Goal: Communication & Community: Answer question/provide support

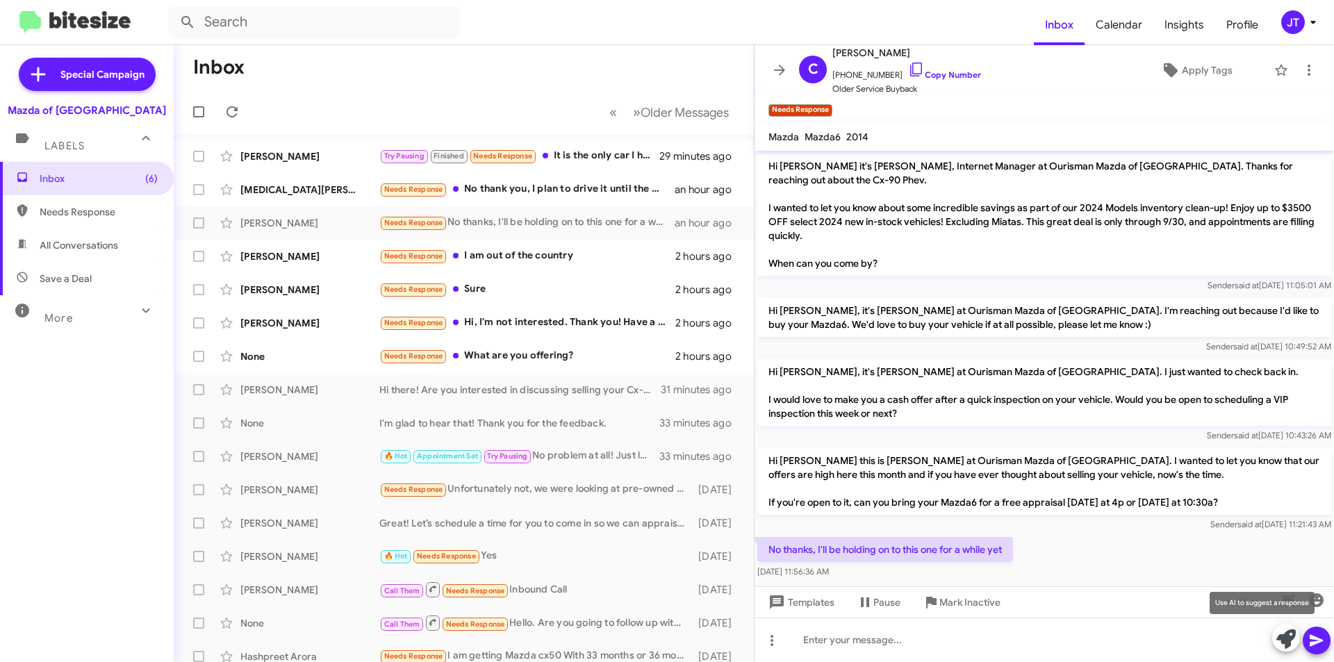
click at [1281, 638] on icon at bounding box center [1285, 638] width 19 height 19
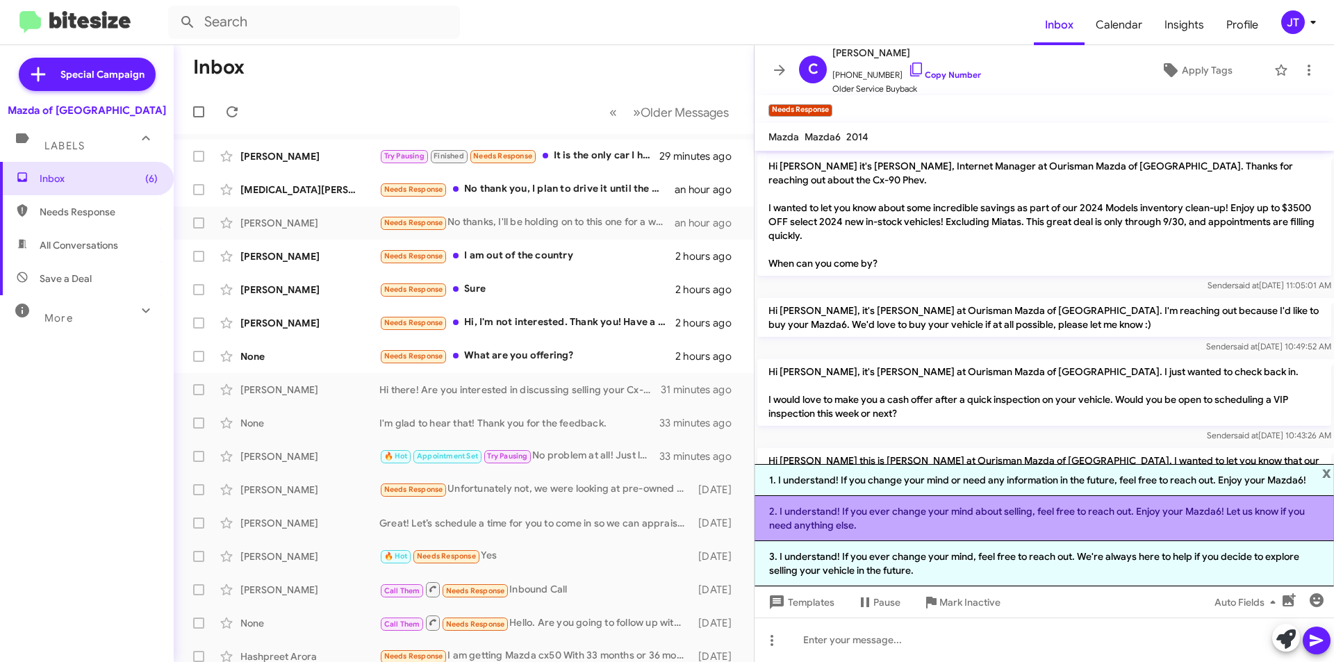
click at [963, 502] on li "2. I understand! If you ever change your mind about selling, feel free to reach…" at bounding box center [1043, 518] width 579 height 45
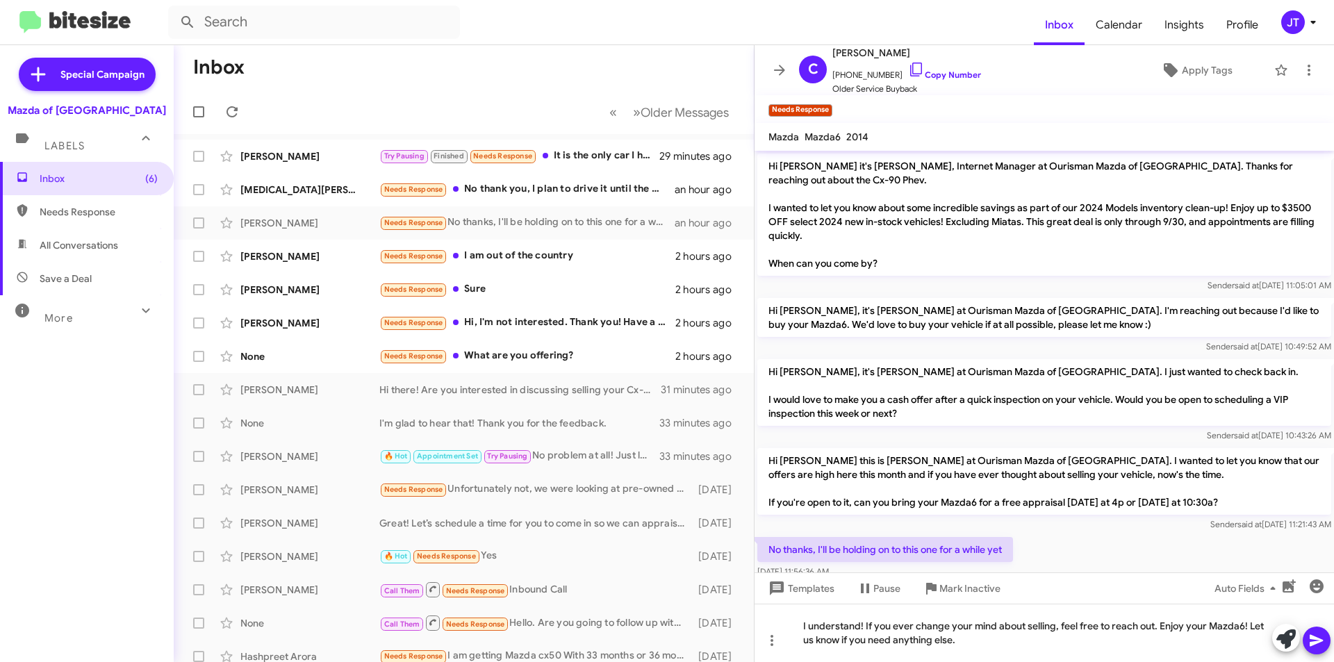
click at [1312, 648] on icon at bounding box center [1316, 640] width 17 height 17
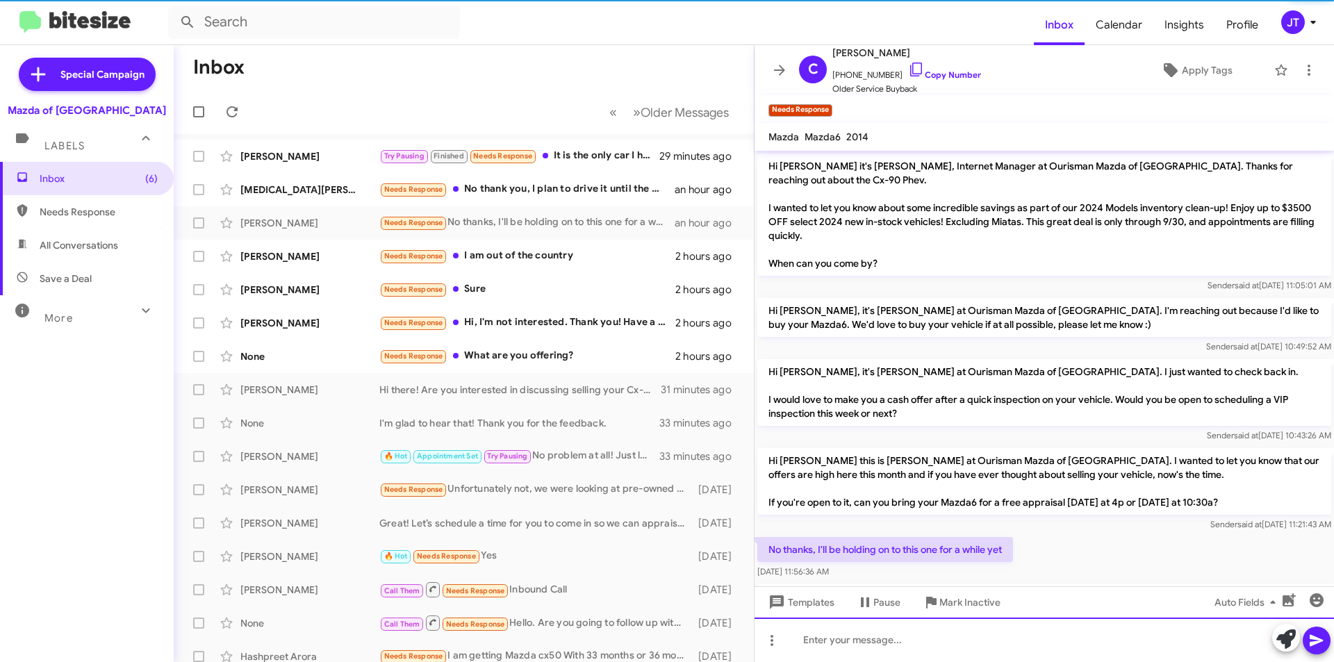
scroll to position [77, 0]
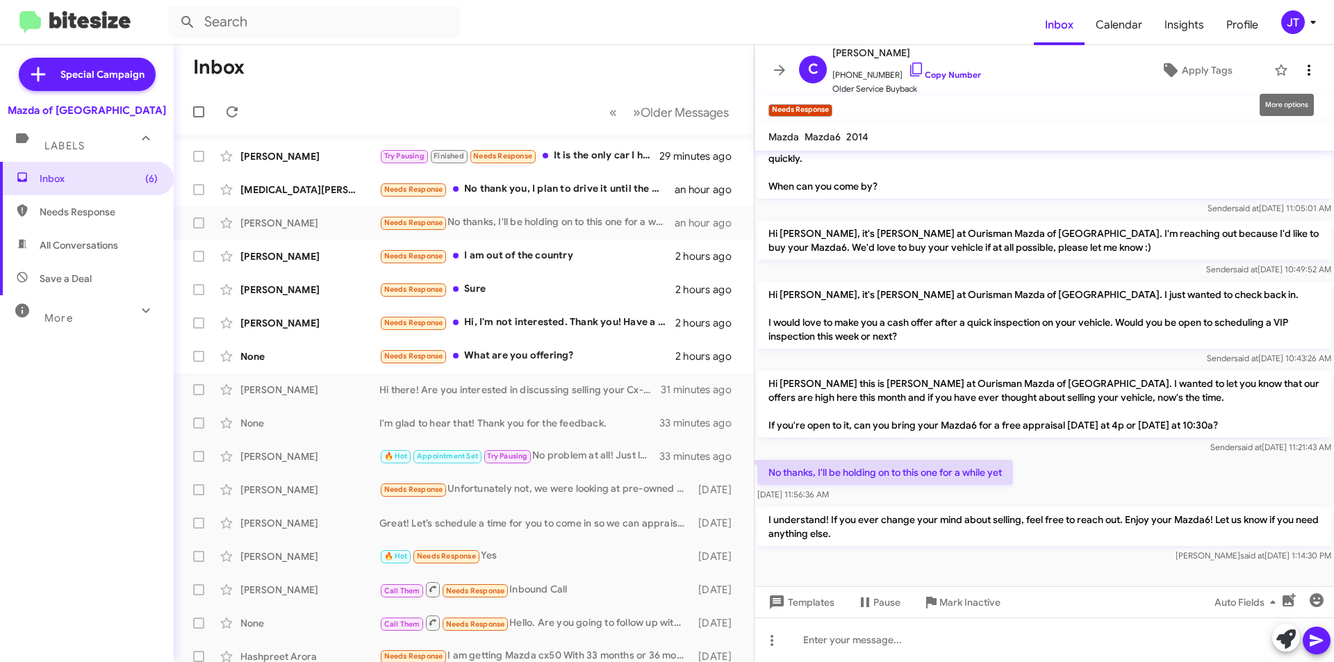
click at [1301, 70] on icon at bounding box center [1309, 70] width 17 height 17
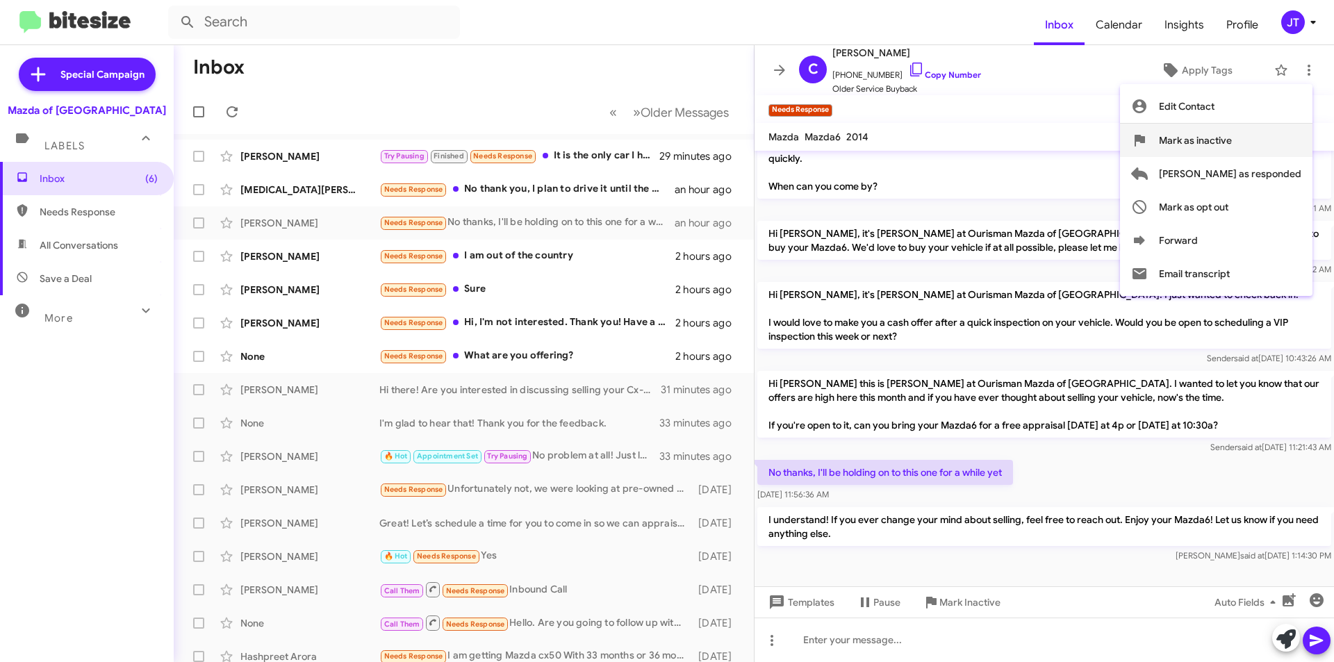
click at [1232, 148] on span "Mark as inactive" at bounding box center [1195, 140] width 73 height 33
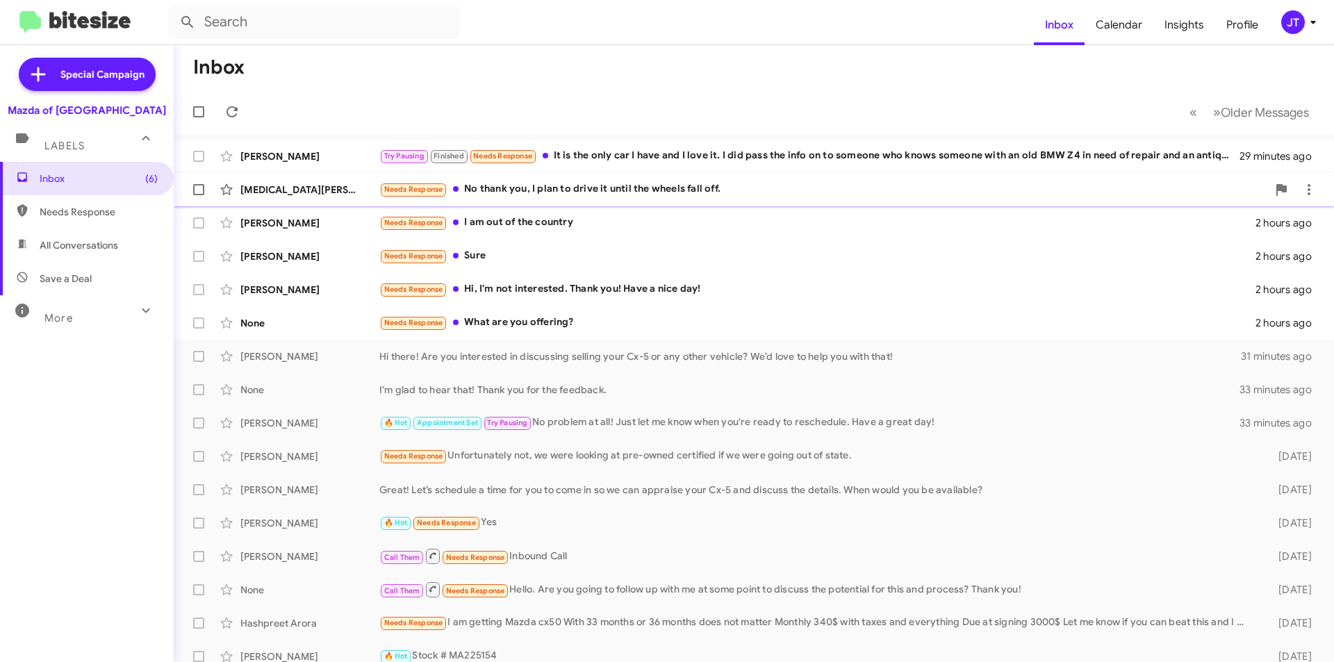
click at [632, 185] on div "Needs Response No thank you, I plan to drive it until the wheels fall off." at bounding box center [823, 189] width 888 height 16
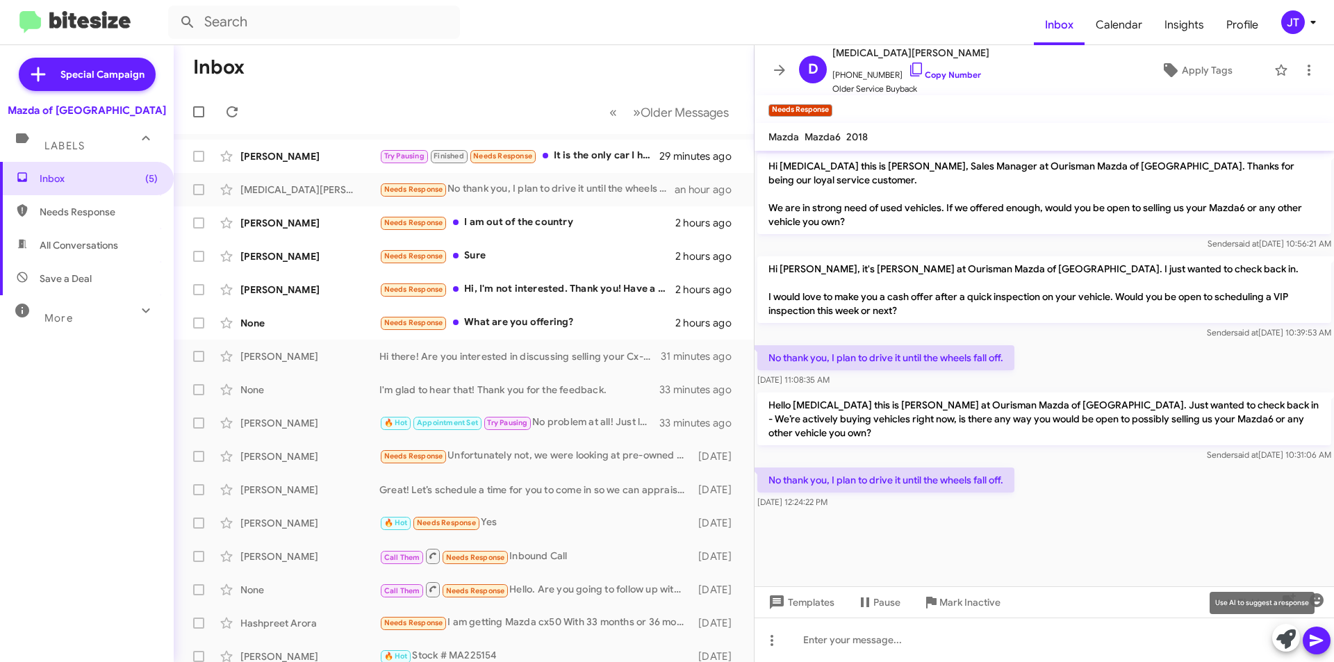
click at [1284, 637] on icon at bounding box center [1285, 638] width 19 height 19
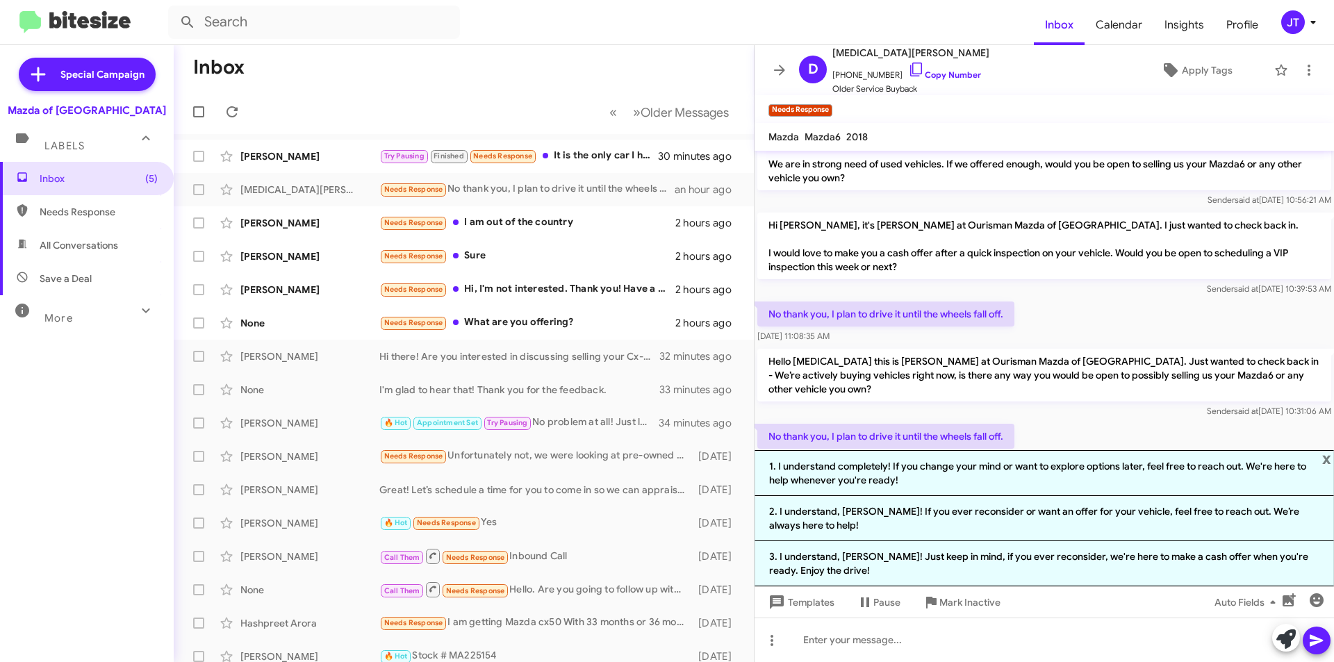
scroll to position [65, 0]
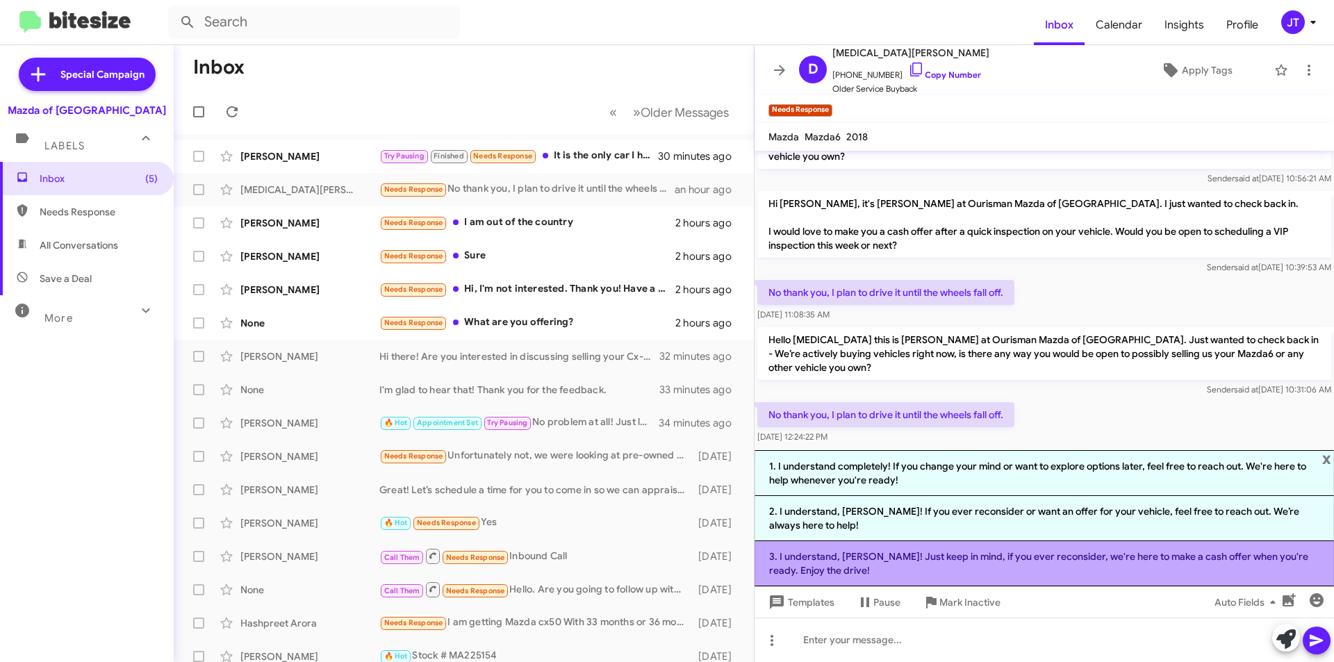
click at [891, 548] on li "3. I understand, [PERSON_NAME]! Just keep in mind, if you ever reconsider, we'r…" at bounding box center [1043, 563] width 579 height 45
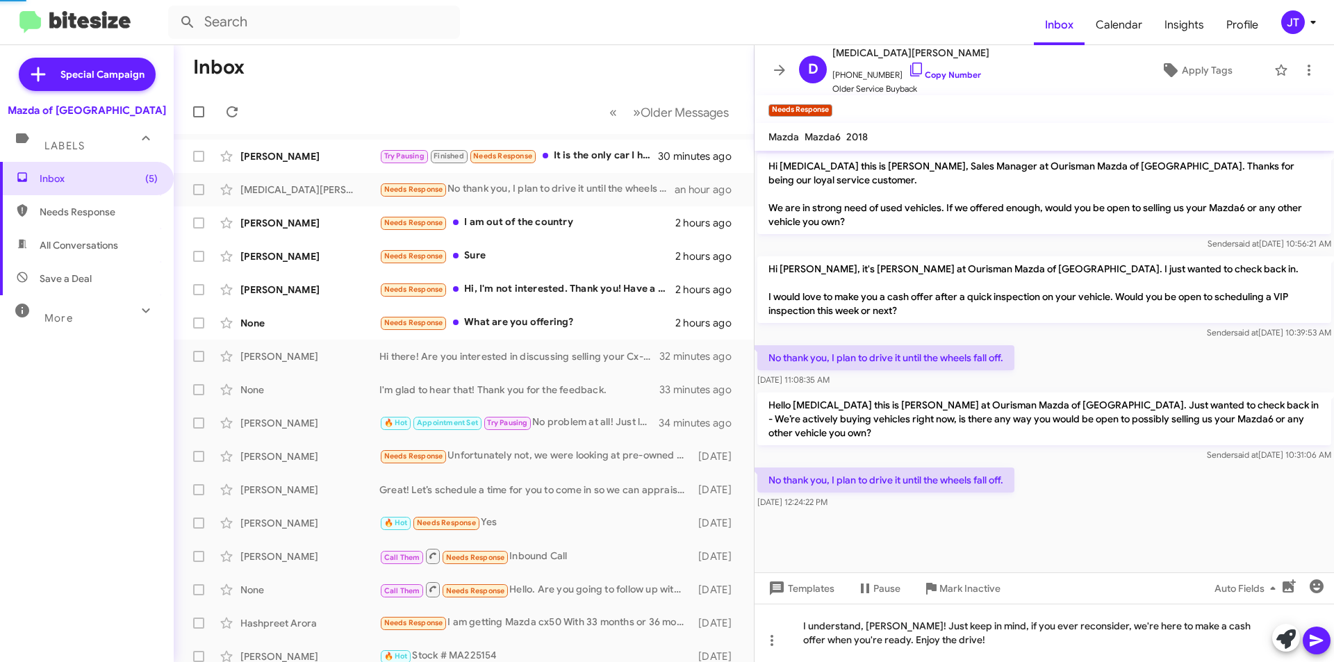
scroll to position [0, 0]
click at [1313, 637] on icon at bounding box center [1316, 641] width 13 height 12
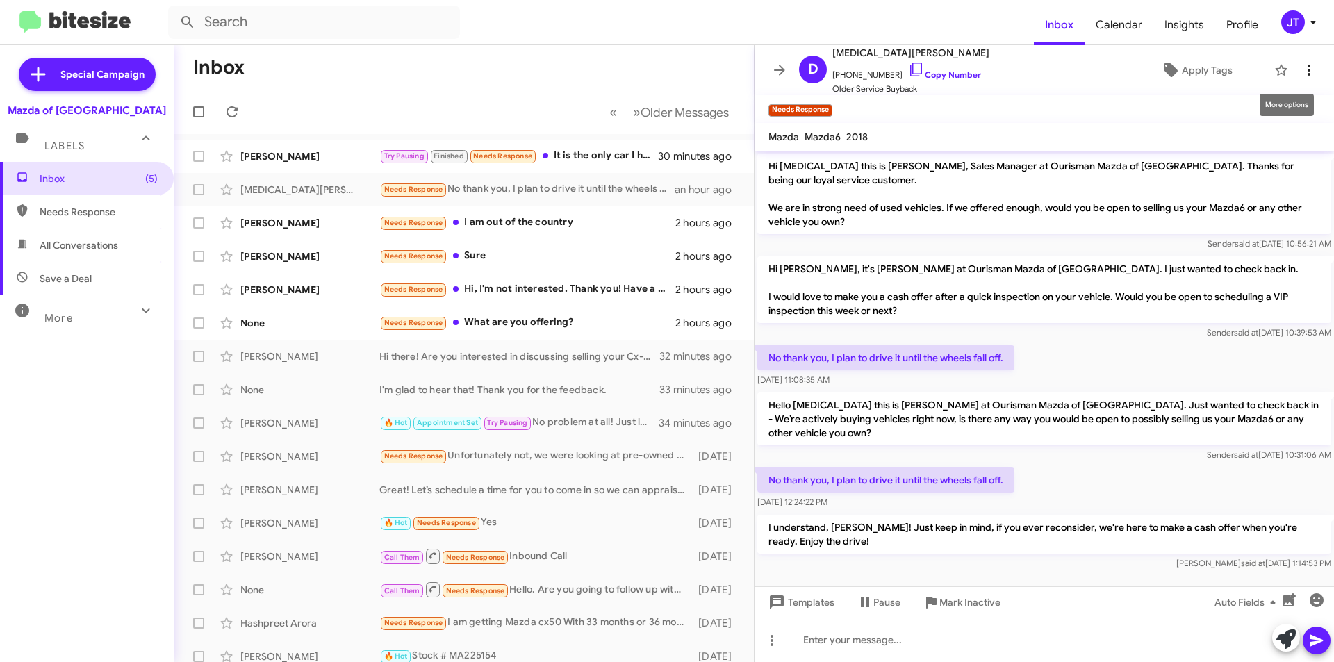
click at [1301, 72] on icon at bounding box center [1309, 70] width 17 height 17
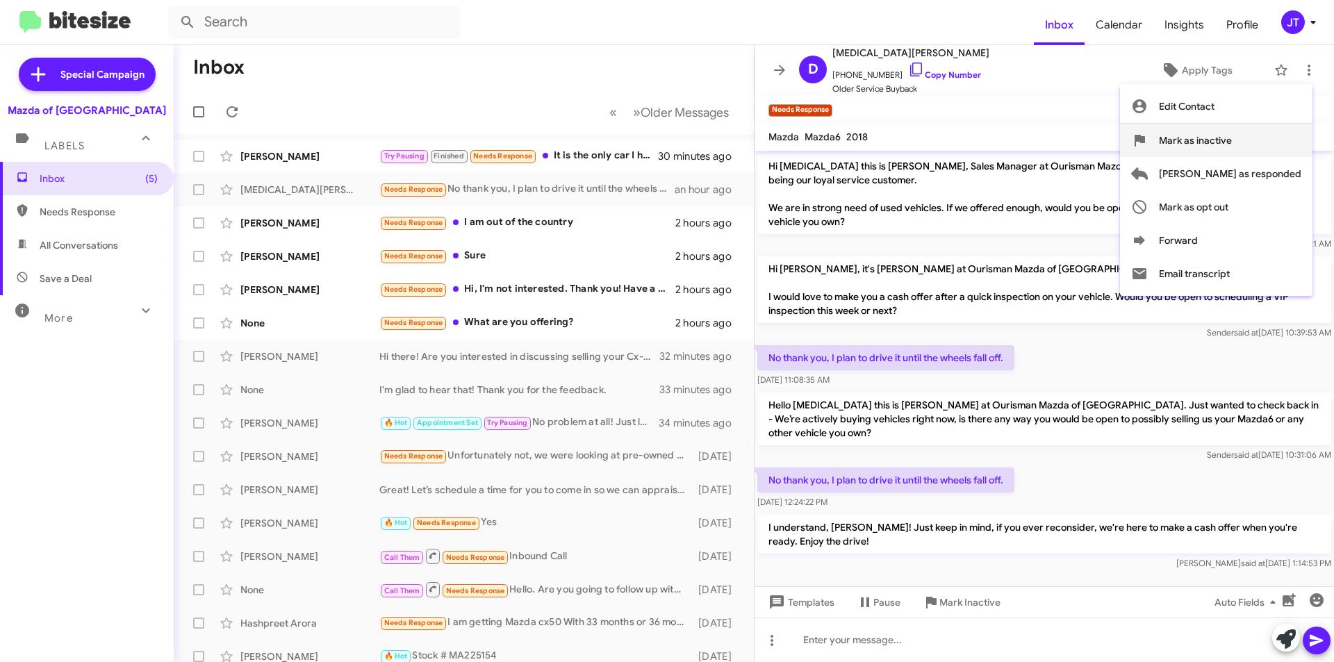
click at [1232, 148] on span "Mark as inactive" at bounding box center [1195, 140] width 73 height 33
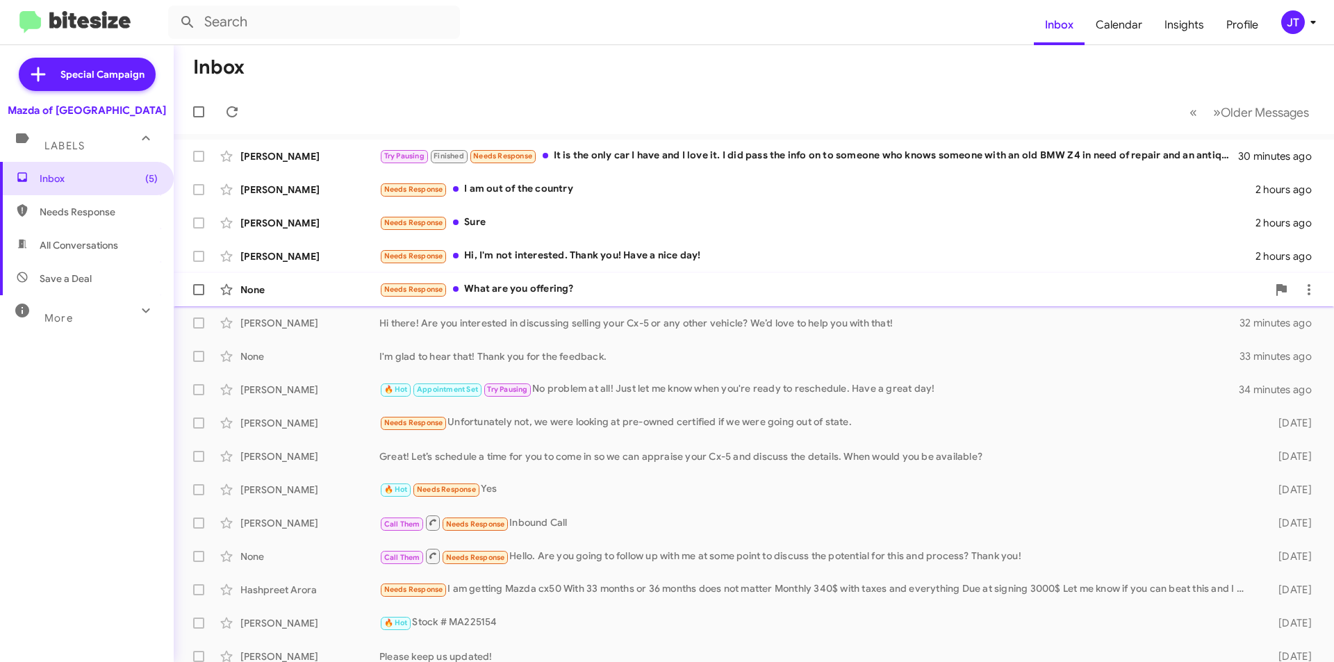
click at [629, 292] on div "Needs Response What are you offering?" at bounding box center [823, 289] width 888 height 16
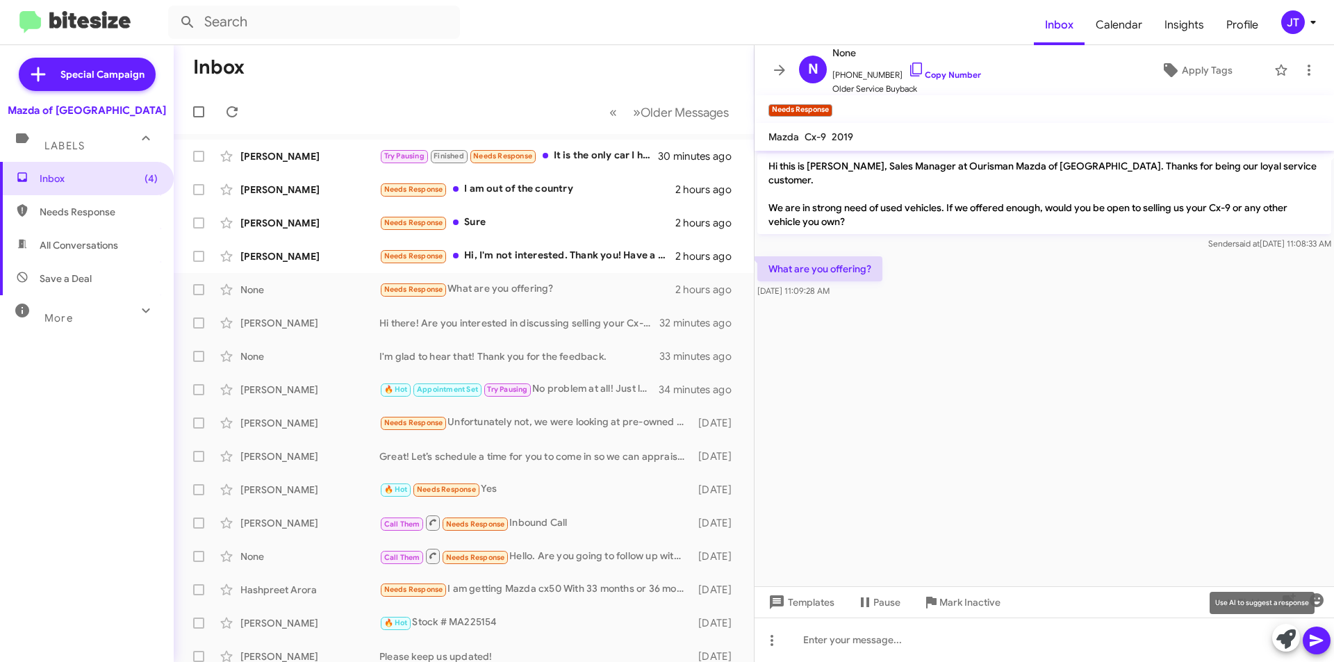
click at [1281, 630] on icon at bounding box center [1285, 638] width 19 height 19
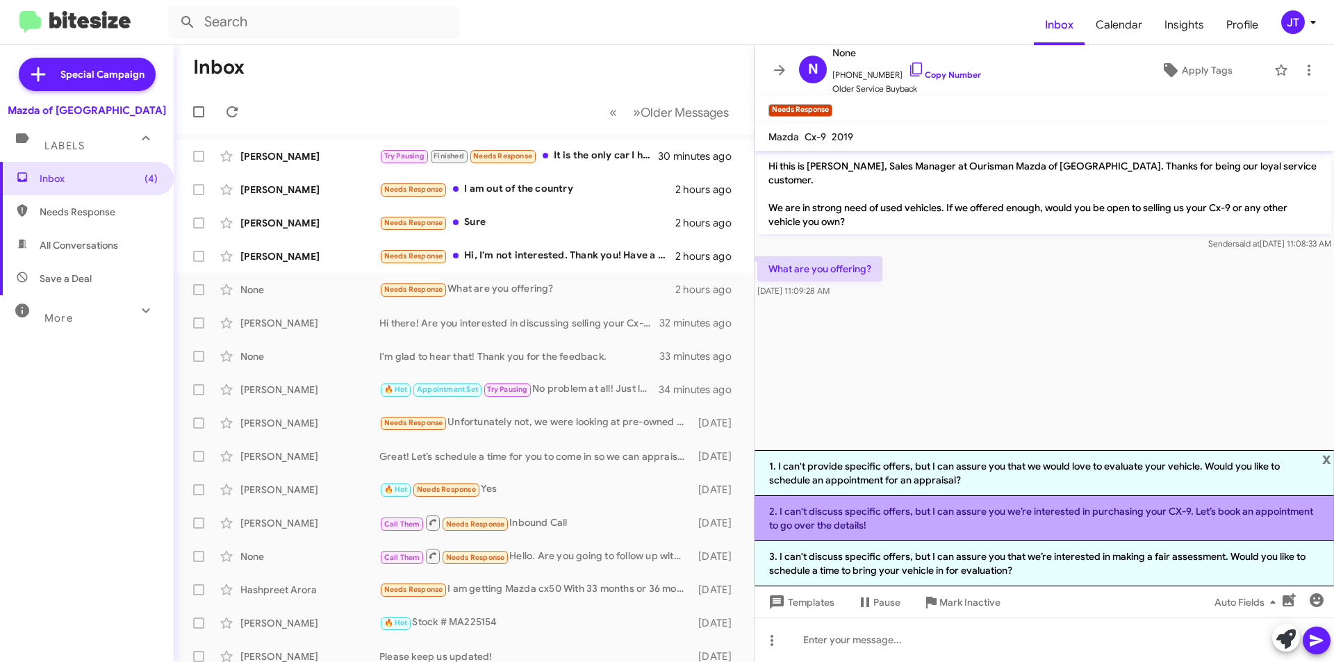
click at [896, 518] on li "2. I can't discuss specific offers, but I can assure you we’re interested in pu…" at bounding box center [1043, 518] width 579 height 45
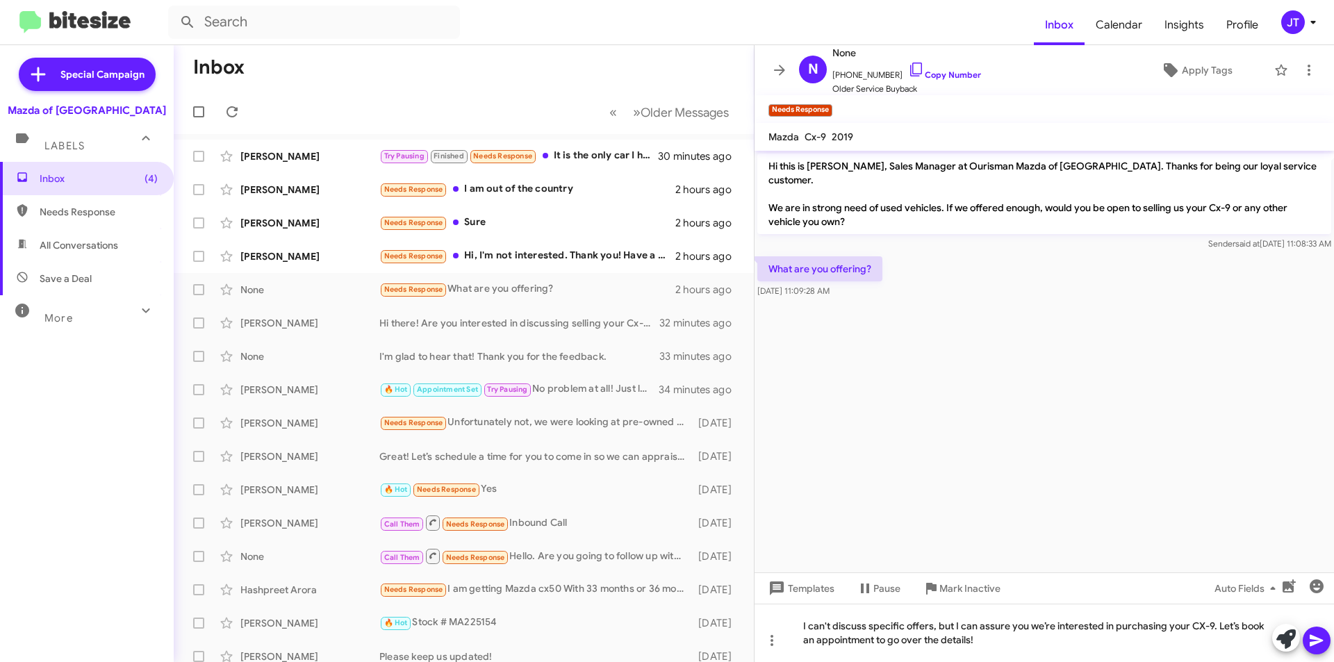
click at [1313, 636] on icon at bounding box center [1316, 640] width 17 height 17
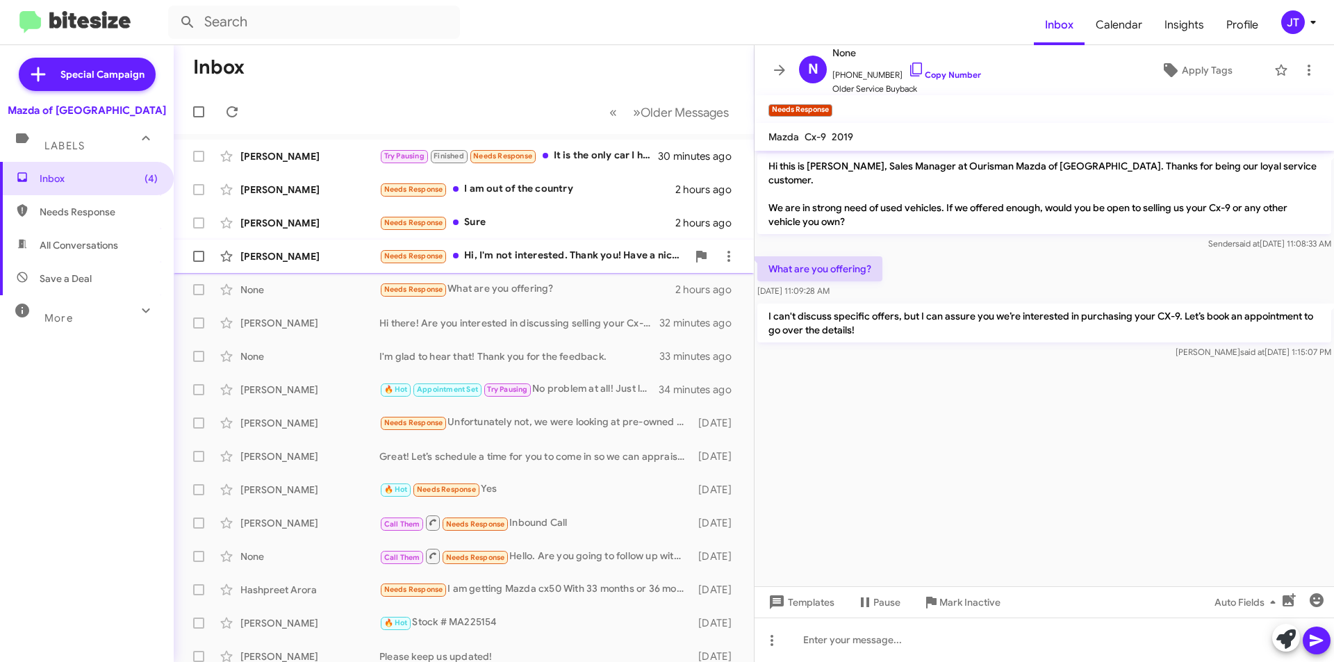
click at [561, 252] on div "Needs Response Hi, I'm not interested. Thank you! Have a nice day!" at bounding box center [533, 256] width 308 height 16
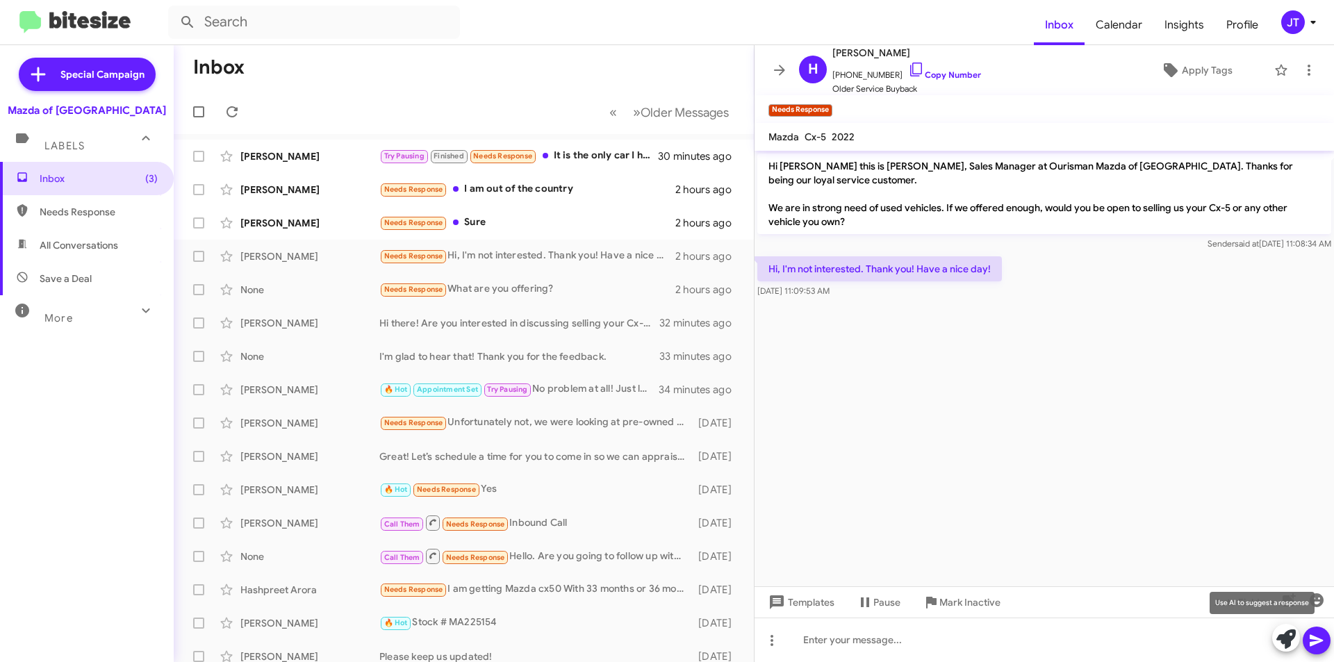
click at [1281, 640] on icon at bounding box center [1285, 638] width 19 height 19
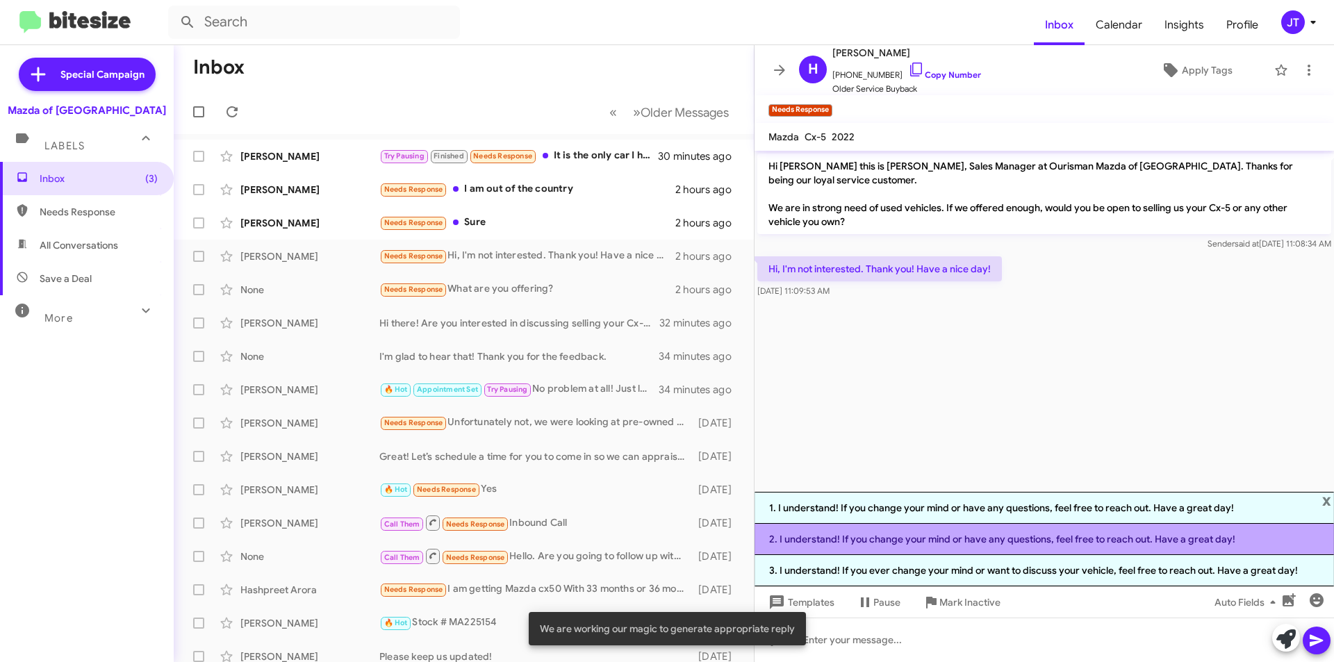
click at [992, 534] on li "2. I understand! If you change your mind or have any questions, feel free to re…" at bounding box center [1043, 539] width 579 height 31
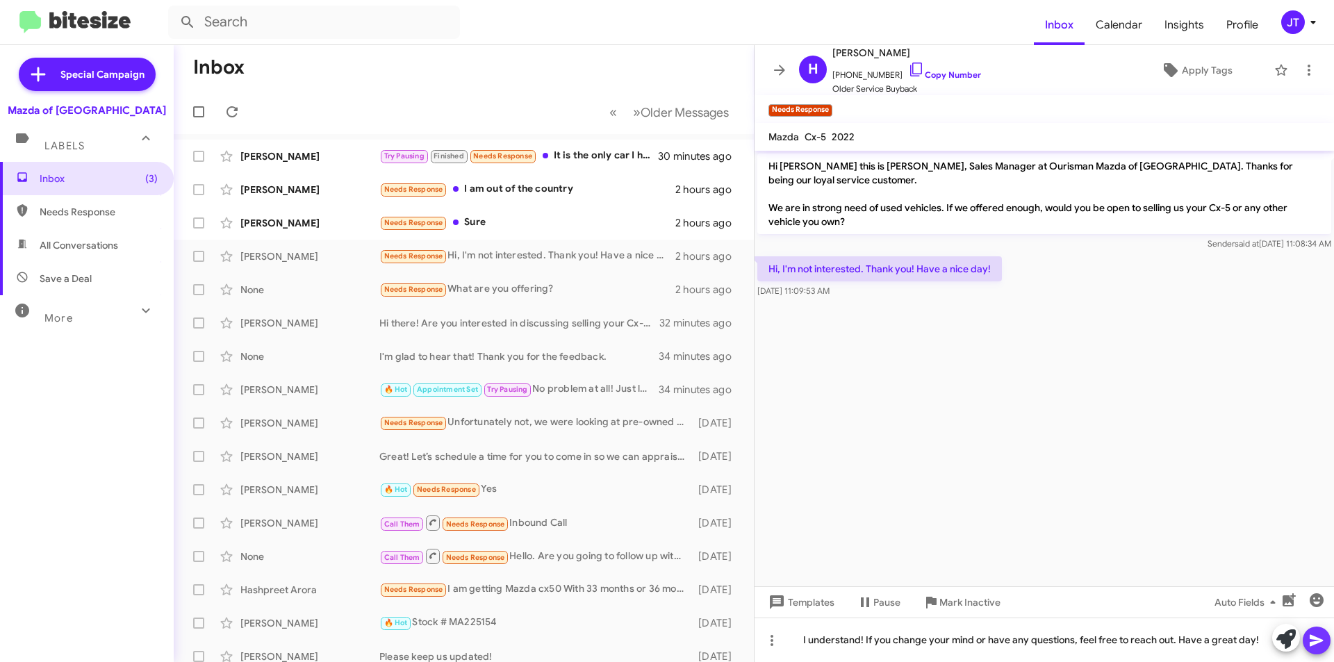
click at [1317, 632] on span at bounding box center [1316, 641] width 17 height 28
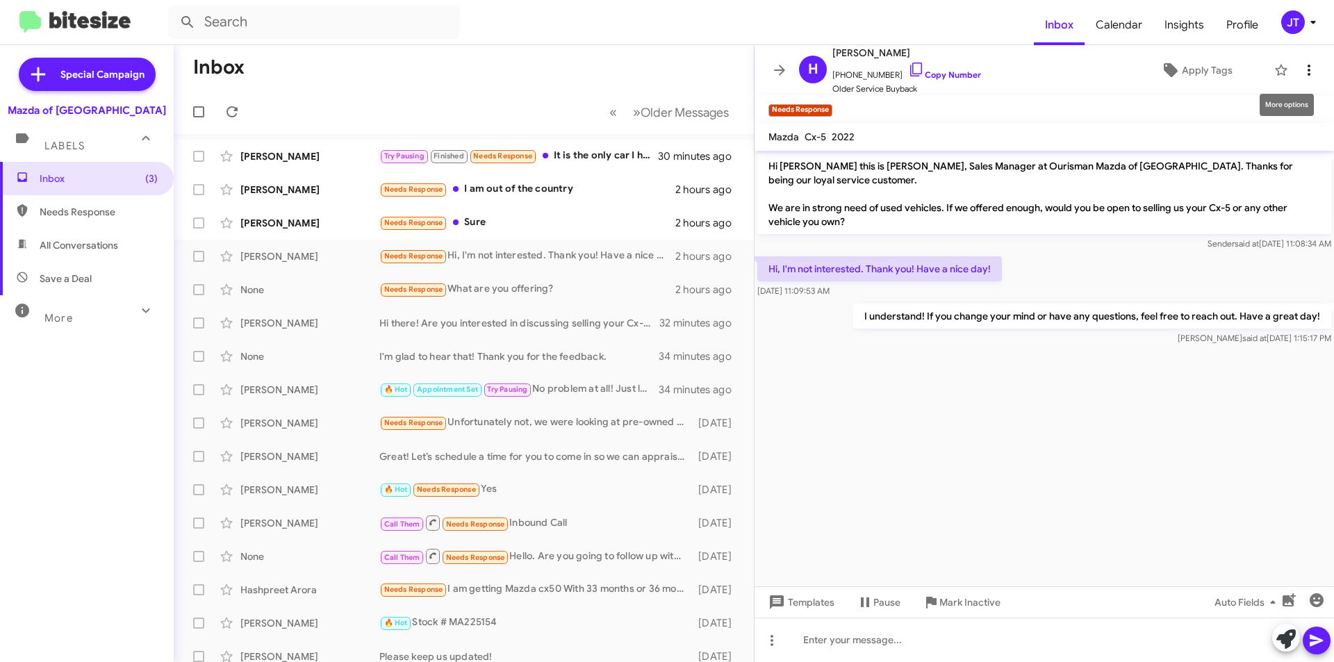
click at [1302, 67] on icon at bounding box center [1309, 70] width 17 height 17
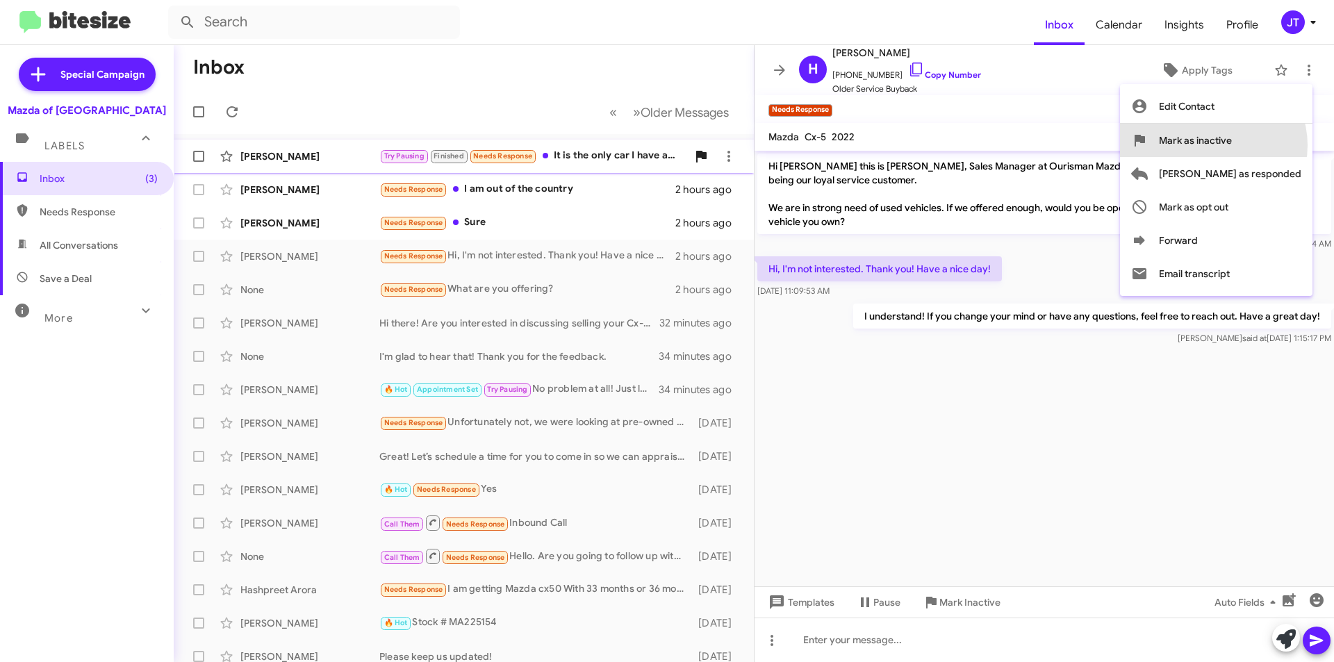
click at [1232, 144] on span "Mark as inactive" at bounding box center [1195, 140] width 73 height 33
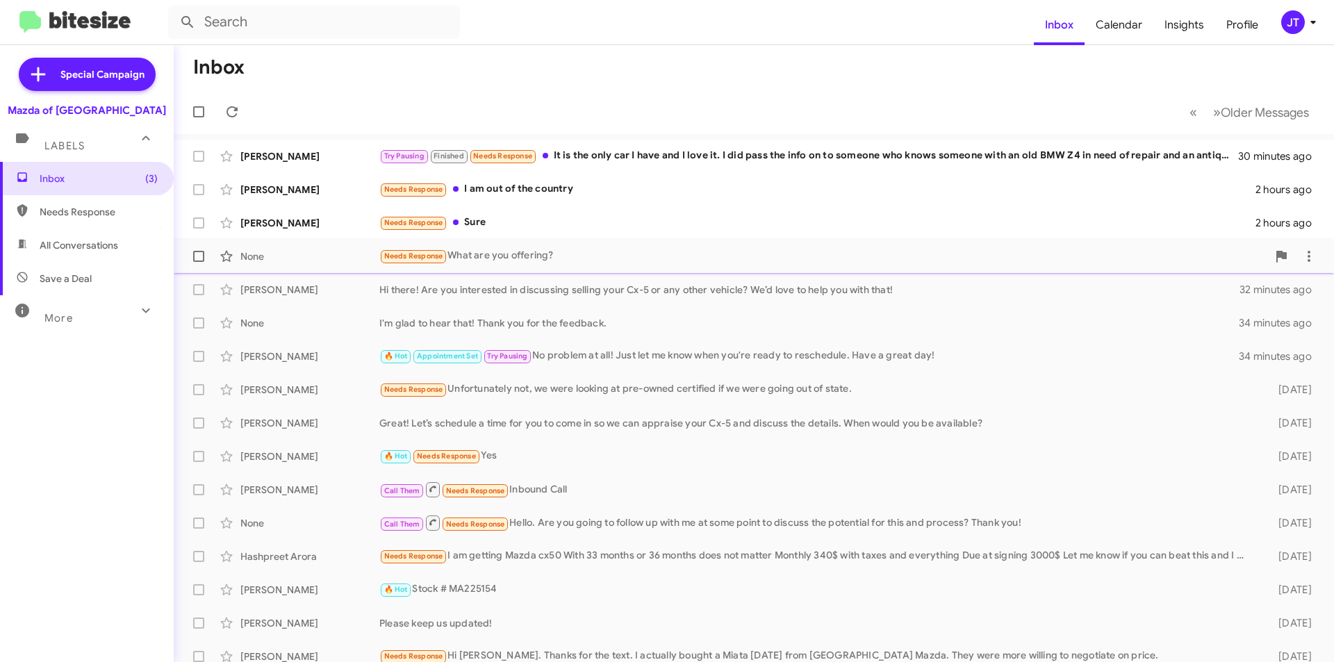
click at [660, 244] on div "None Needs Response What are you offering? 2 hours ago" at bounding box center [754, 256] width 1138 height 28
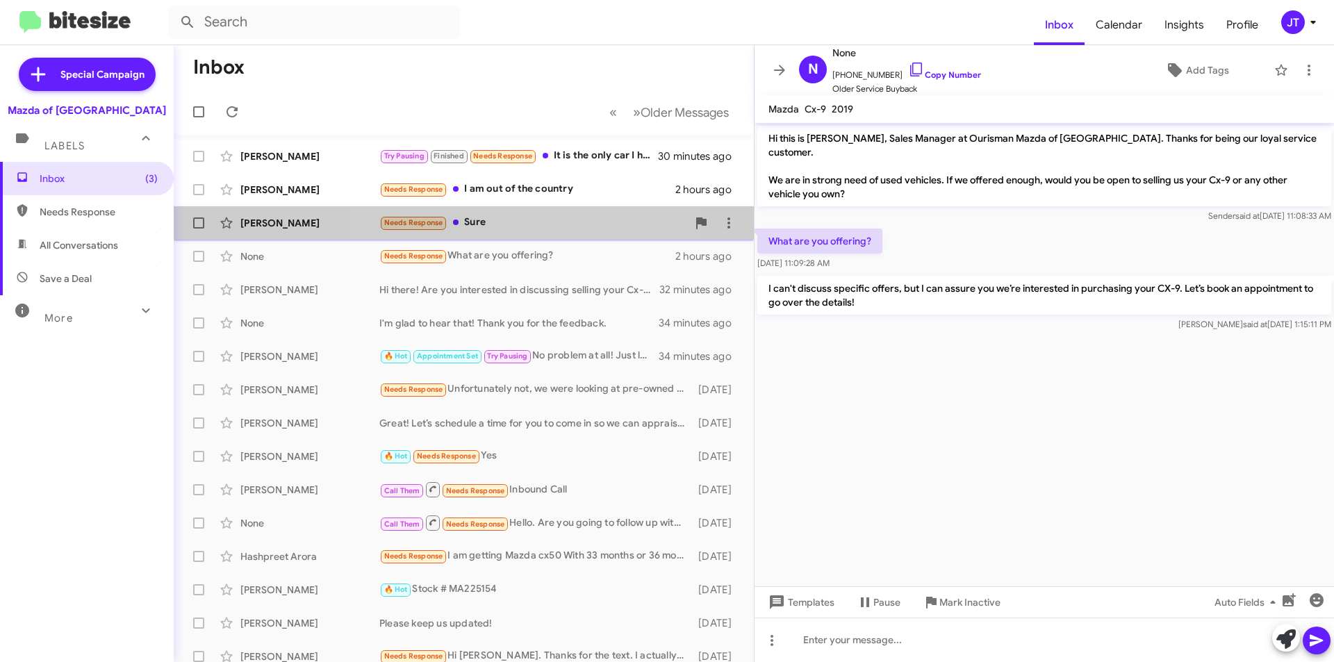
click at [541, 209] on div "[PERSON_NAME] Needs Response Sure 2 hours ago" at bounding box center [464, 223] width 558 height 28
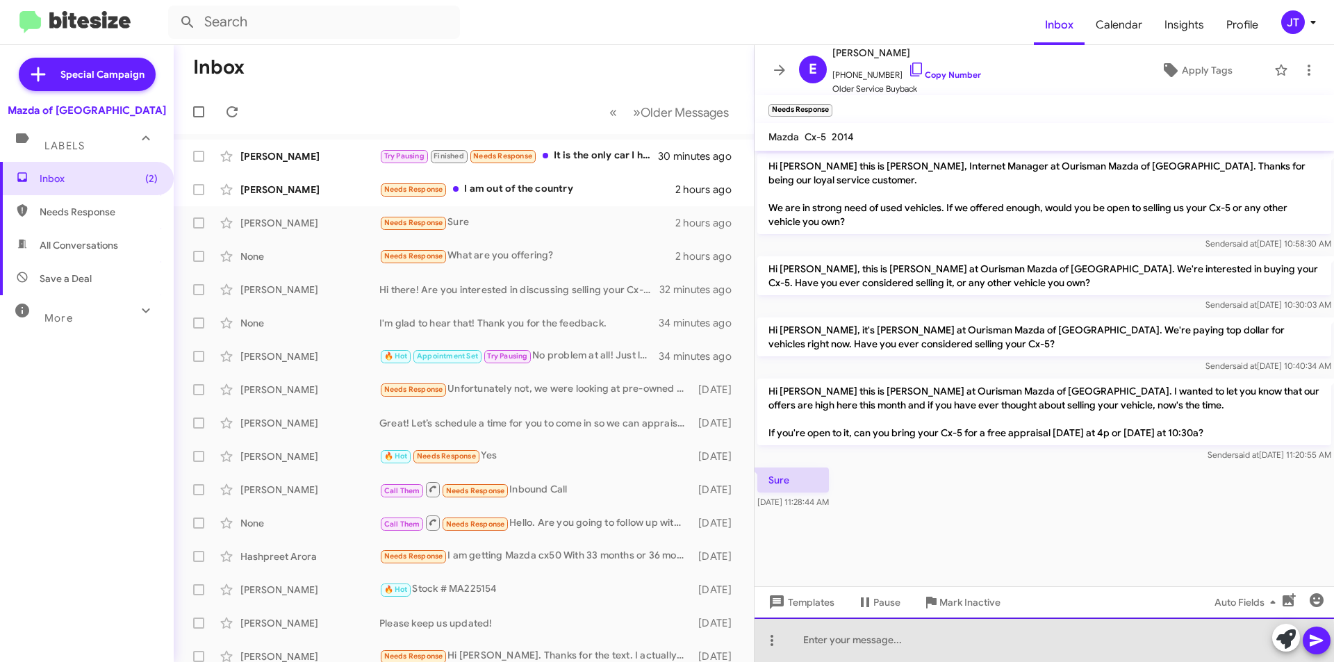
click at [867, 648] on div at bounding box center [1043, 640] width 579 height 44
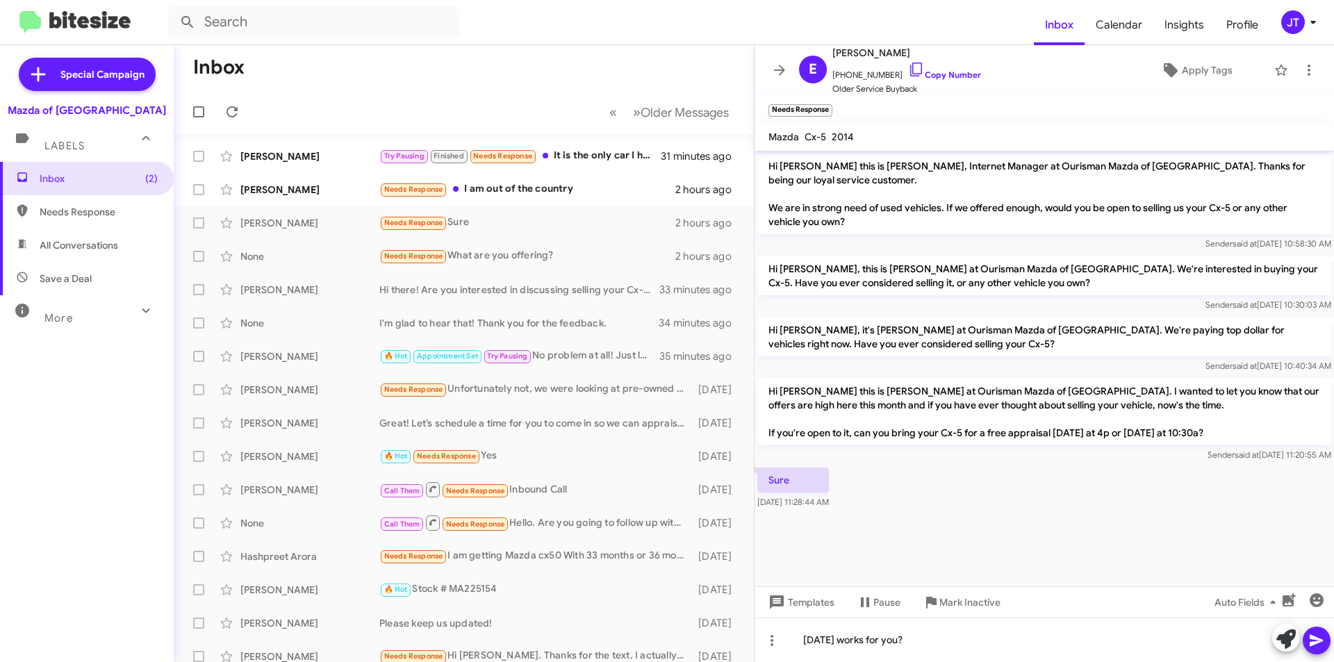
click at [1319, 634] on icon at bounding box center [1316, 640] width 17 height 17
click at [614, 159] on div "Try Pausing Finished Needs Response It is the only car I have and I love it. I …" at bounding box center [533, 156] width 308 height 16
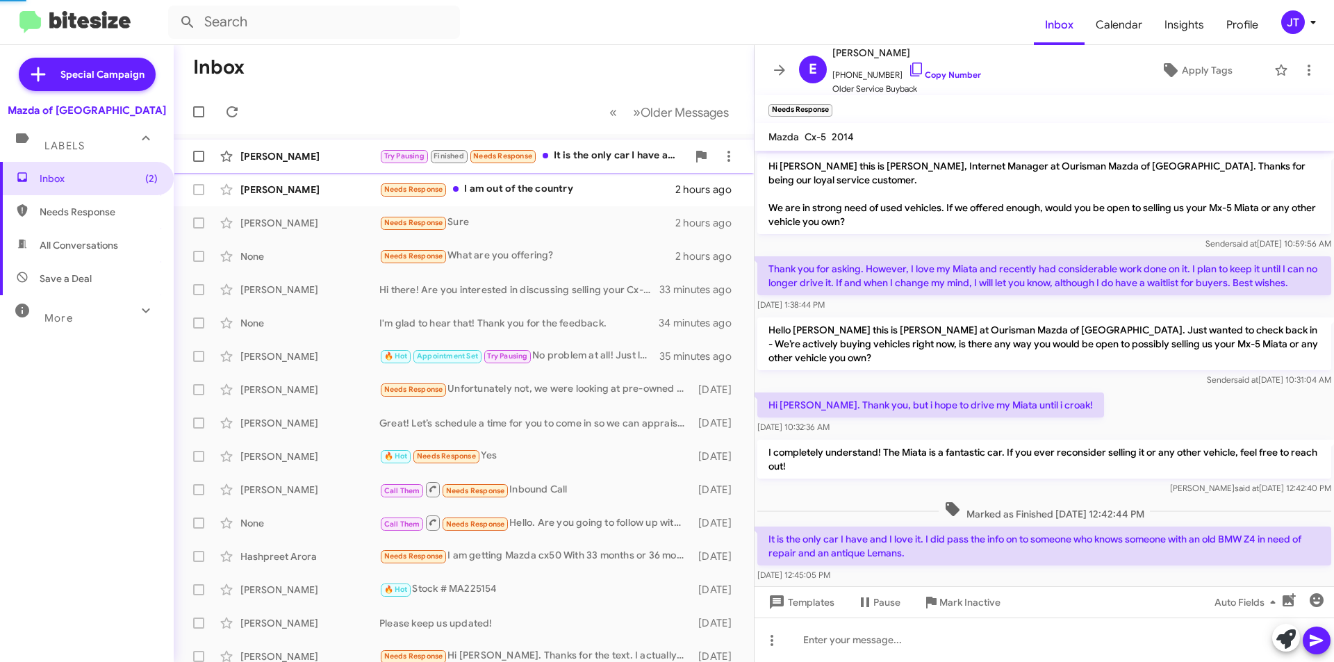
scroll to position [23, 0]
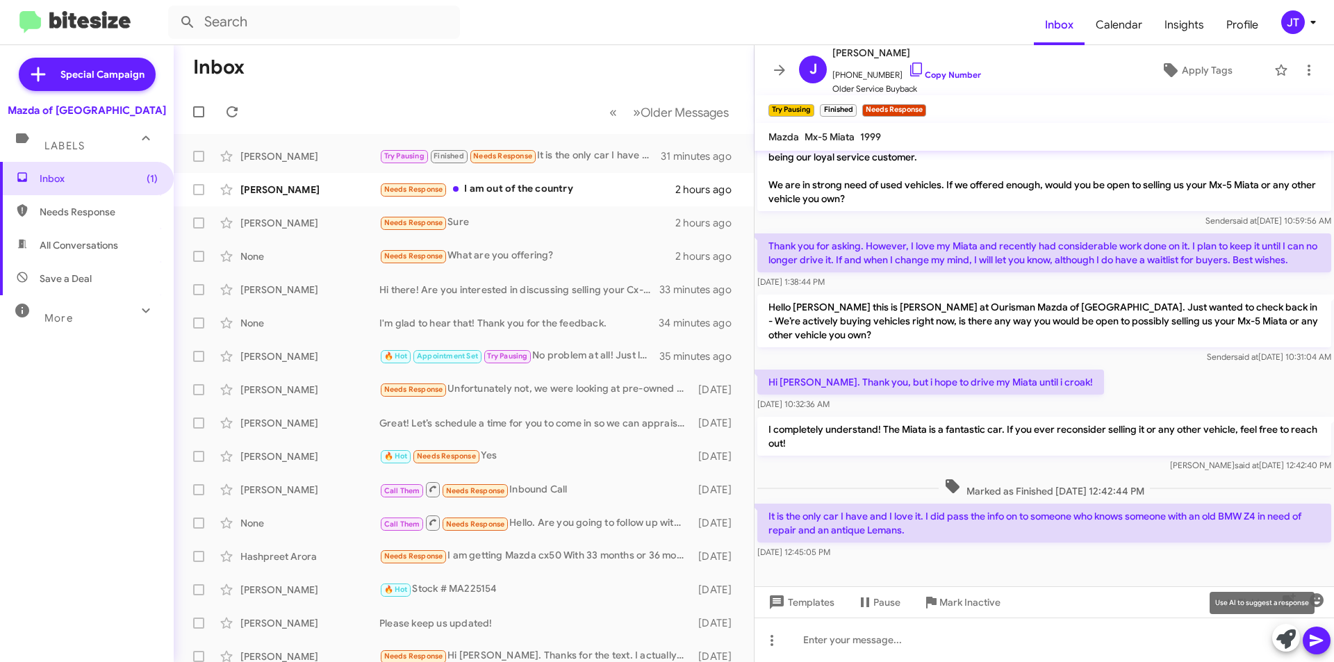
click at [1278, 634] on icon at bounding box center [1285, 638] width 19 height 19
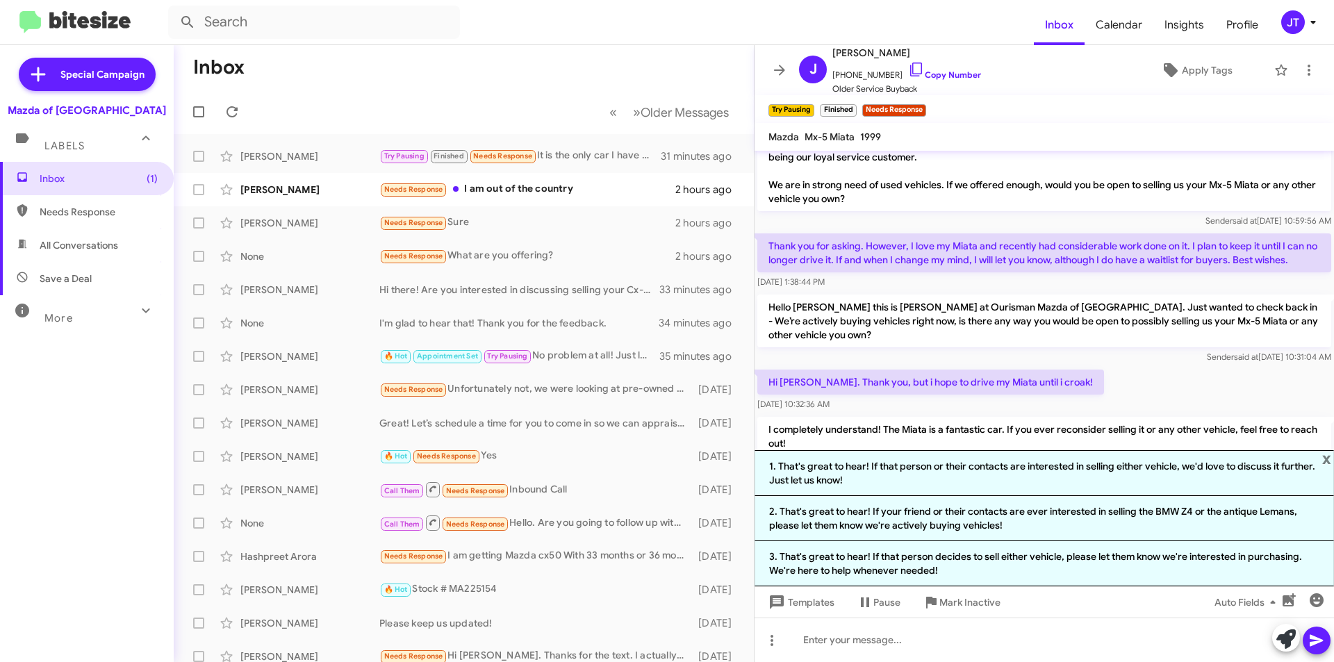
click at [1114, 387] on div "Hi [PERSON_NAME]. Thank you, but i hope to drive my Miata until i croak! [DATE]…" at bounding box center [1043, 390] width 579 height 47
click at [1326, 455] on span "x" at bounding box center [1326, 458] width 9 height 17
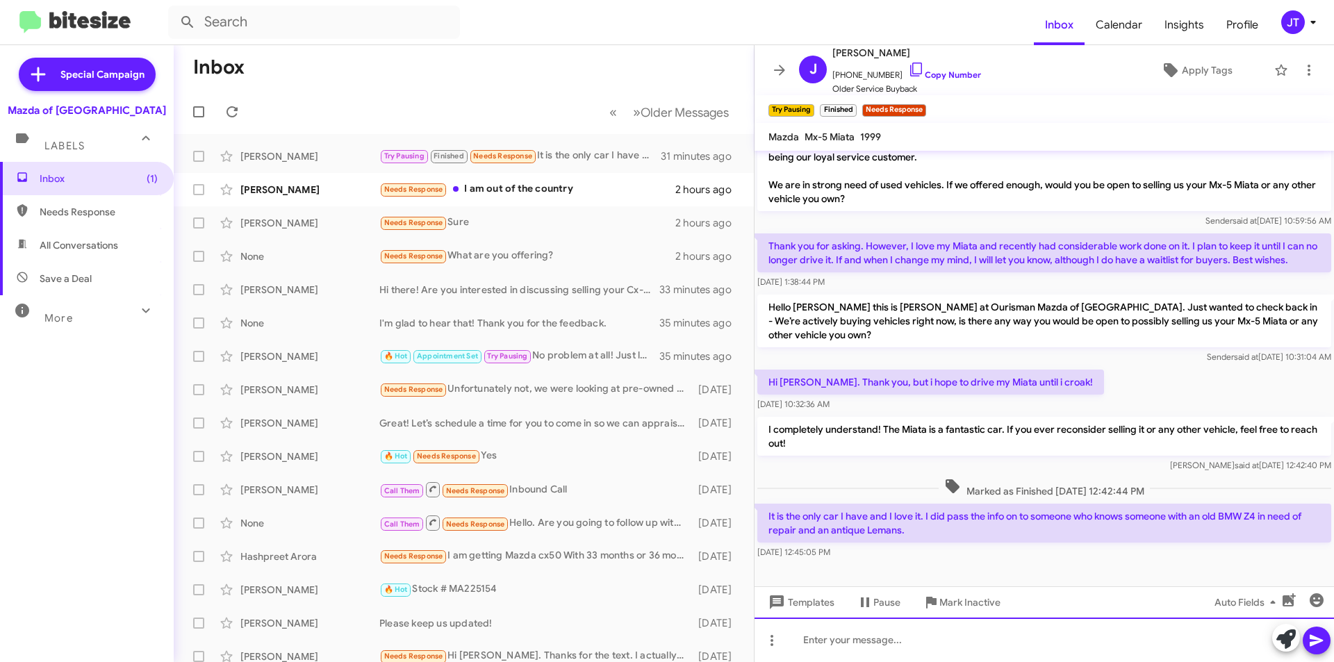
click at [909, 648] on div at bounding box center [1043, 640] width 579 height 44
click at [1317, 632] on icon at bounding box center [1316, 640] width 17 height 17
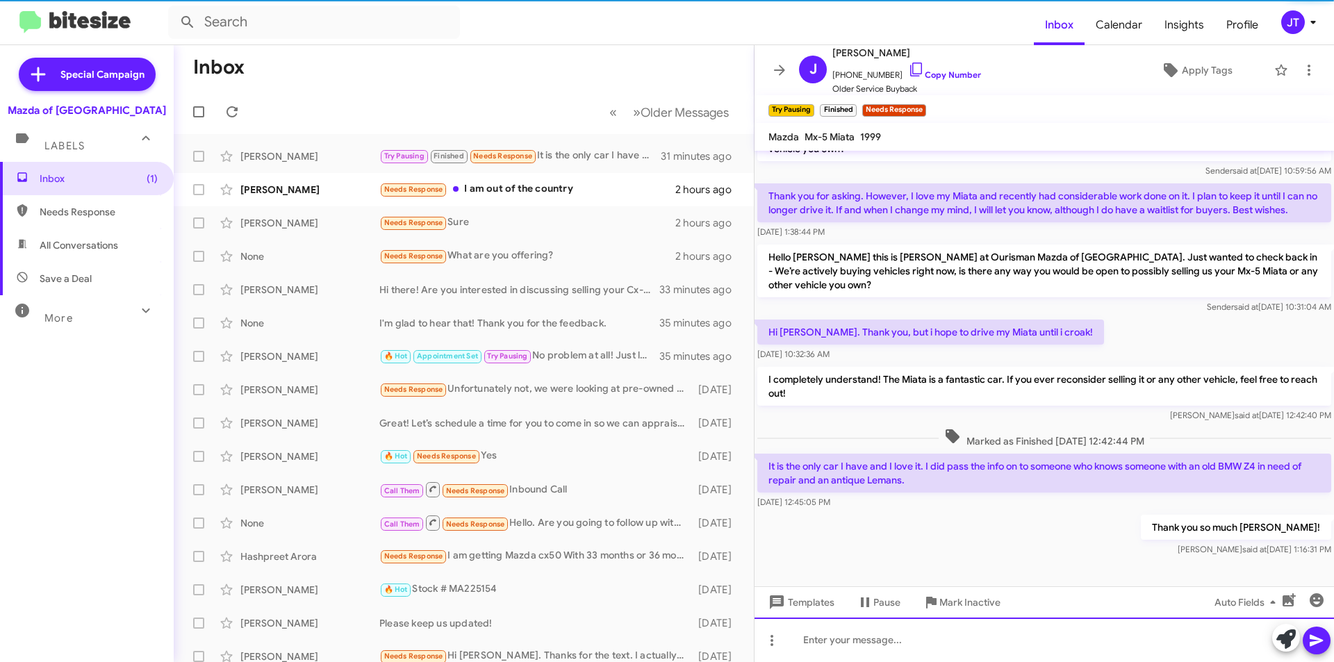
scroll to position [74, 0]
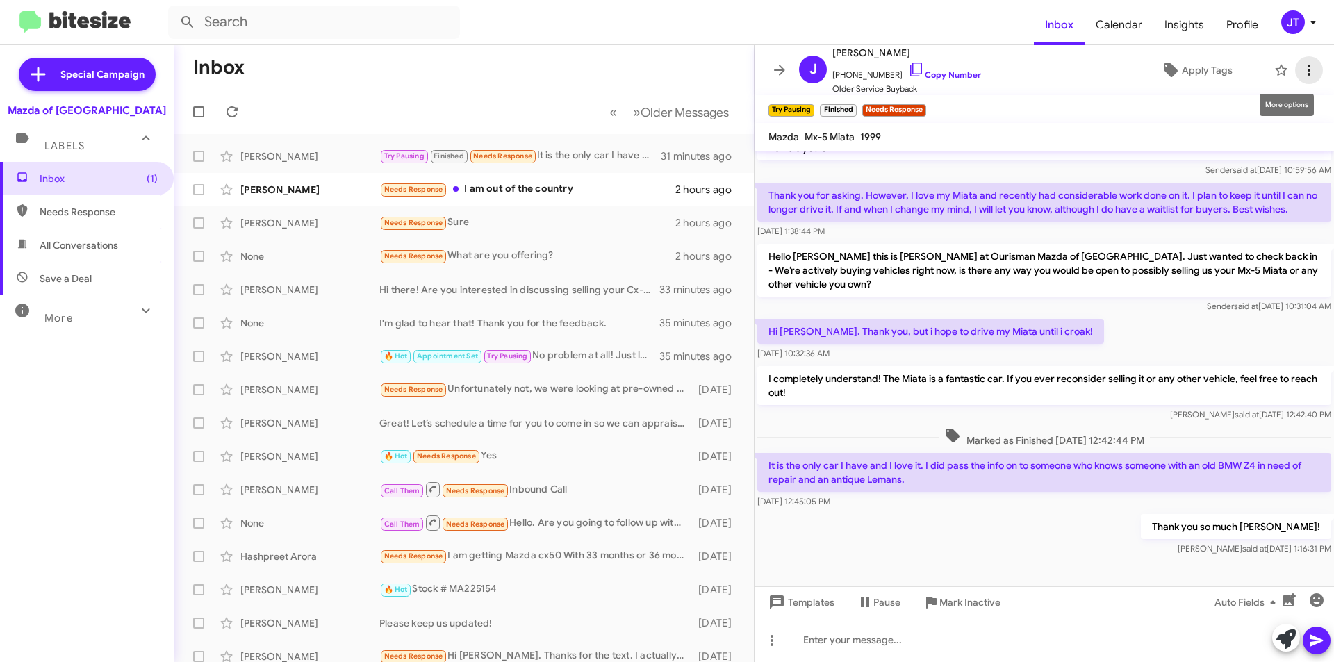
click at [1307, 65] on icon at bounding box center [1308, 70] width 3 height 11
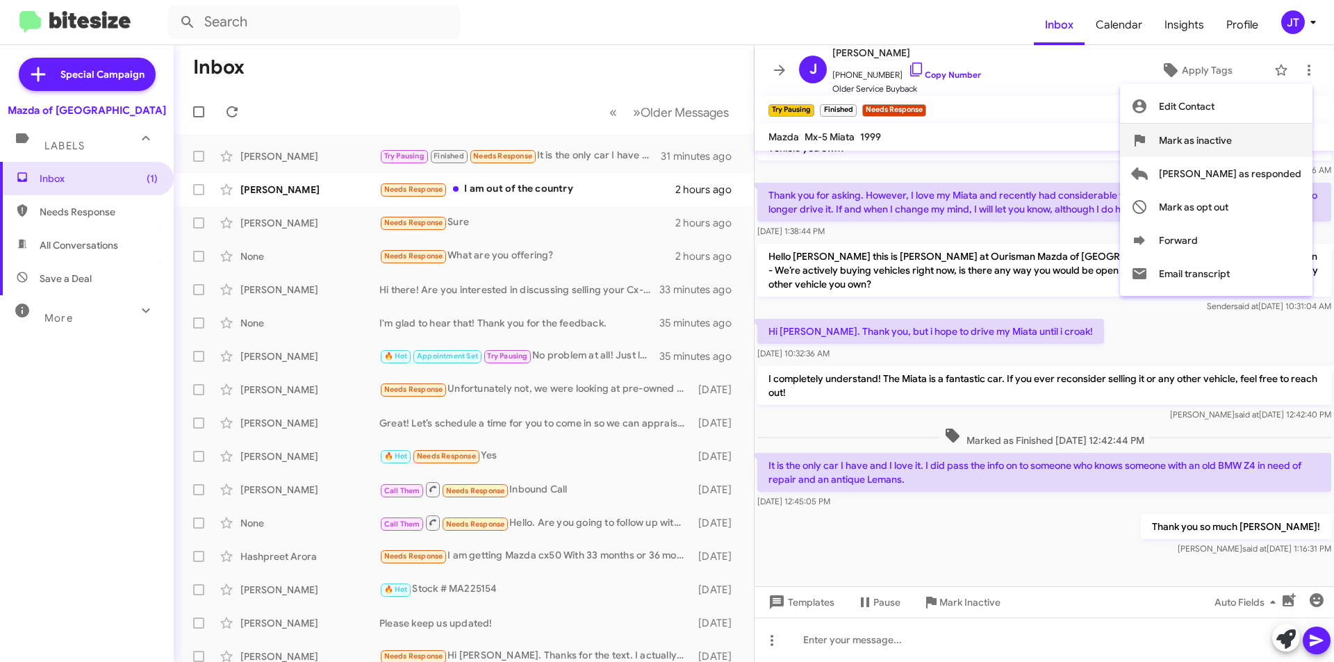
click at [1232, 138] on span "Mark as inactive" at bounding box center [1195, 140] width 73 height 33
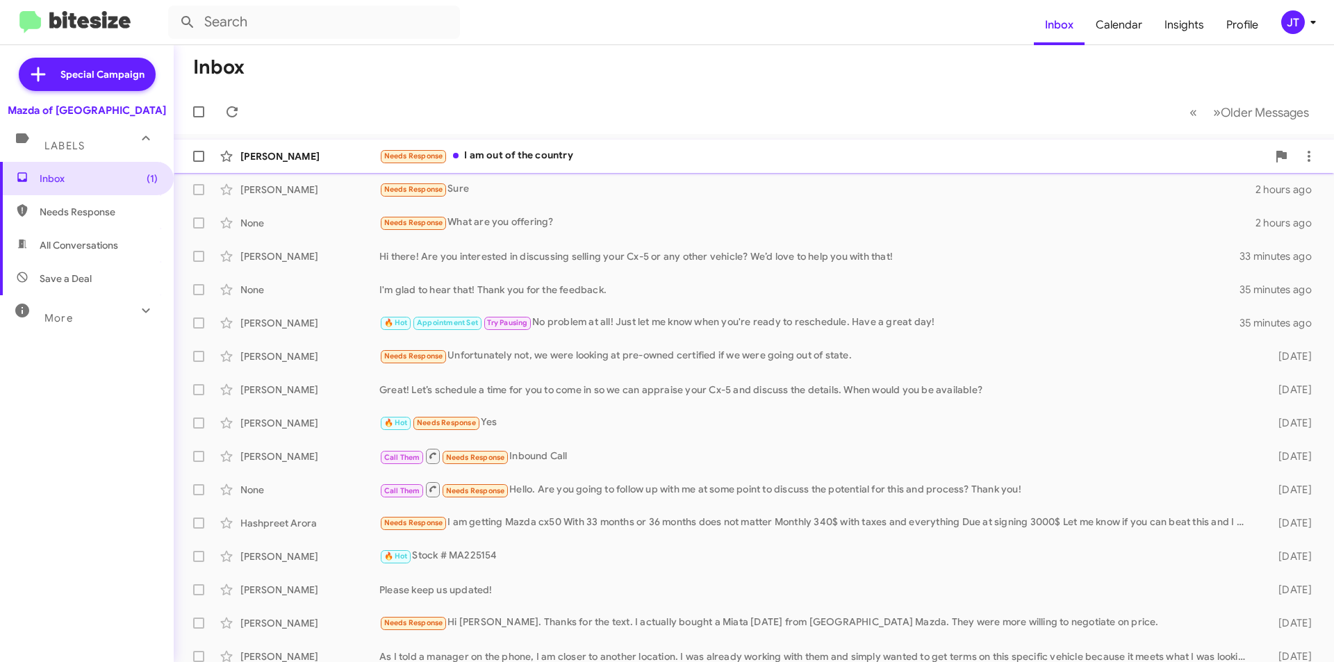
click at [617, 153] on div "Needs Response I am out of the country" at bounding box center [823, 156] width 888 height 16
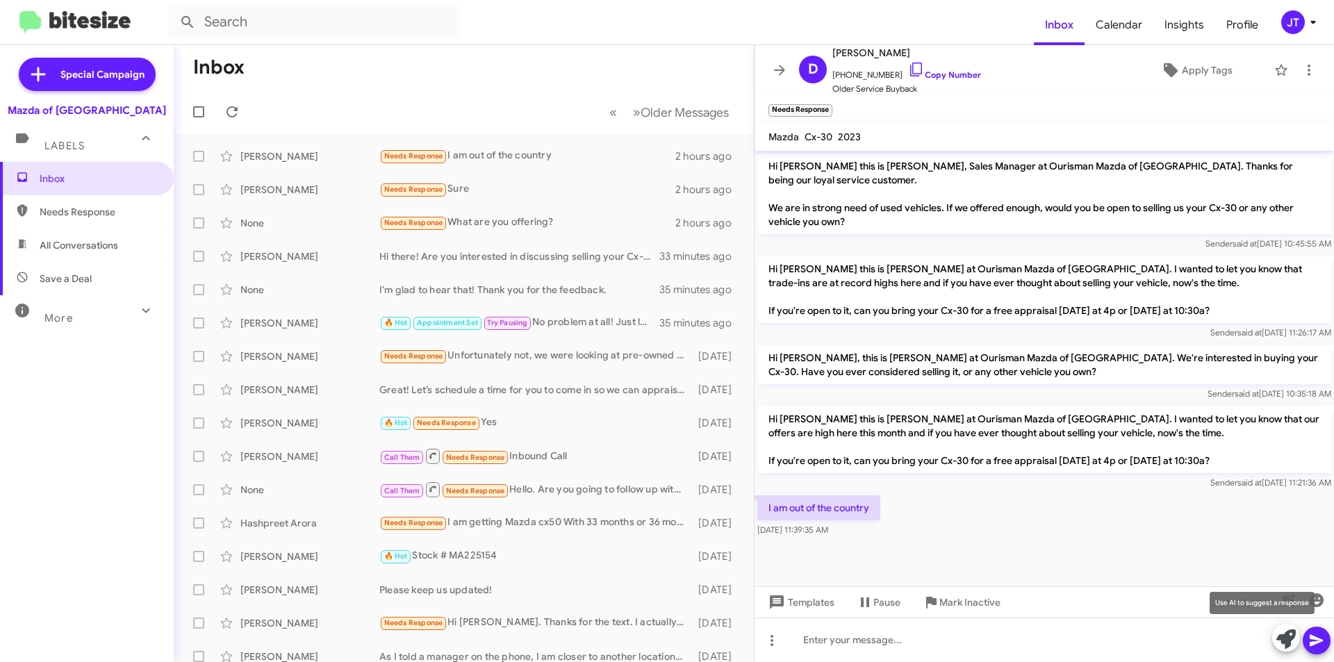
click at [1287, 642] on icon at bounding box center [1285, 638] width 19 height 19
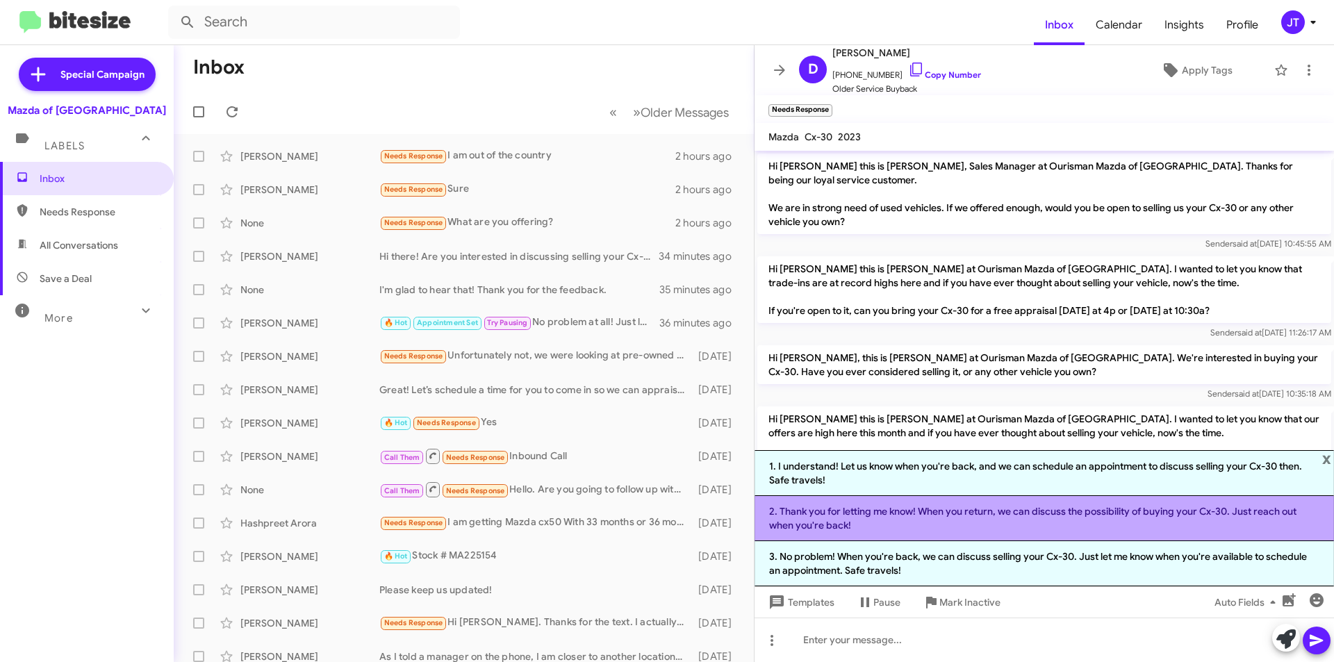
click at [1014, 518] on li "2. Thank you for letting me know! When you return, we can discuss the possibili…" at bounding box center [1043, 518] width 579 height 45
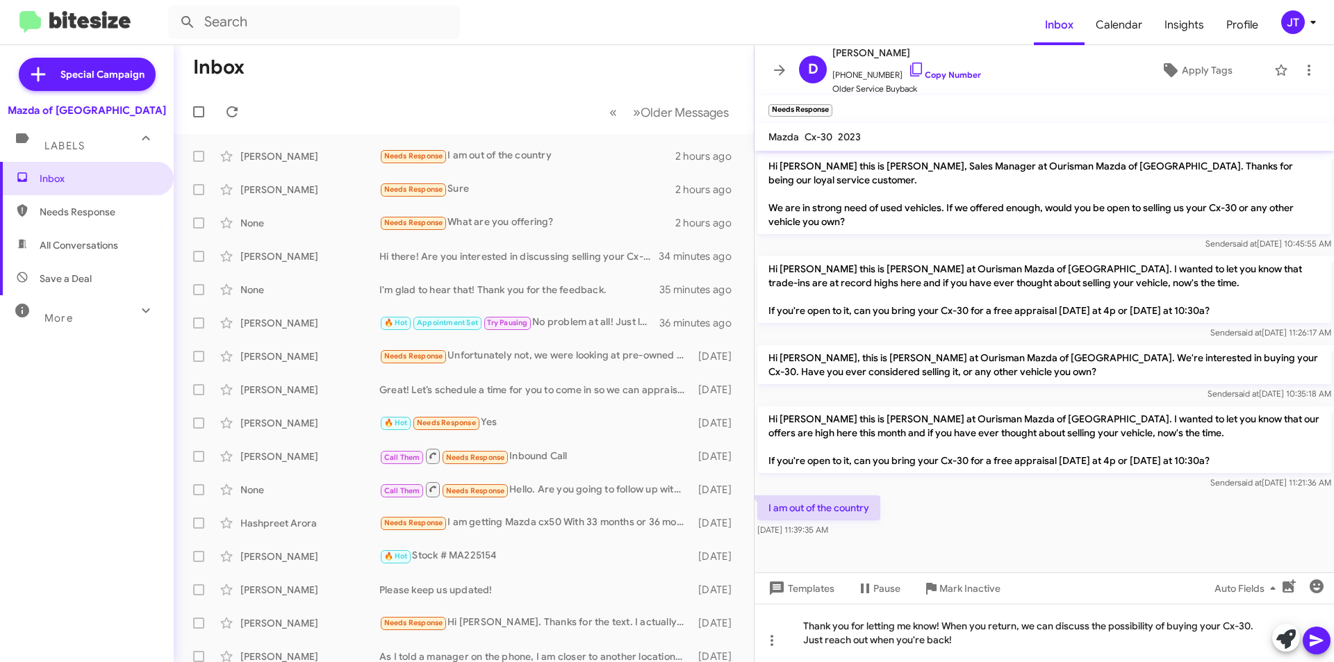
click at [1328, 643] on button at bounding box center [1317, 641] width 28 height 28
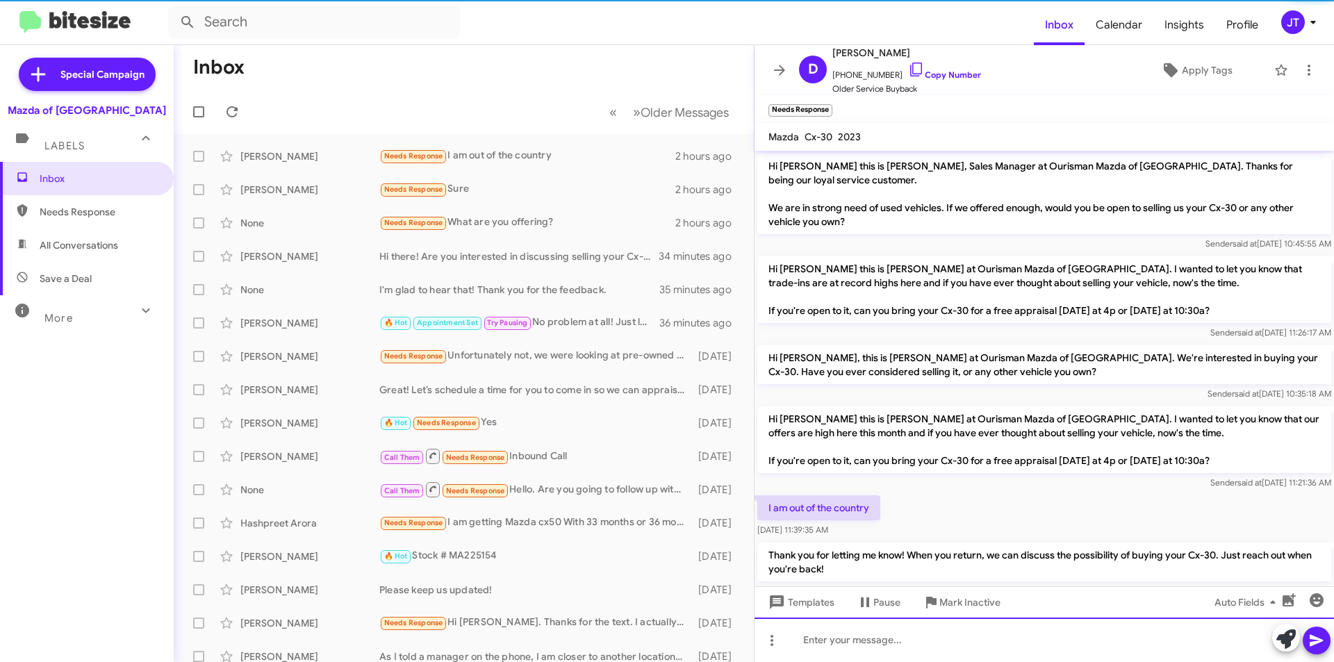
scroll to position [22, 0]
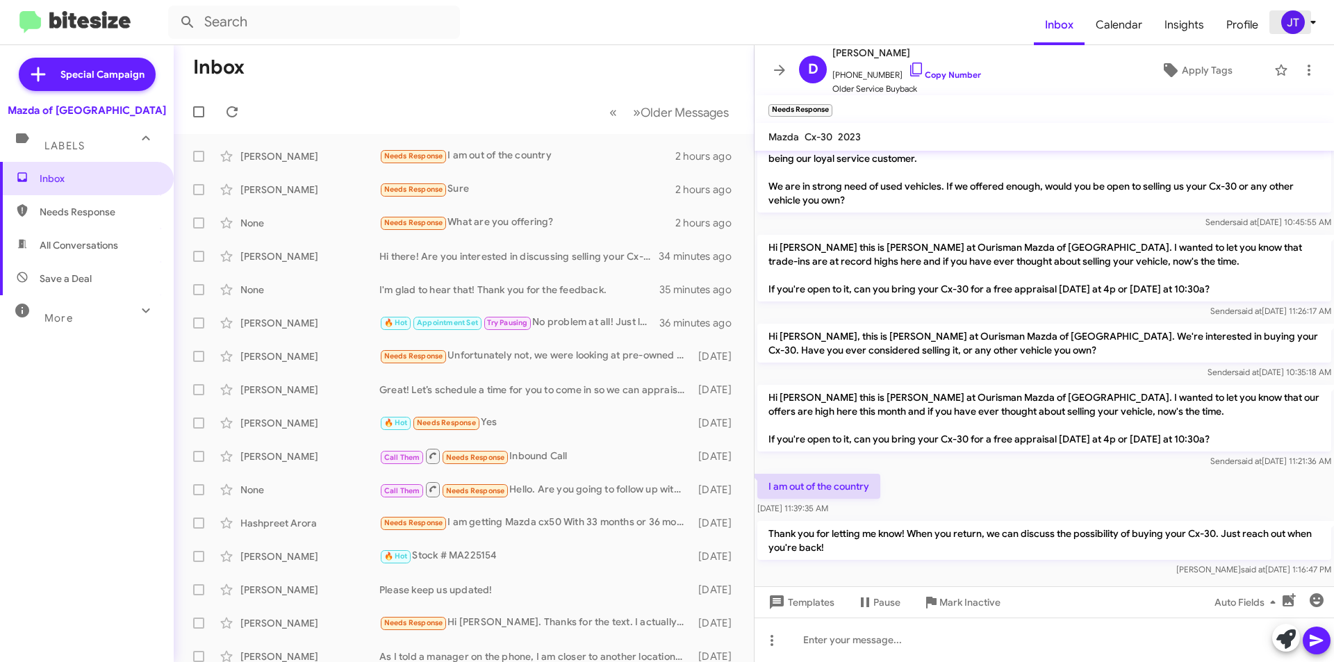
click at [1321, 21] on span "JT" at bounding box center [1301, 22] width 42 height 24
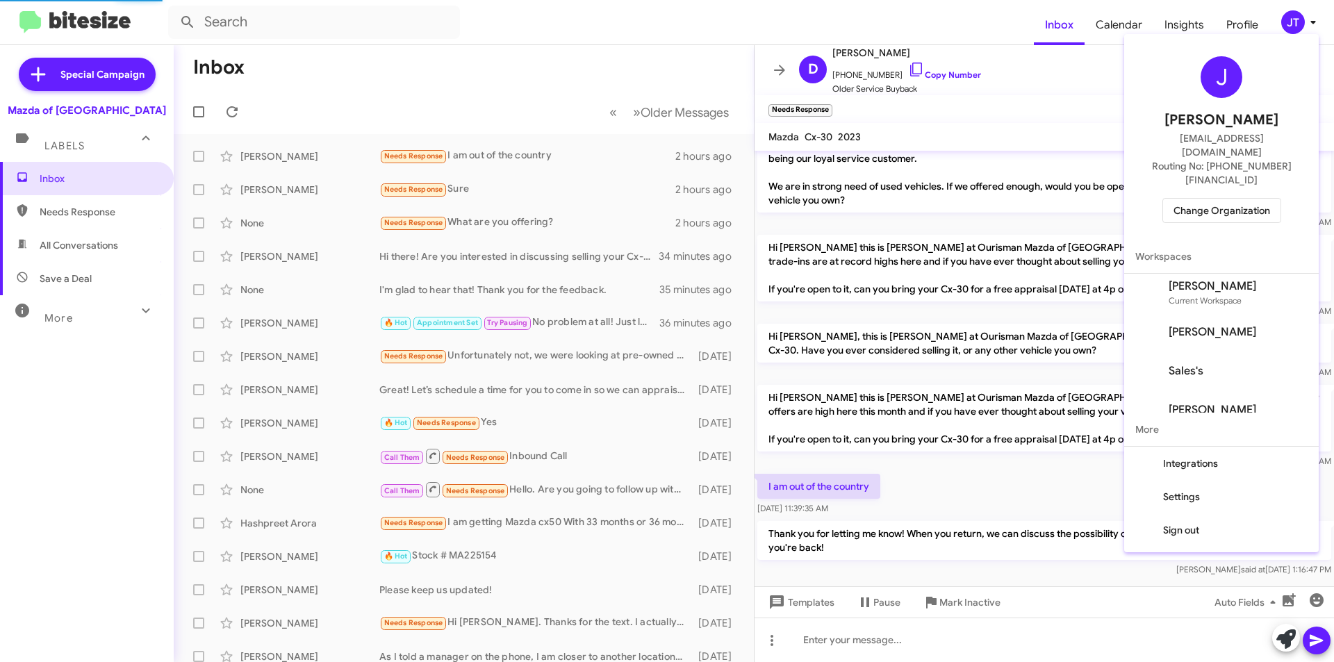
click at [1228, 199] on span "Change Organization" at bounding box center [1221, 211] width 97 height 24
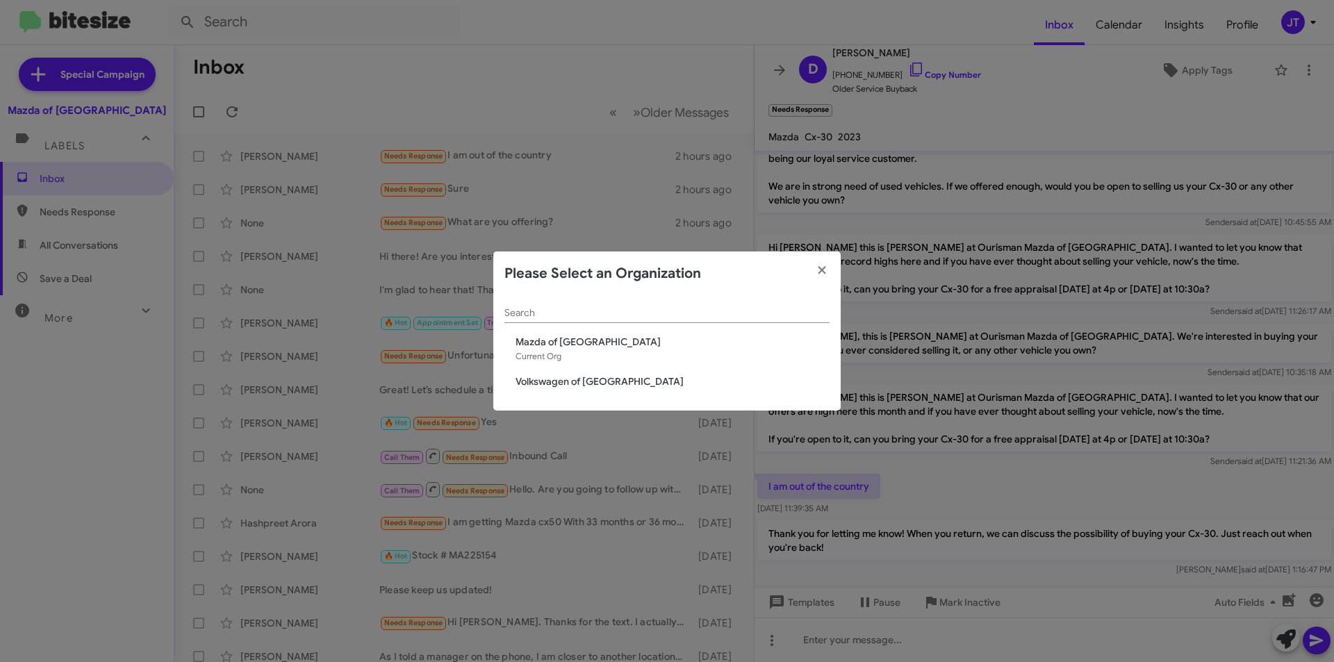
click at [588, 379] on span "Volkswagen of [GEOGRAPHIC_DATA]" at bounding box center [672, 381] width 314 height 14
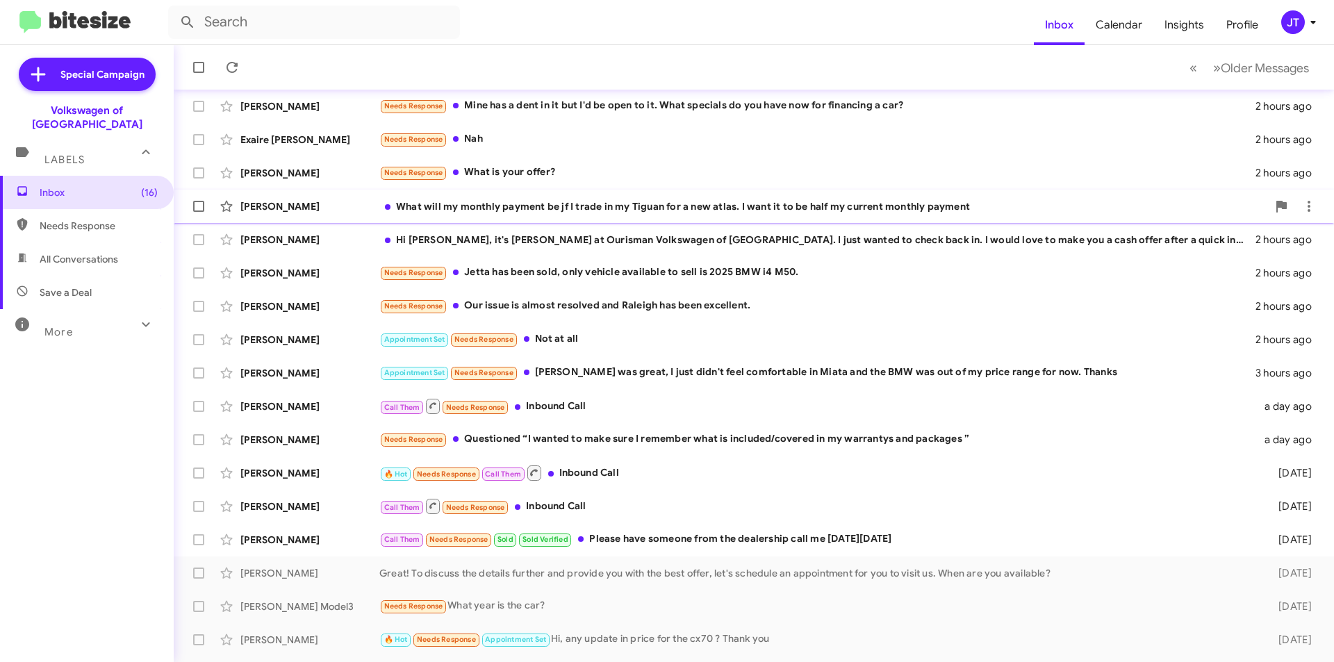
scroll to position [145, 0]
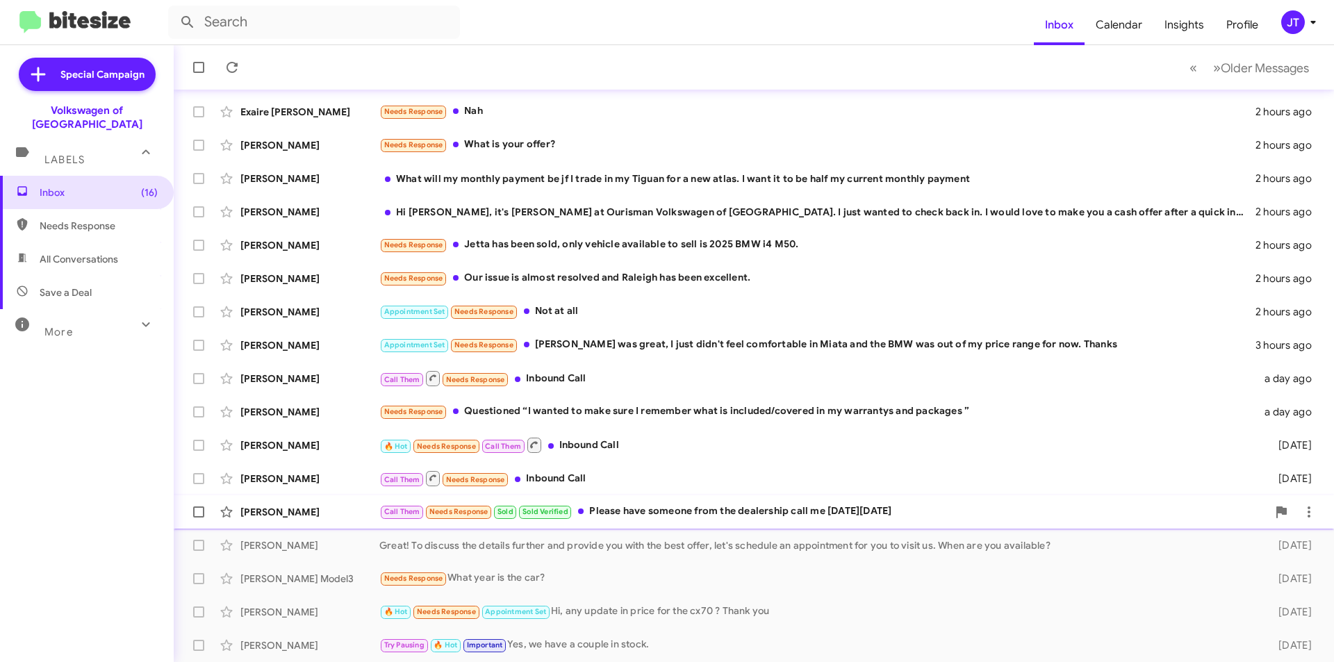
click at [710, 511] on div "Call Them Needs Response Sold Sold Verified Please have someone from the dealer…" at bounding box center [823, 512] width 888 height 16
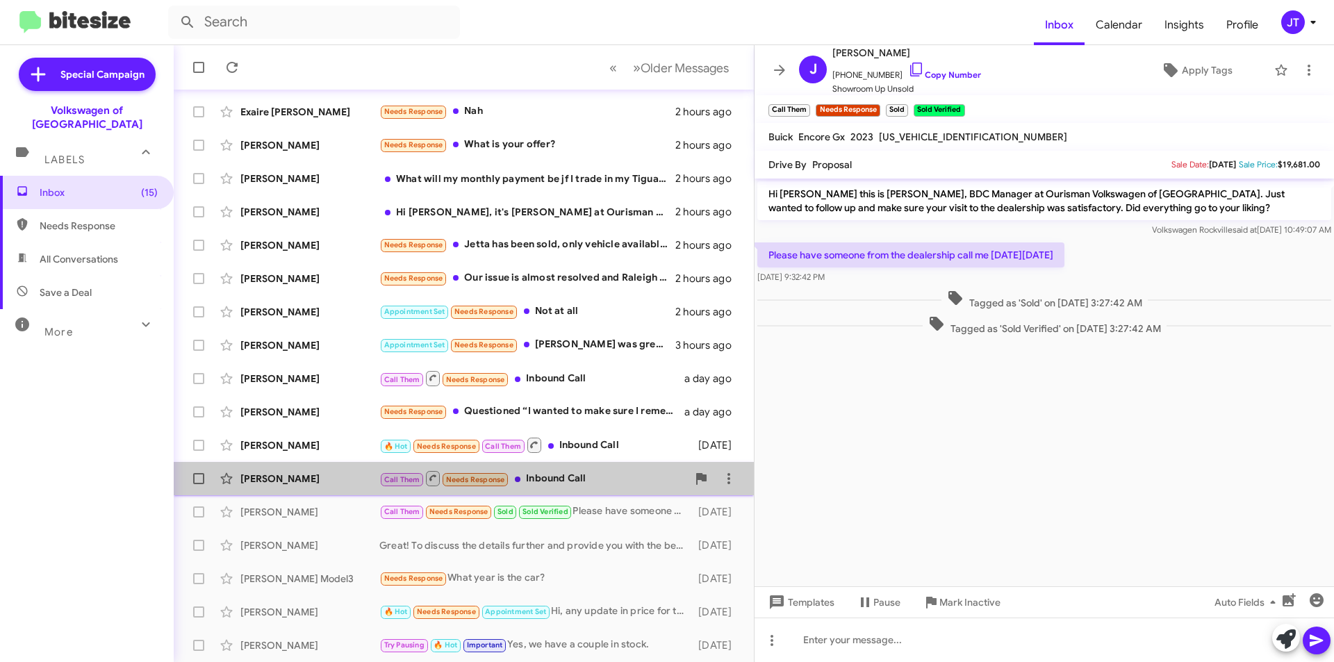
click at [574, 485] on div "Call Them Needs Response Inbound Call" at bounding box center [533, 478] width 308 height 17
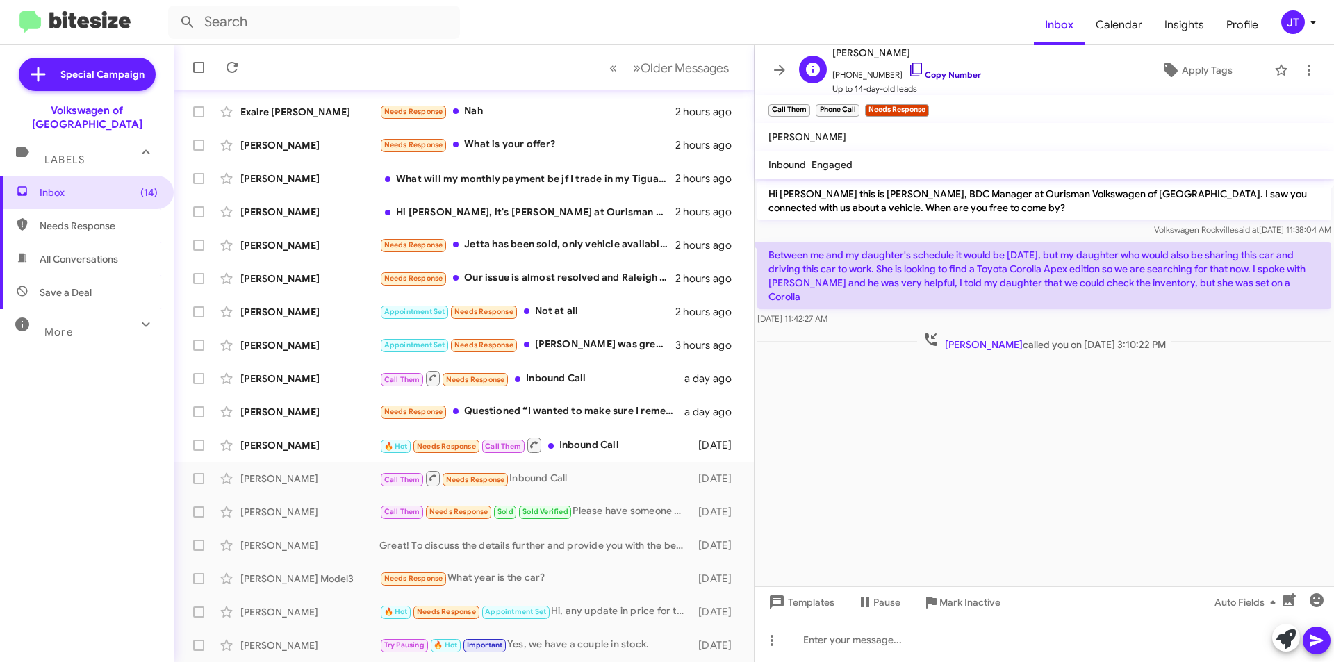
click at [950, 74] on link "Copy Number" at bounding box center [944, 74] width 73 height 10
click at [1301, 68] on icon at bounding box center [1309, 70] width 17 height 17
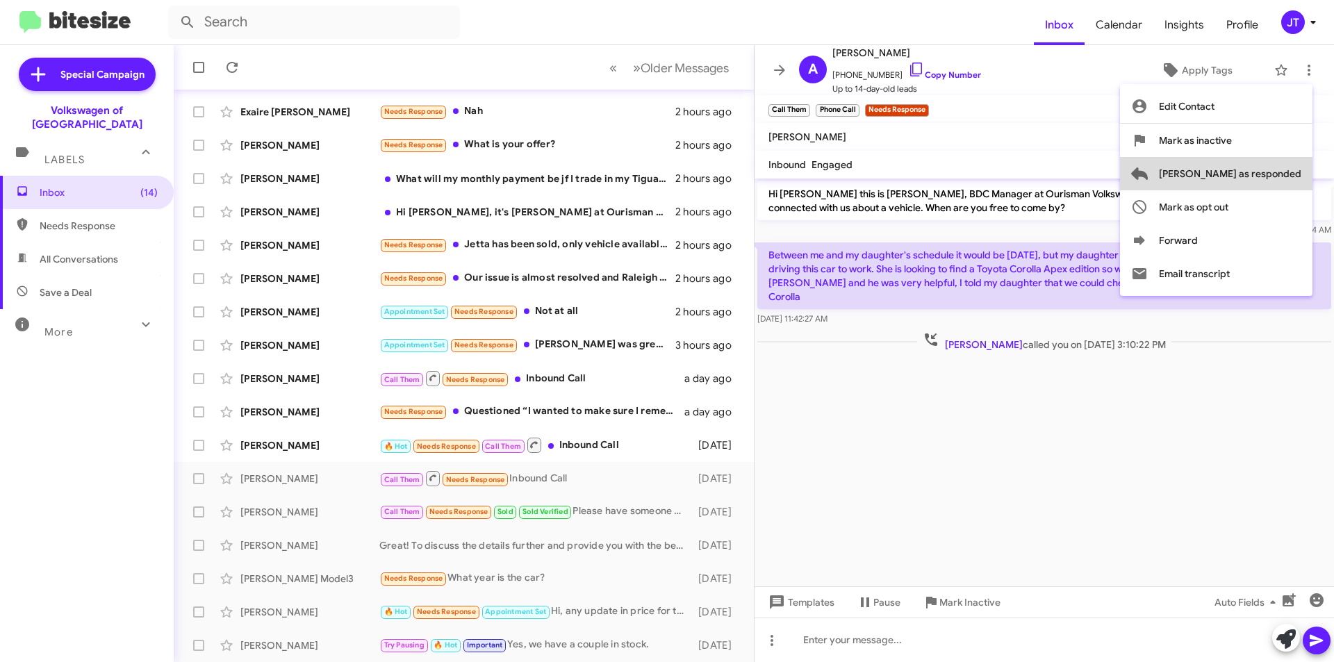
click at [1276, 175] on span "[PERSON_NAME] as responded" at bounding box center [1230, 173] width 142 height 33
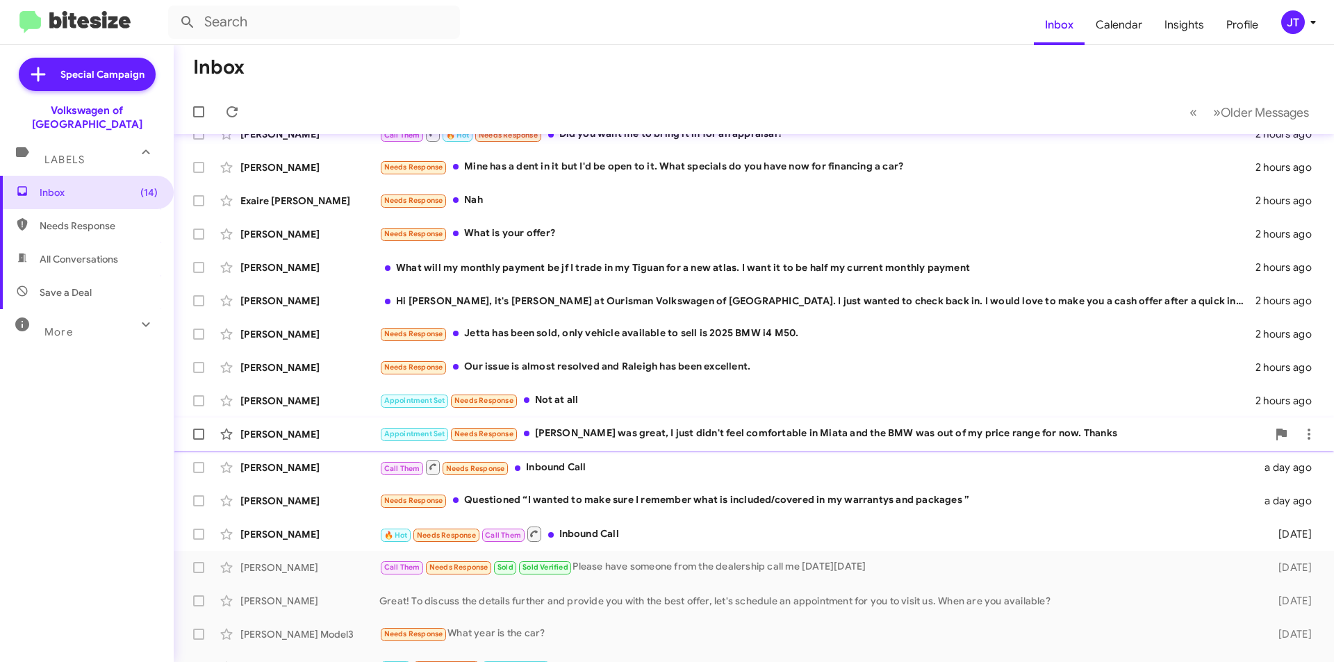
scroll to position [111, 0]
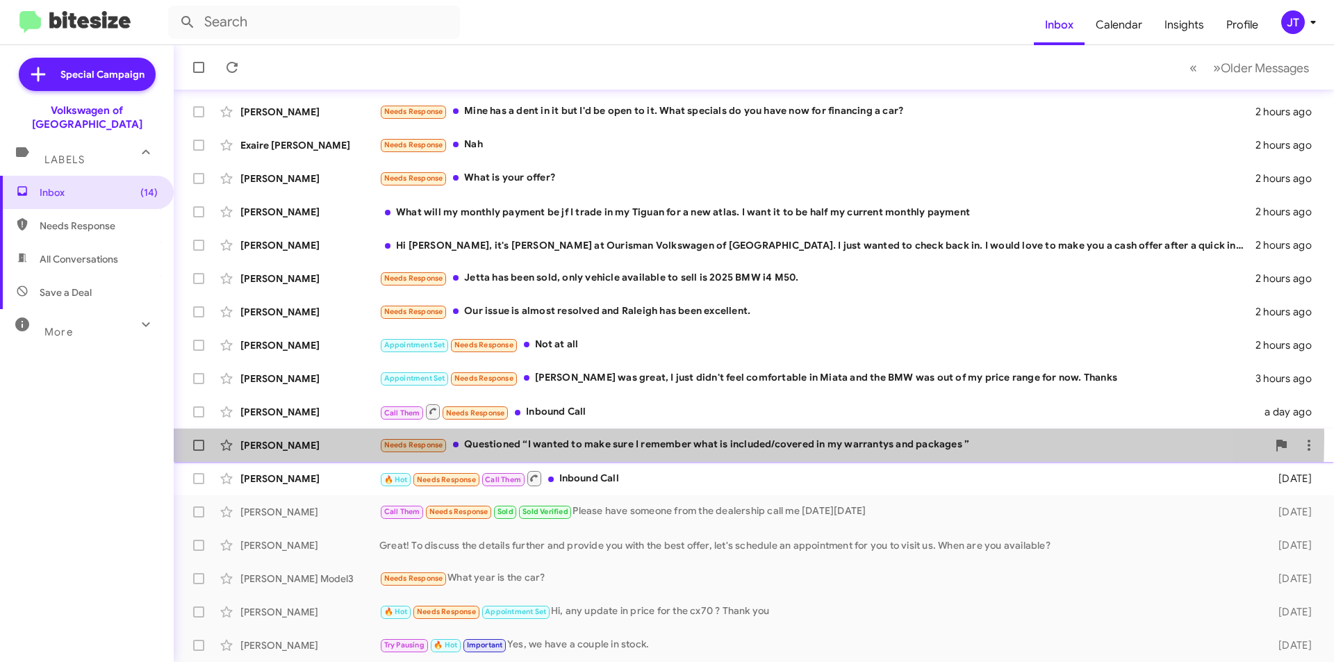
click at [661, 437] on div "Needs Response Questioned “I wanted to make sure I remember what is included/co…" at bounding box center [823, 445] width 888 height 16
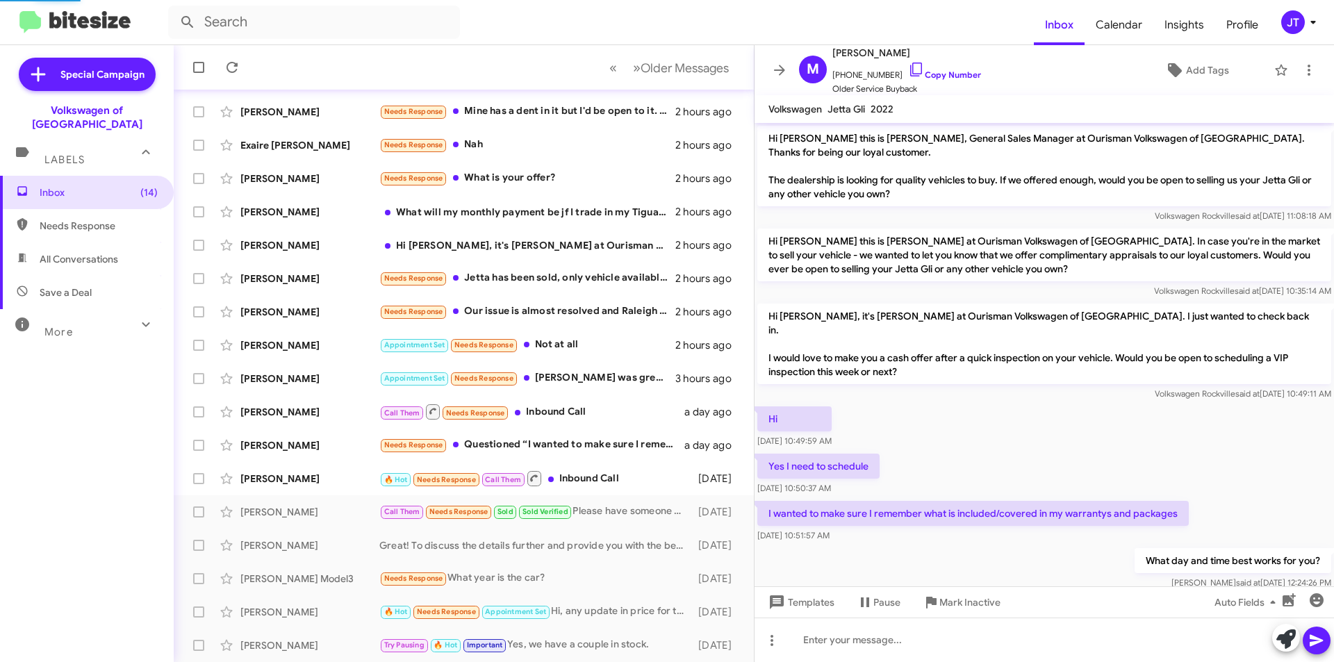
scroll to position [67, 0]
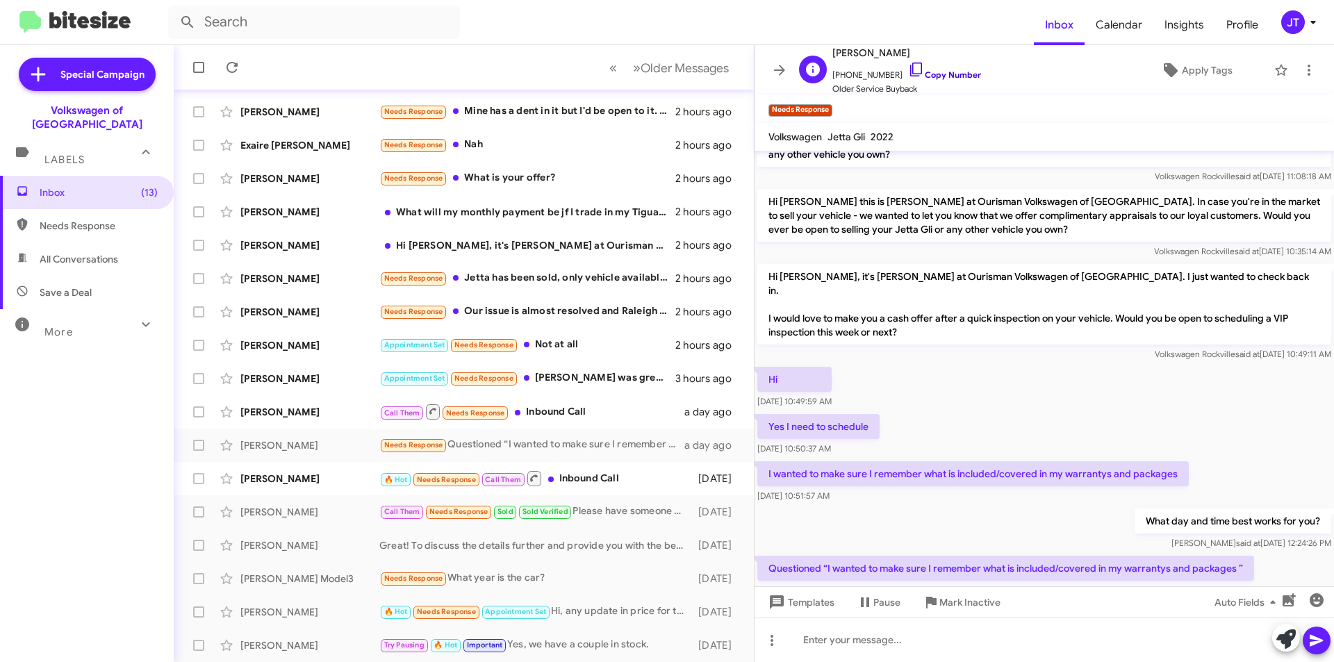
click at [943, 76] on link "Copy Number" at bounding box center [944, 74] width 73 height 10
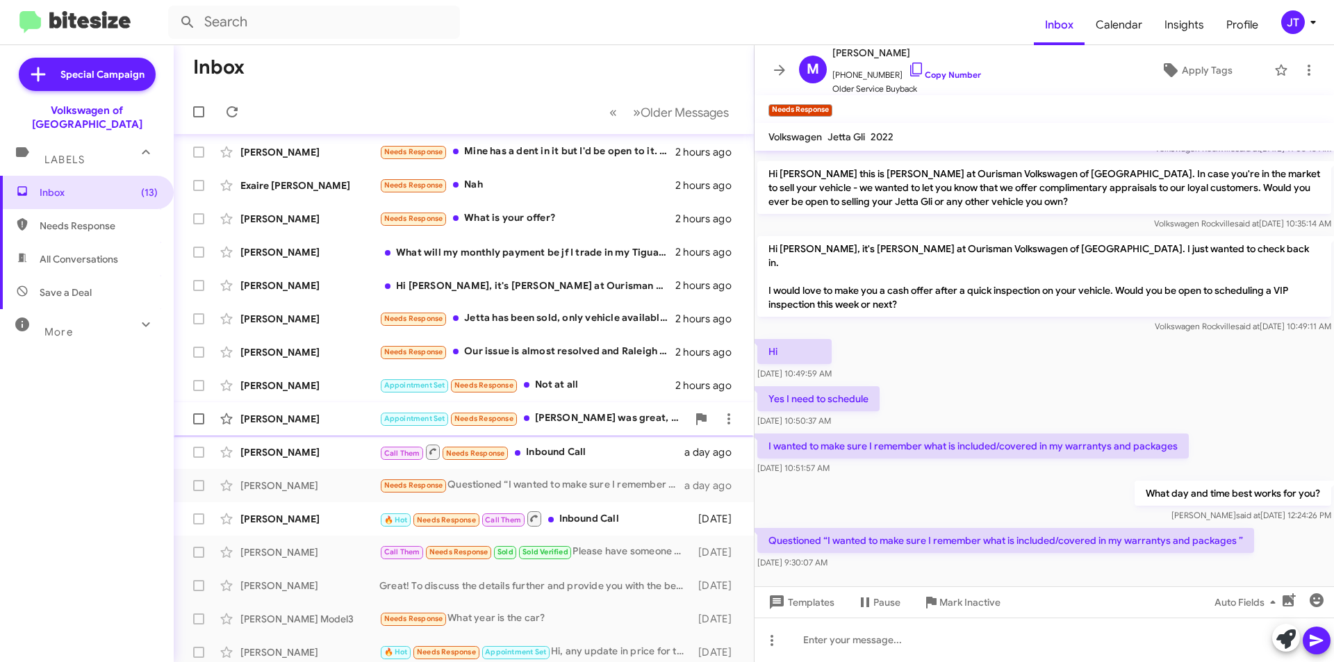
scroll to position [0, 0]
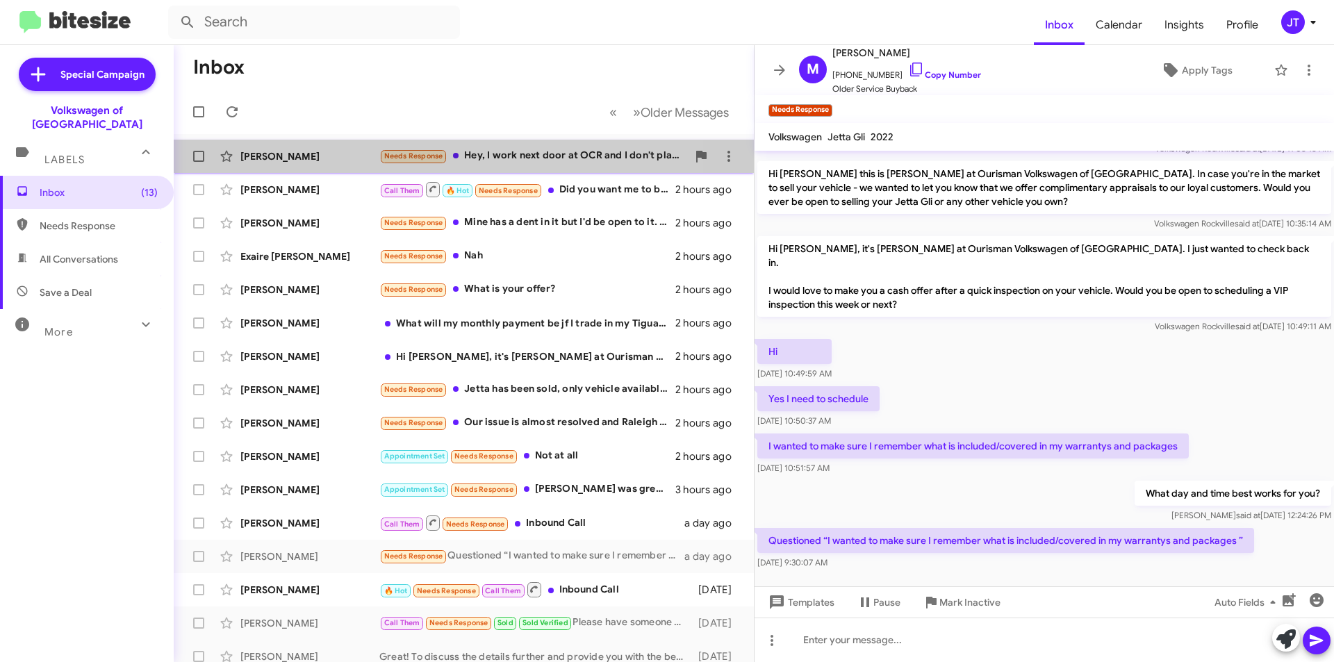
click at [524, 151] on div "Needs Response Hey, I work next door at OCR and I don't plan on selling my GTI.…" at bounding box center [533, 156] width 308 height 16
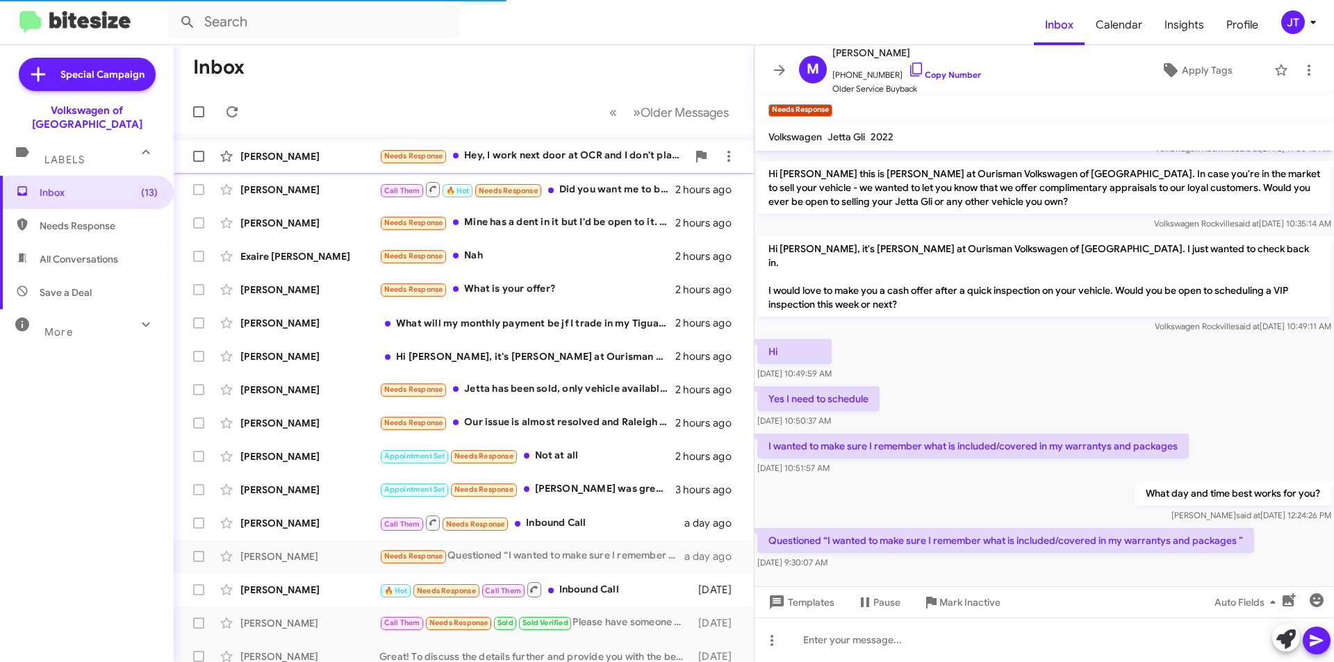
scroll to position [22, 0]
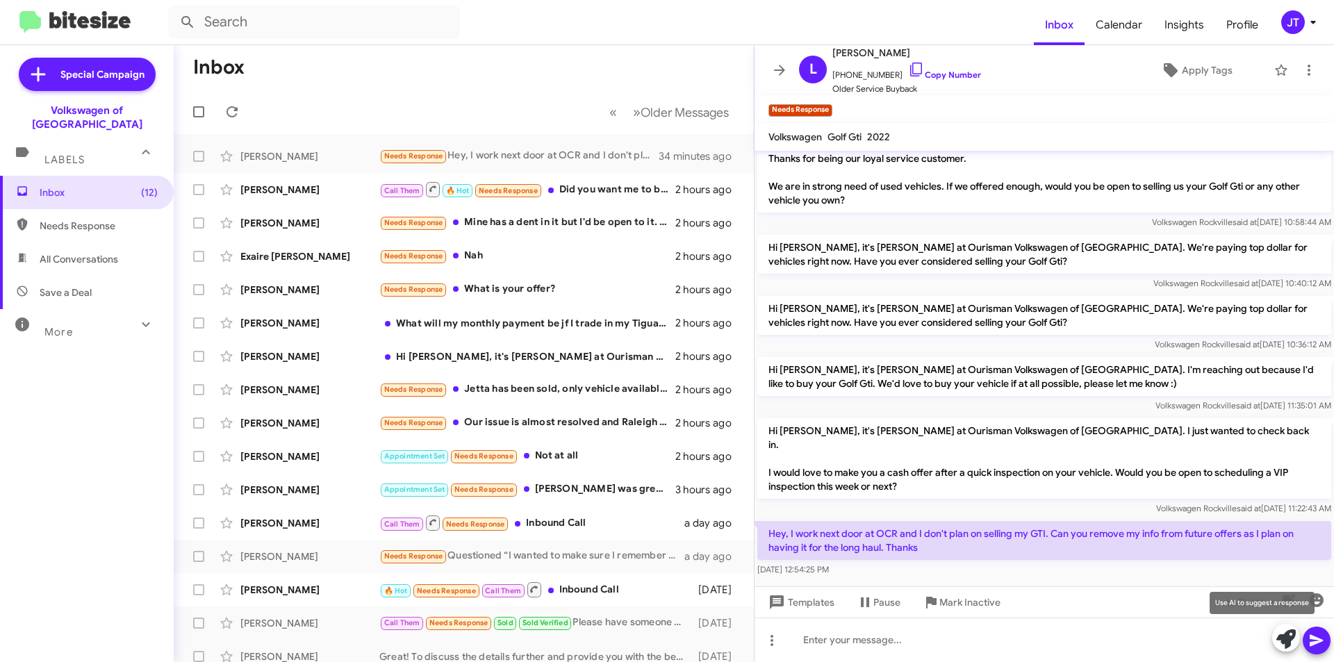
click at [1278, 640] on icon at bounding box center [1285, 638] width 19 height 19
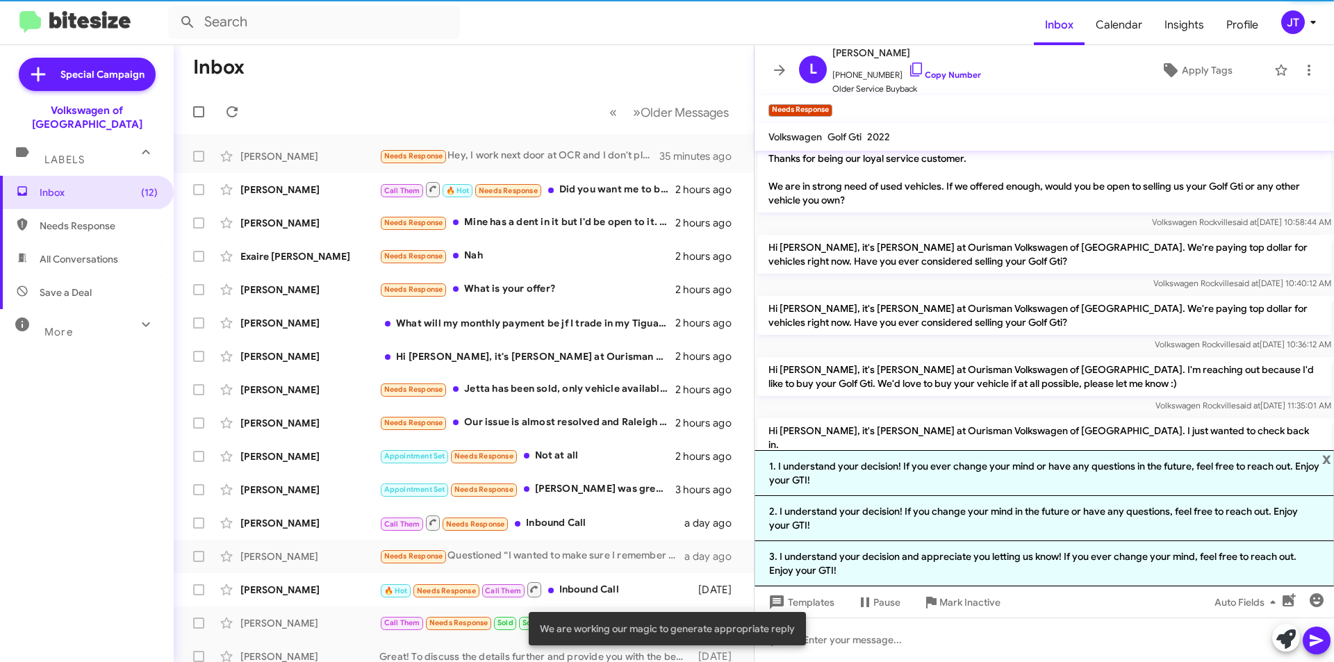
scroll to position [95, 0]
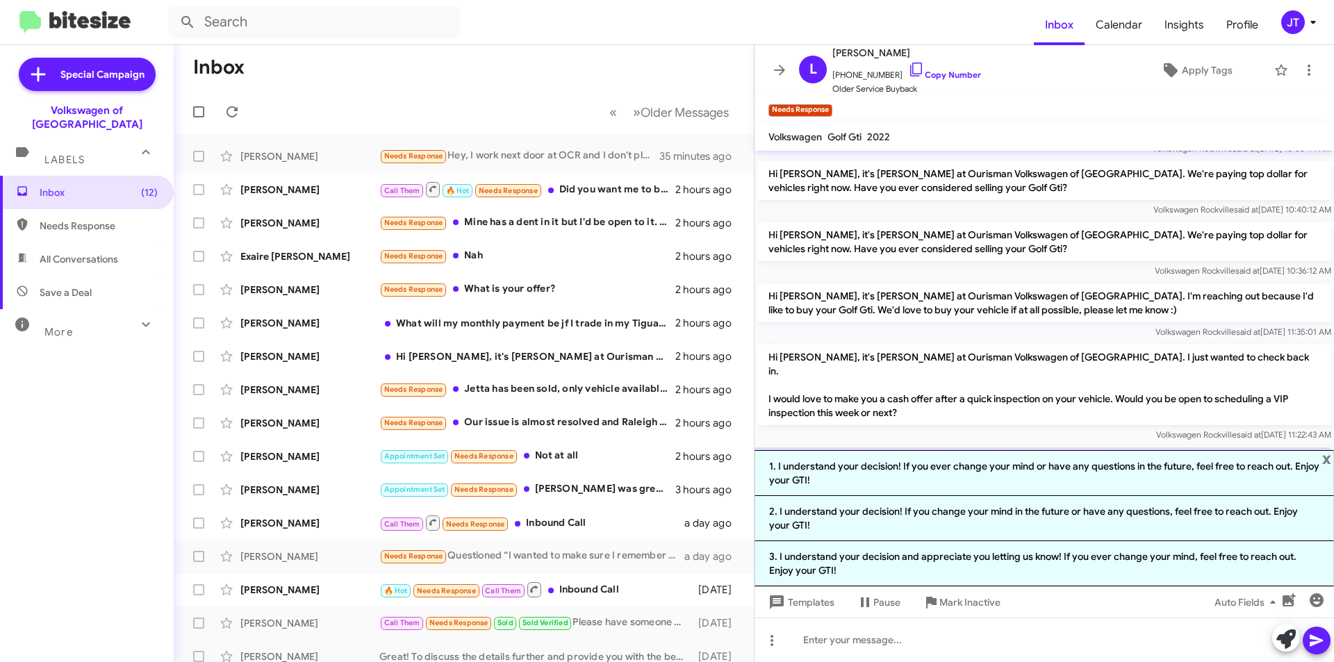
click at [1031, 369] on p "Hi Lemuel, it's Jamisha Coachman at Ourisman Volkswagen of Rockville. I just wa…" at bounding box center [1044, 385] width 574 height 81
click at [1326, 462] on span "x" at bounding box center [1326, 458] width 9 height 17
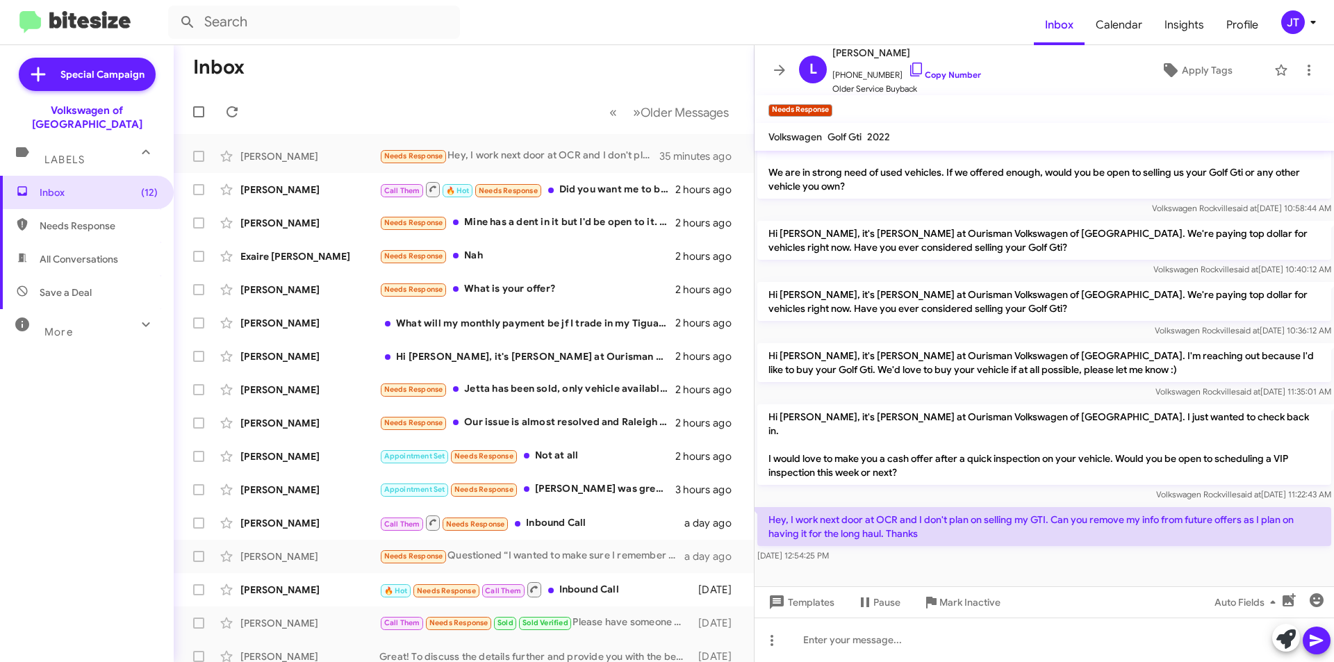
scroll to position [22, 0]
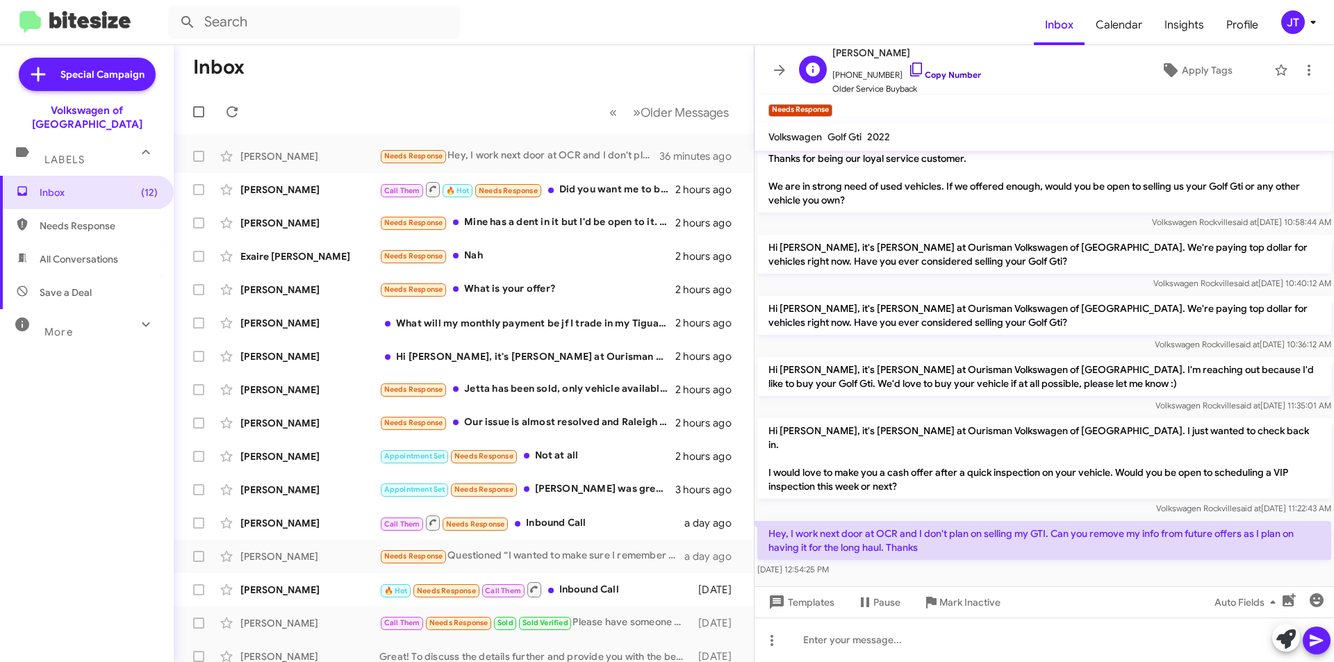
click at [948, 77] on link "Copy Number" at bounding box center [944, 74] width 73 height 10
click at [585, 522] on div "Call Them Needs Response Inbound Call" at bounding box center [533, 522] width 308 height 17
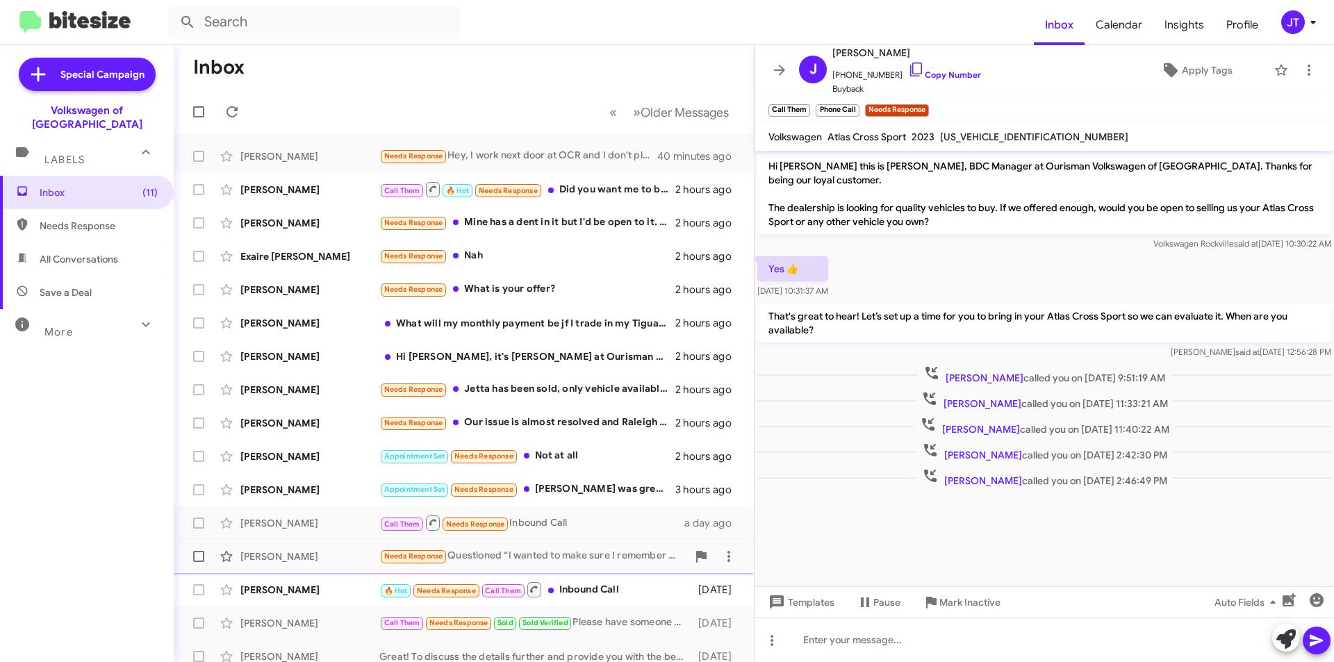
click at [561, 557] on div "Needs Response Questioned “I wanted to make sure I remember what is included/co…" at bounding box center [533, 556] width 308 height 16
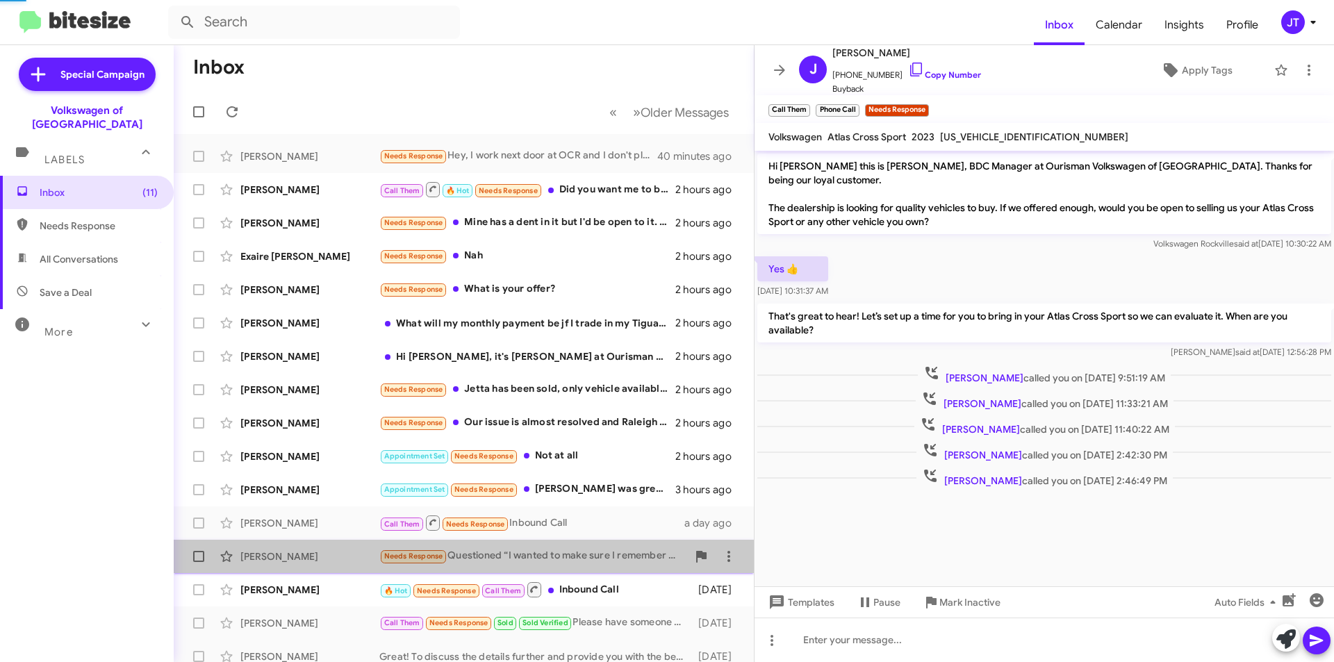
scroll to position [95, 0]
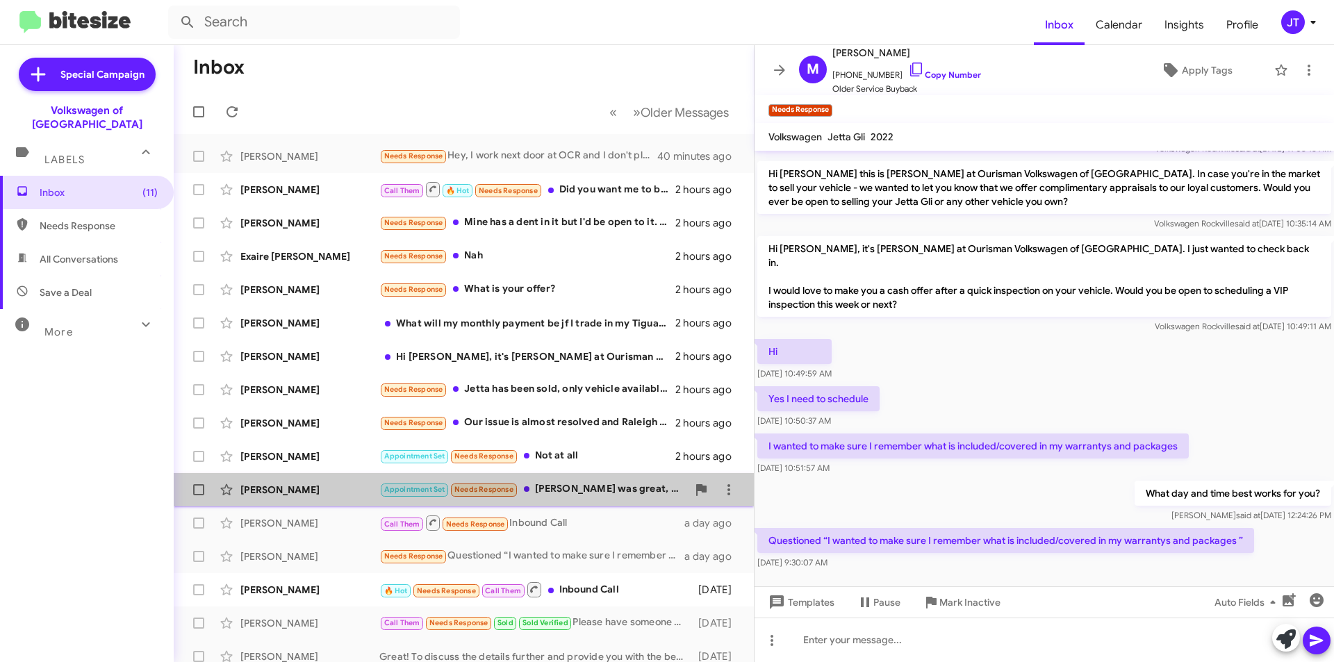
click at [585, 485] on div "Appointment Set Needs Response Kenny was great, I just didn't feel comfortable …" at bounding box center [533, 489] width 308 height 16
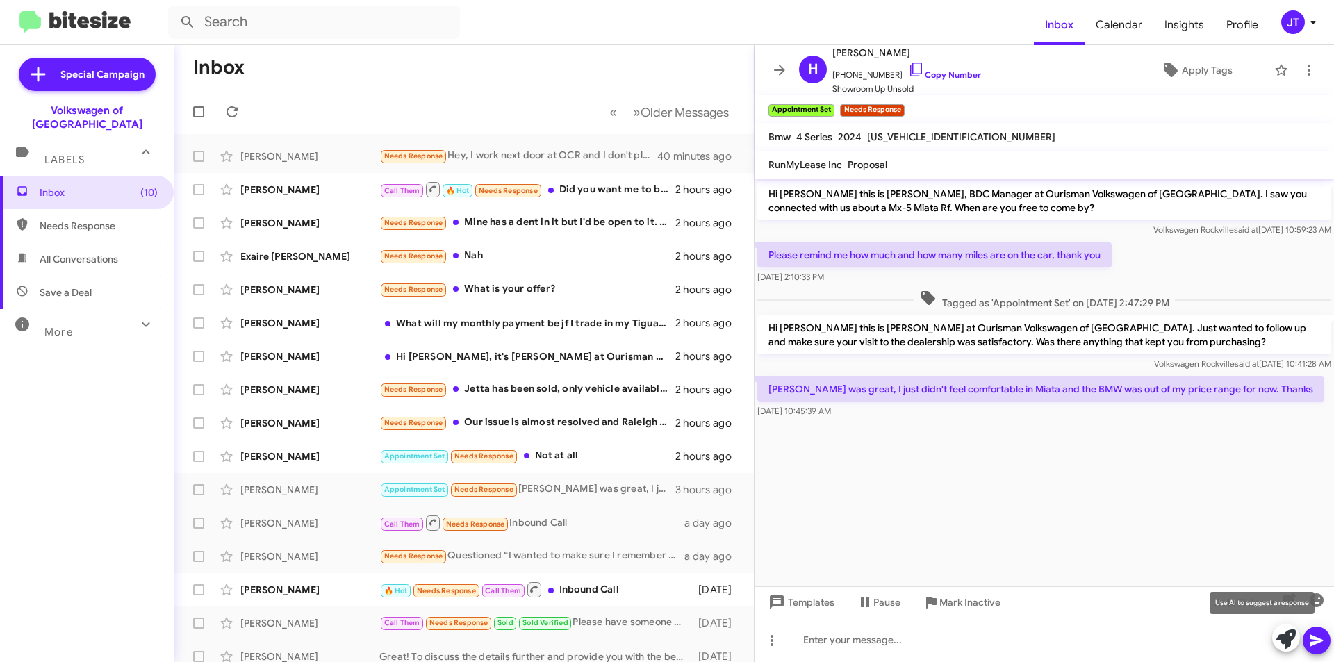
click at [1285, 636] on icon at bounding box center [1285, 638] width 19 height 19
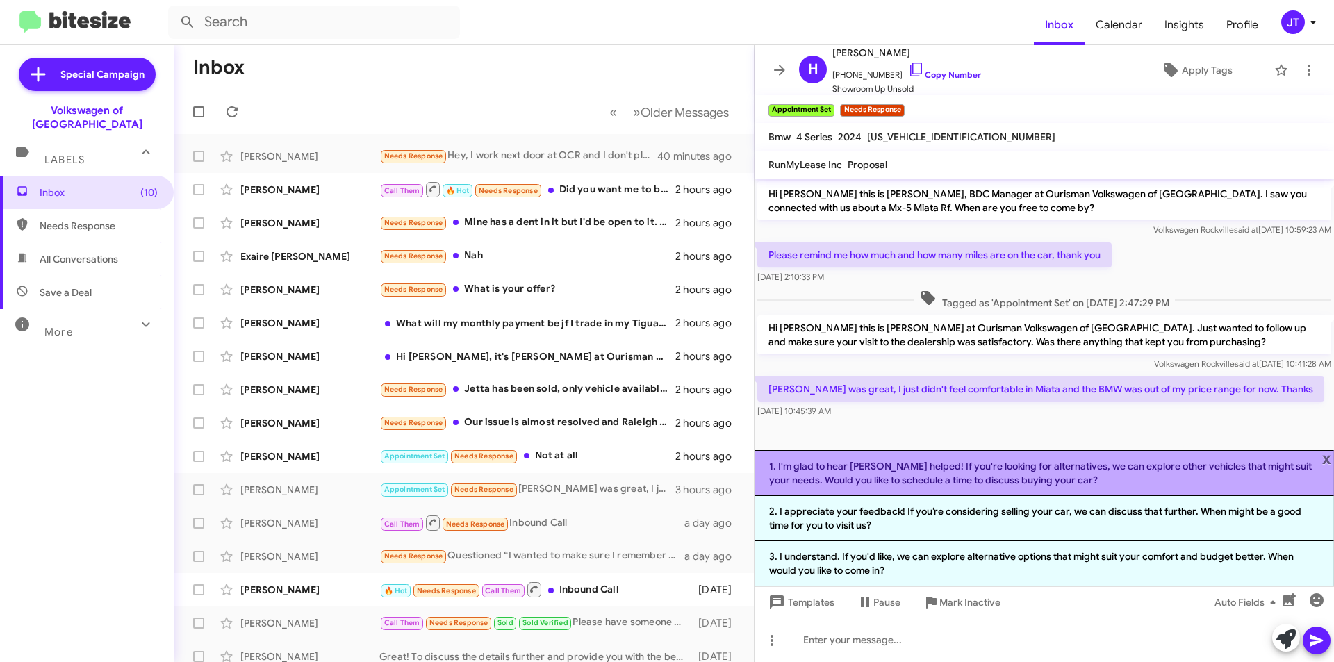
click at [977, 465] on li "1. I'm glad to hear Kenny helped! If you're looking for alternatives, we can ex…" at bounding box center [1043, 473] width 579 height 46
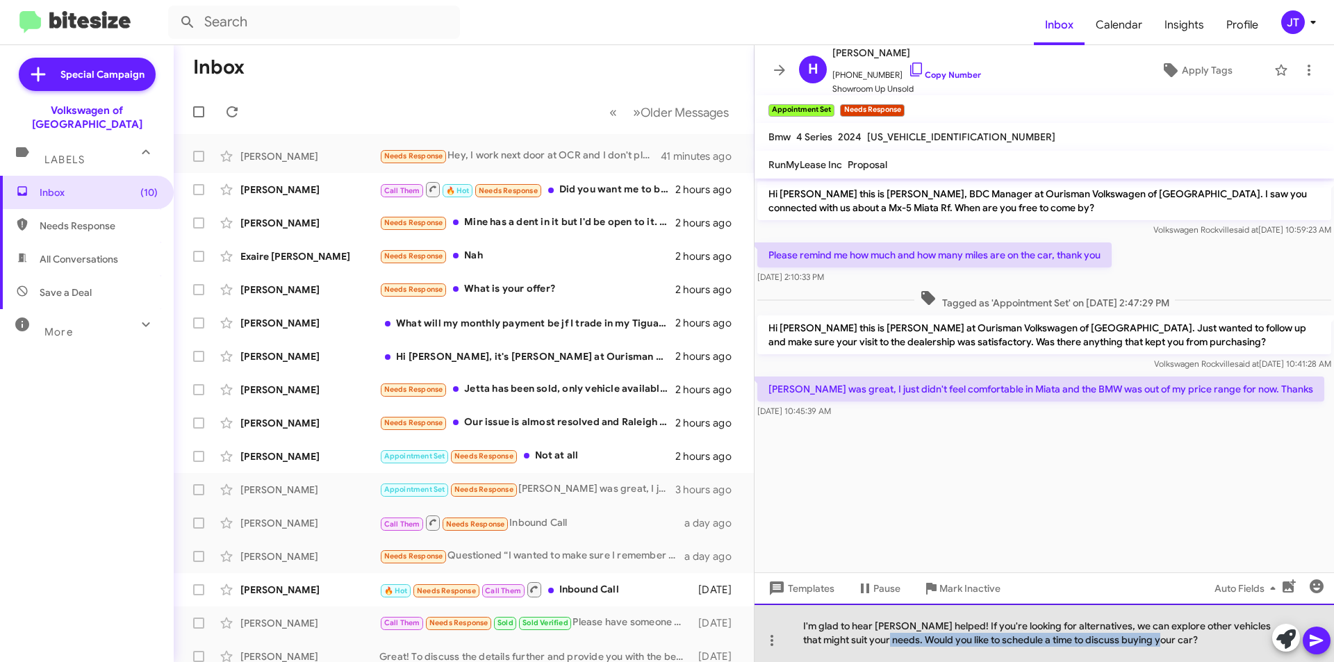
drag, startPoint x: 1163, startPoint y: 645, endPoint x: 881, endPoint y: 646, distance: 282.1
click at [881, 646] on div "I'm glad to hear Kenny helped! If you're looking for alternatives, we can explo…" at bounding box center [1043, 633] width 579 height 58
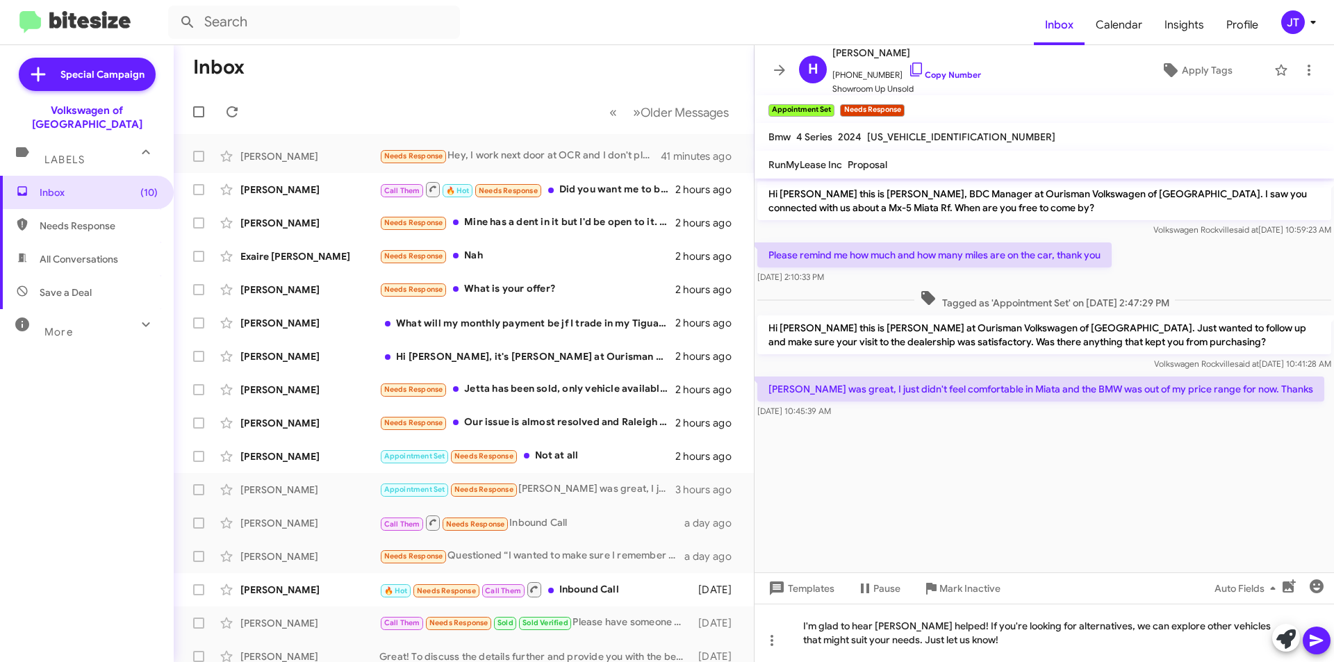
click at [1327, 638] on button at bounding box center [1317, 641] width 28 height 28
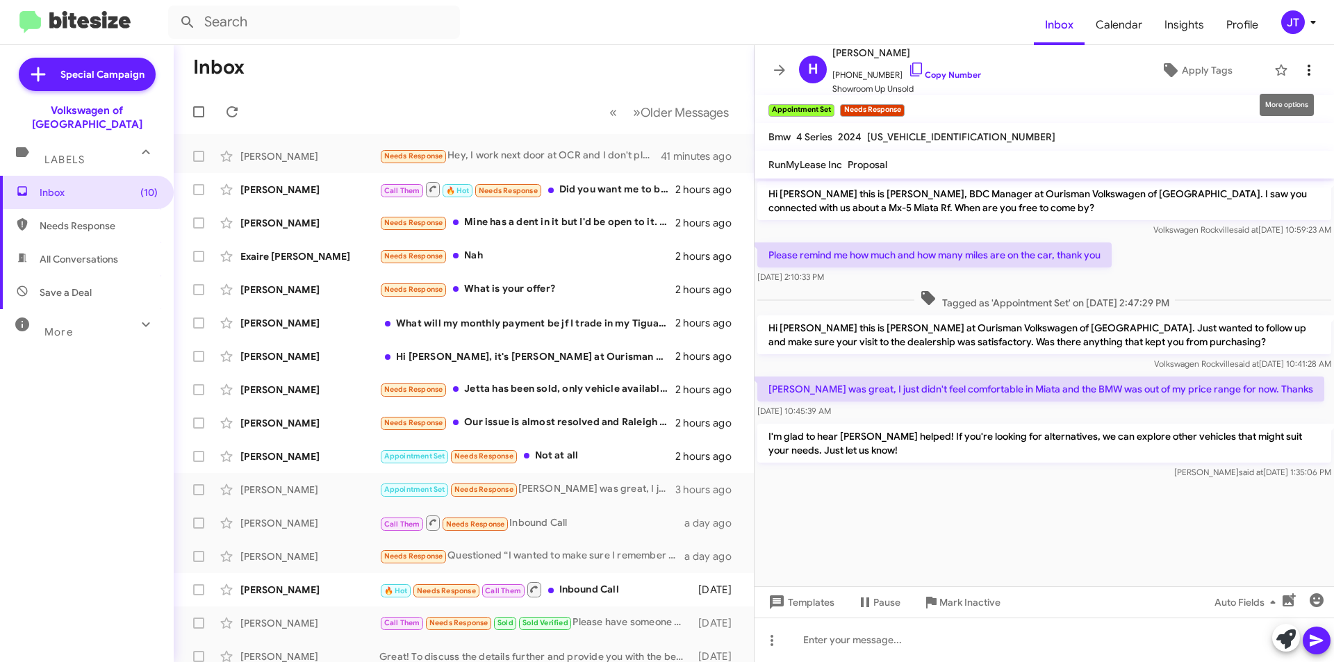
click at [1307, 67] on icon at bounding box center [1308, 70] width 3 height 11
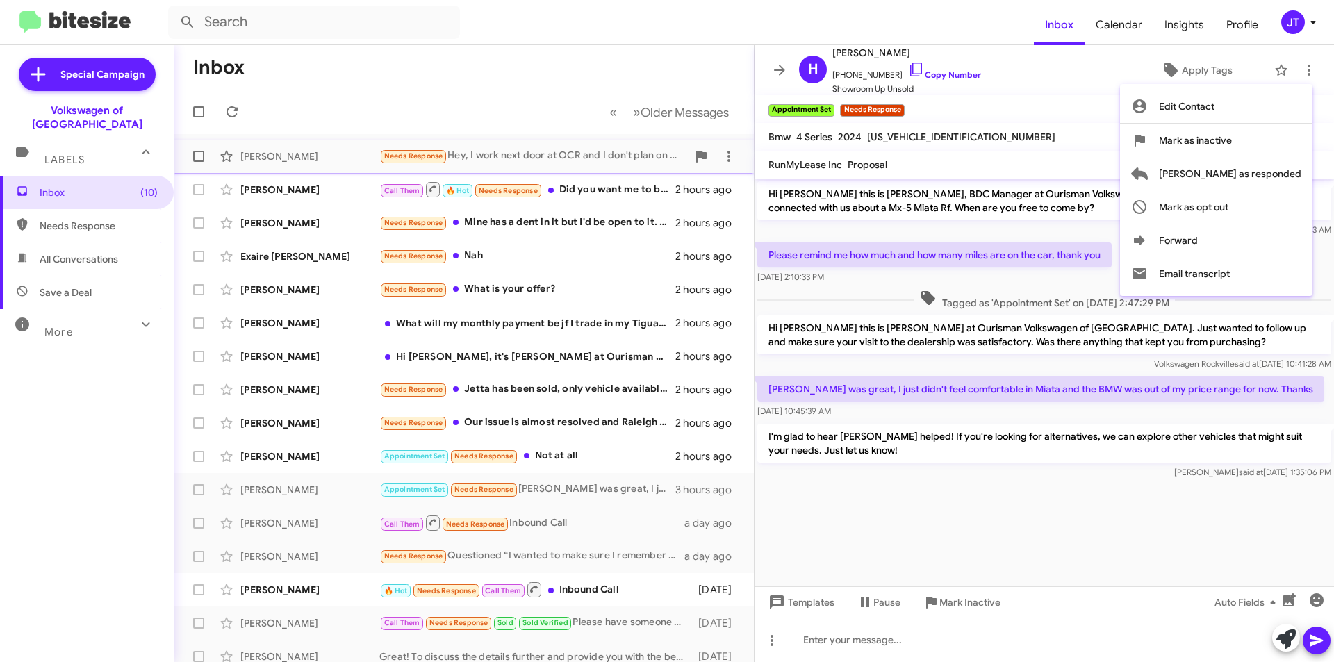
click at [1232, 140] on span "Mark as inactive" at bounding box center [1195, 140] width 73 height 33
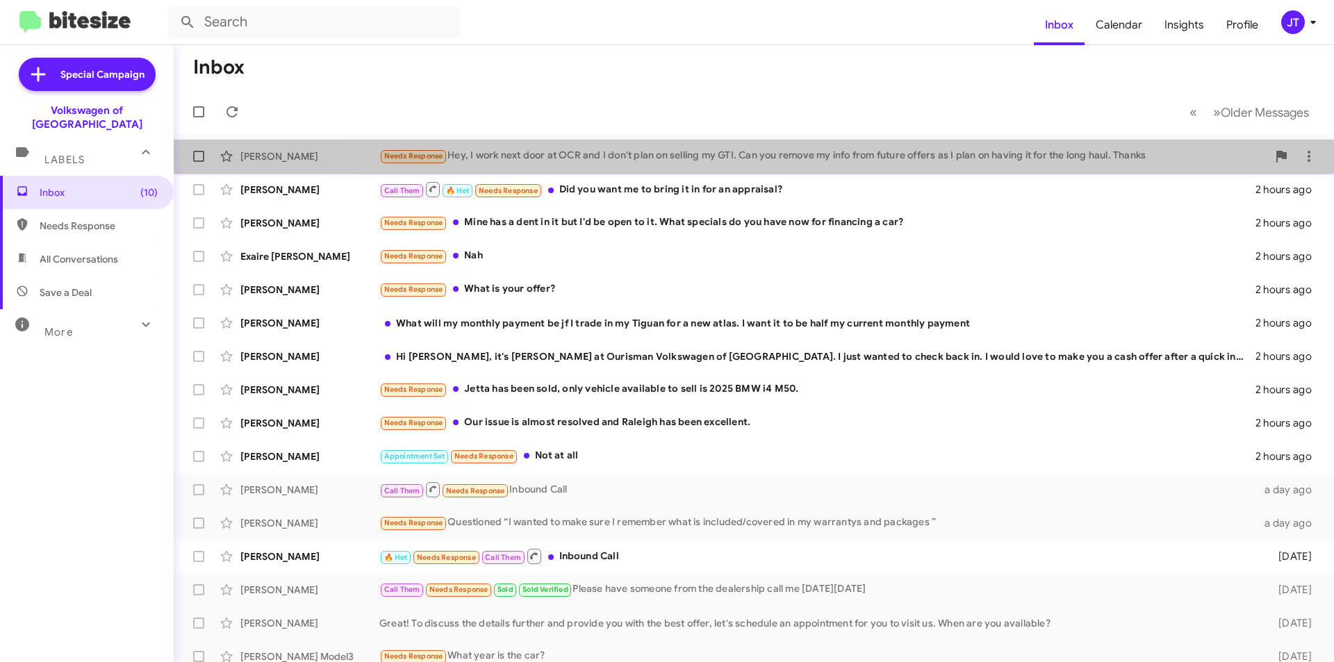
click at [820, 156] on div "Needs Response Hey, I work next door at OCR and I don't plan on selling my GTI.…" at bounding box center [823, 156] width 888 height 16
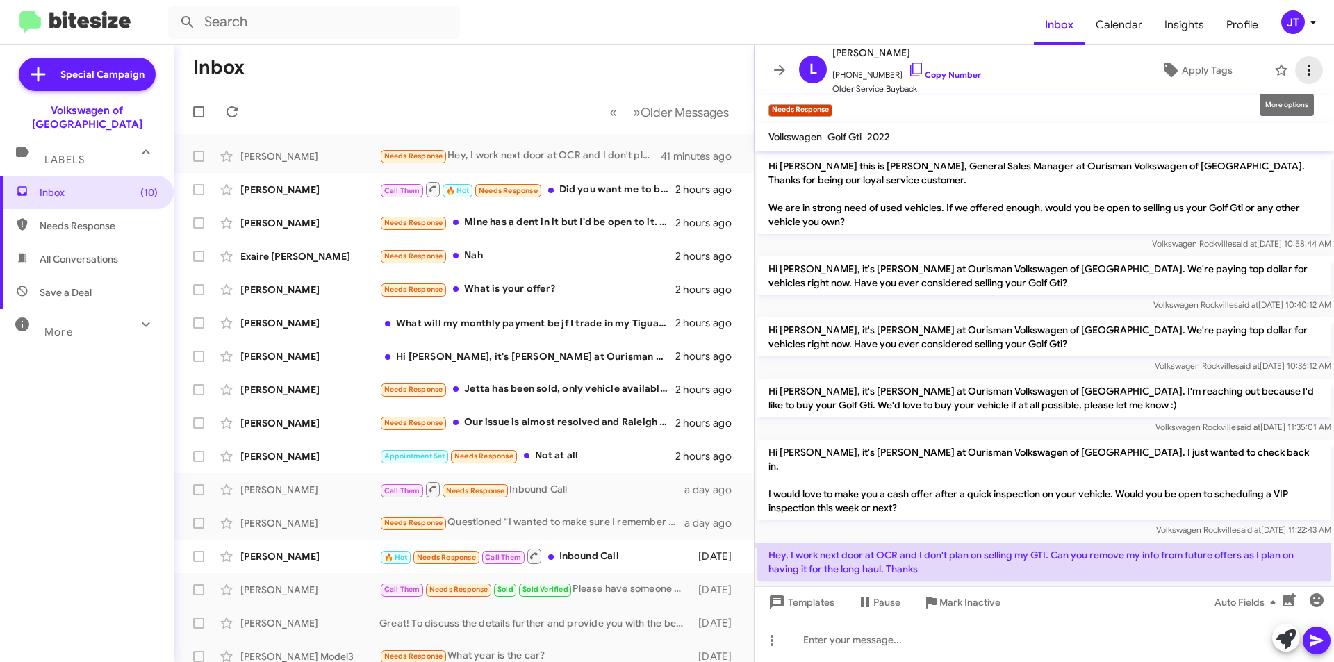
click at [1301, 74] on icon at bounding box center [1309, 70] width 17 height 17
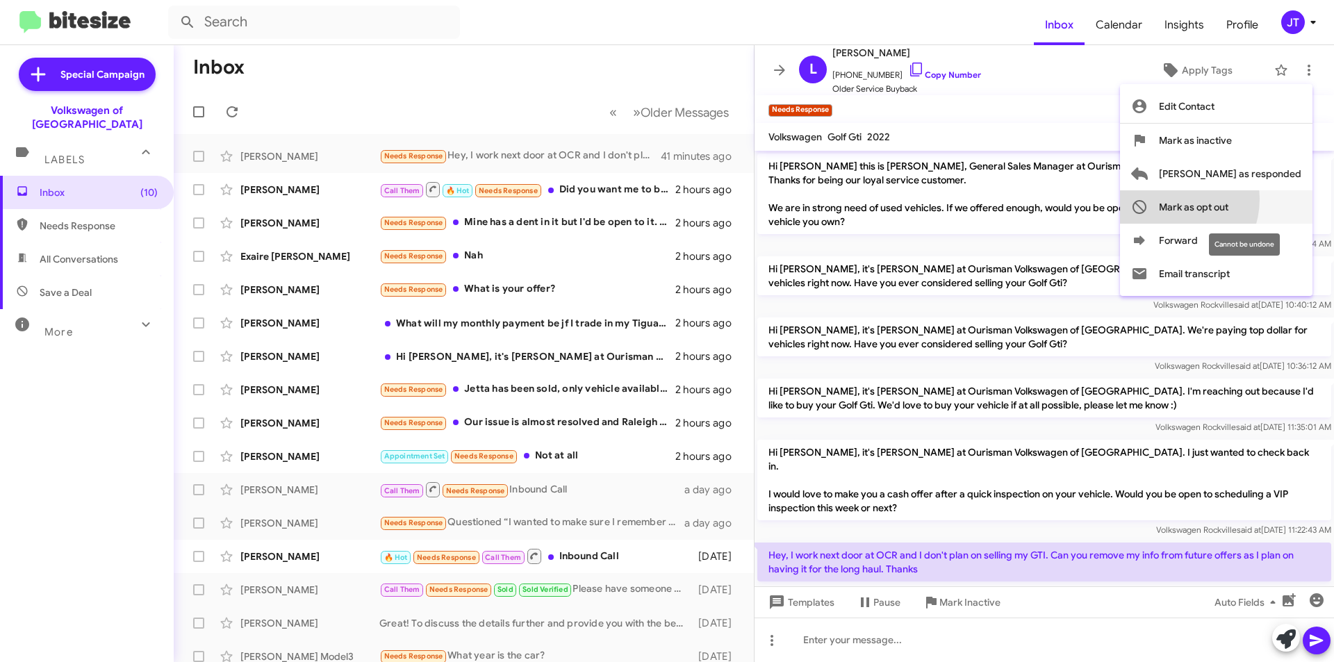
click at [1221, 199] on span "Mark as opt out" at bounding box center [1193, 206] width 69 height 33
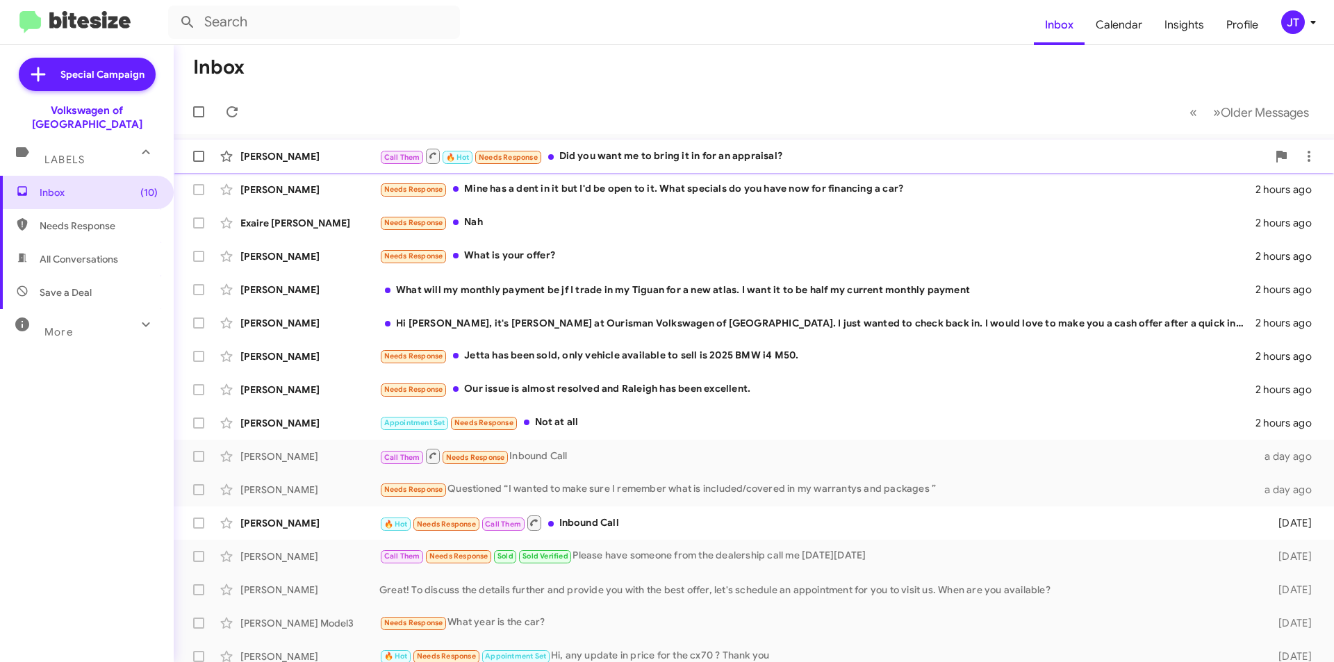
click at [880, 150] on div "Call Them 🔥 Hot Needs Response Did you want me to bring it in for an appraisal?" at bounding box center [823, 155] width 888 height 17
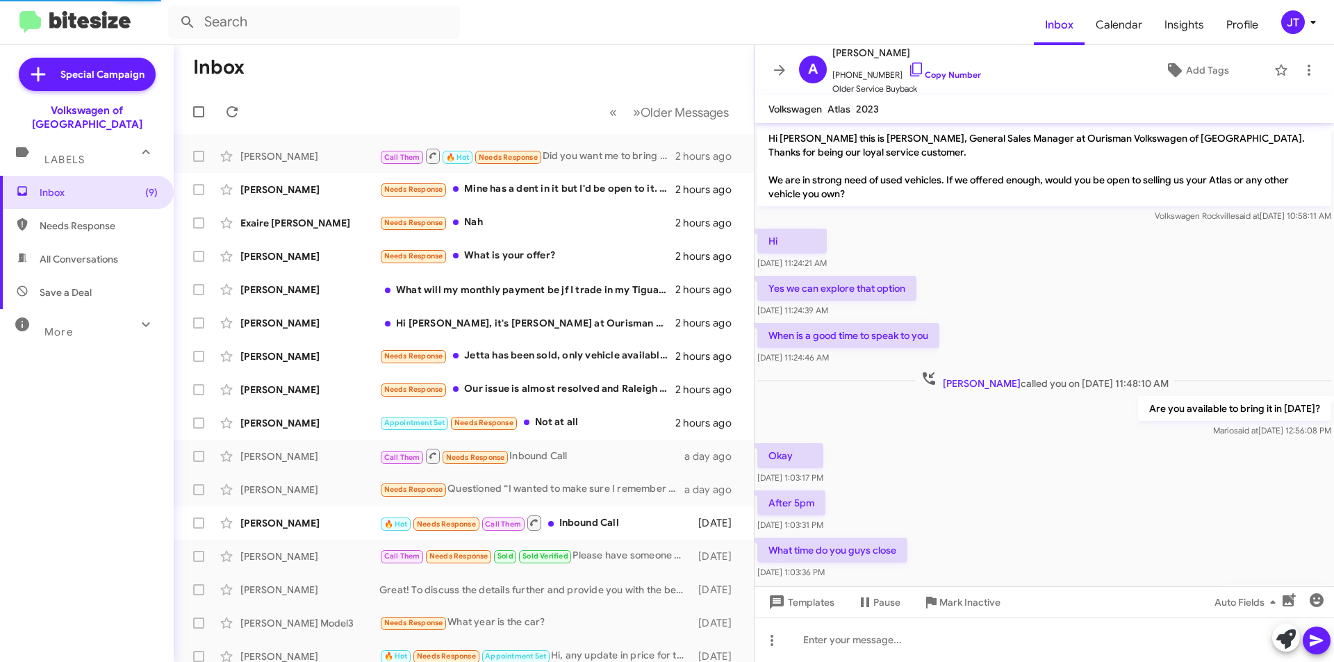
scroll to position [525, 0]
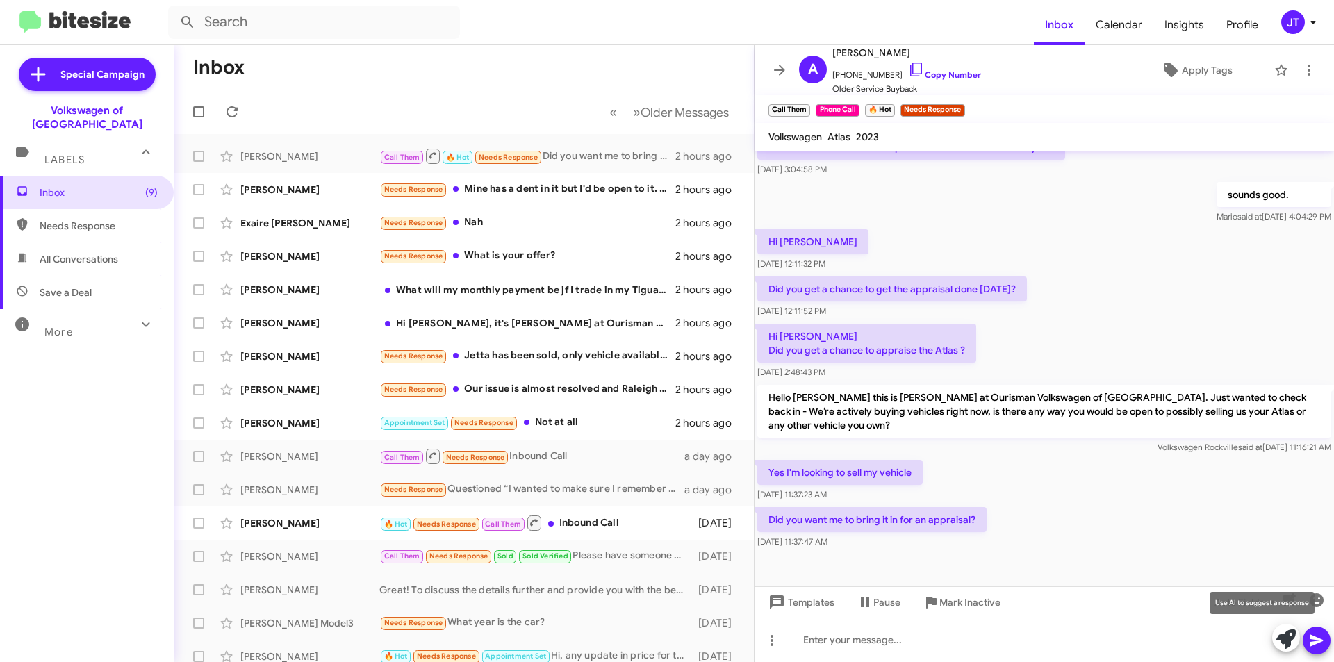
click at [1288, 632] on icon at bounding box center [1285, 638] width 19 height 19
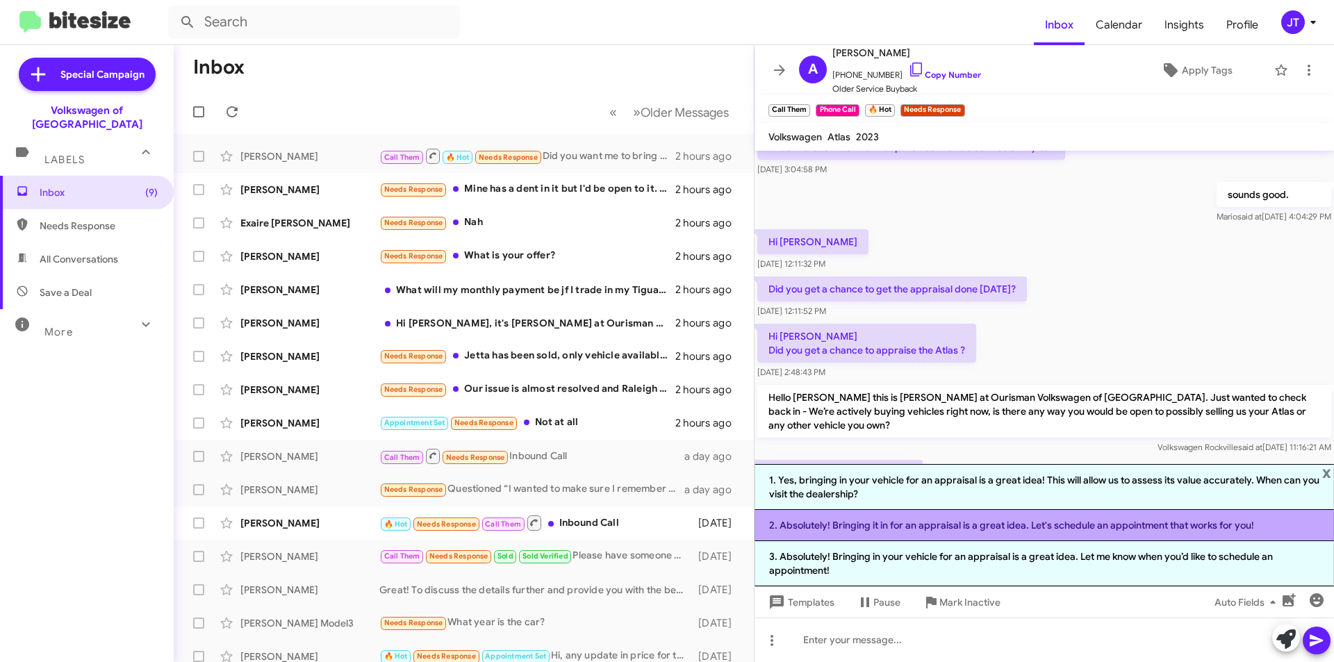
click at [963, 524] on li "2. Absolutely! Bringing it in for an appraisal is a great idea. Let's schedule …" at bounding box center [1043, 525] width 579 height 31
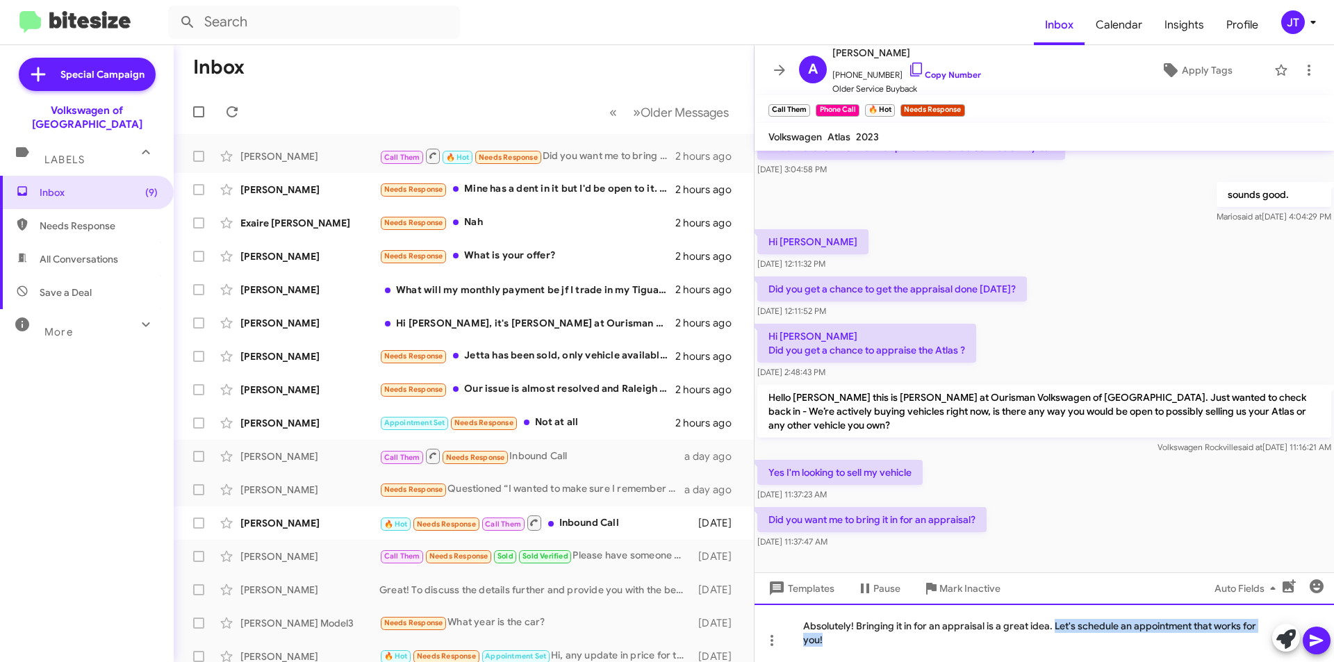
drag, startPoint x: 880, startPoint y: 641, endPoint x: 1055, endPoint y: 613, distance: 177.3
click at [1055, 613] on div "Absolutely! Bringing it in for an appraisal is a great idea. Let's schedule an …" at bounding box center [1043, 633] width 579 height 58
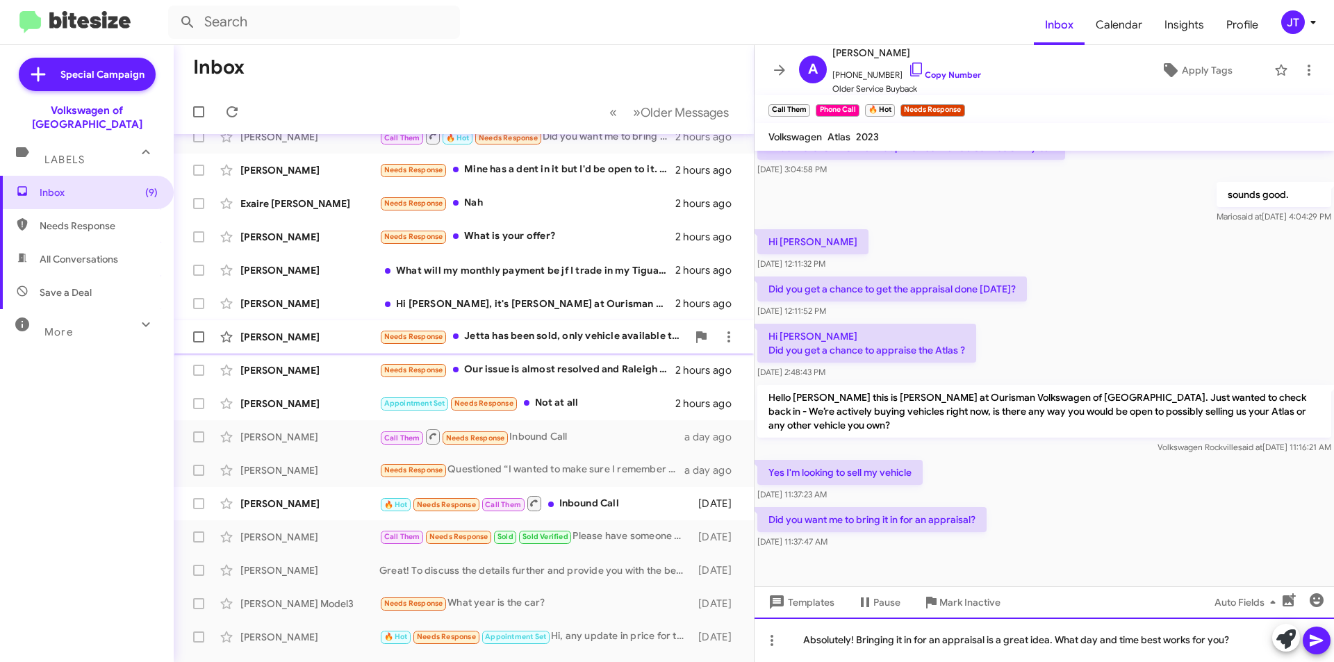
scroll to position [0, 0]
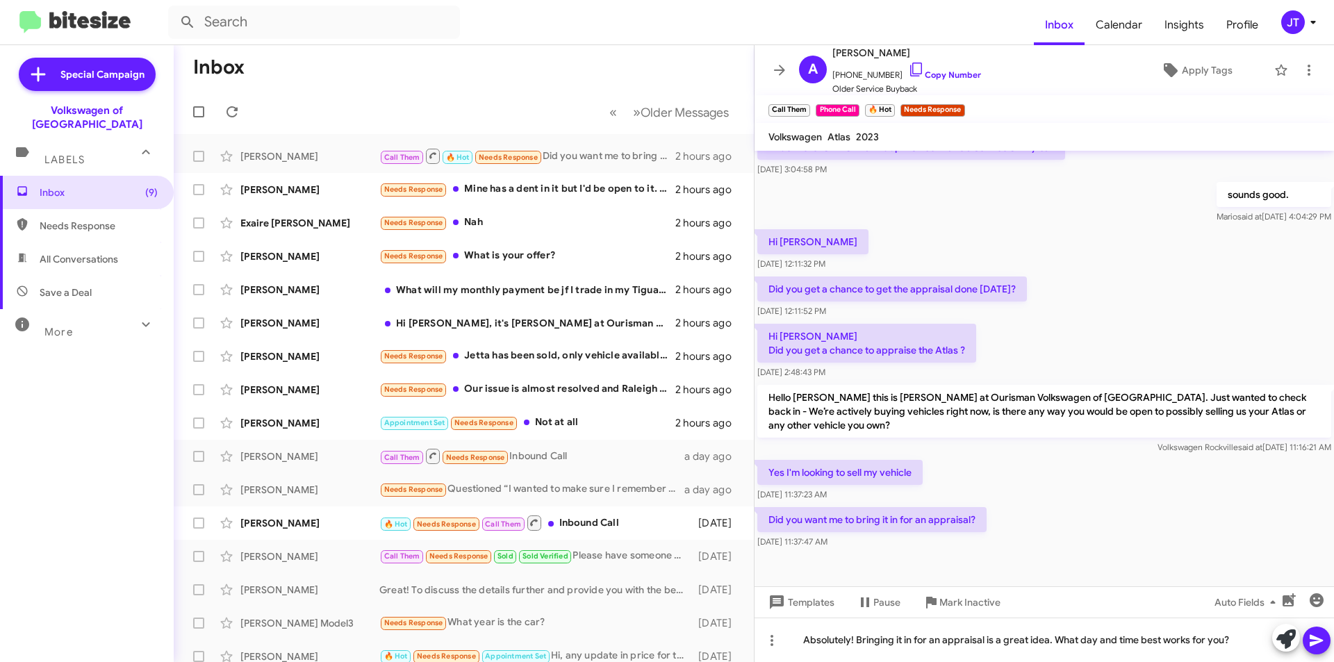
click at [1313, 636] on icon at bounding box center [1316, 640] width 17 height 17
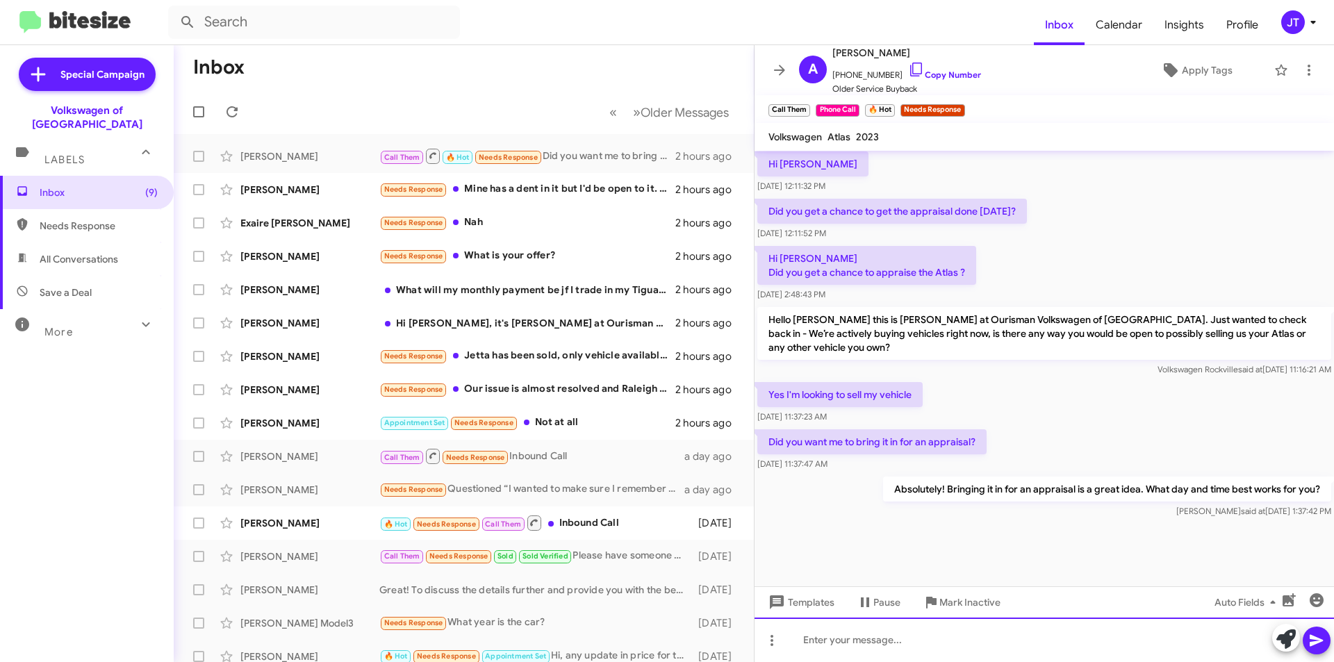
scroll to position [604, 0]
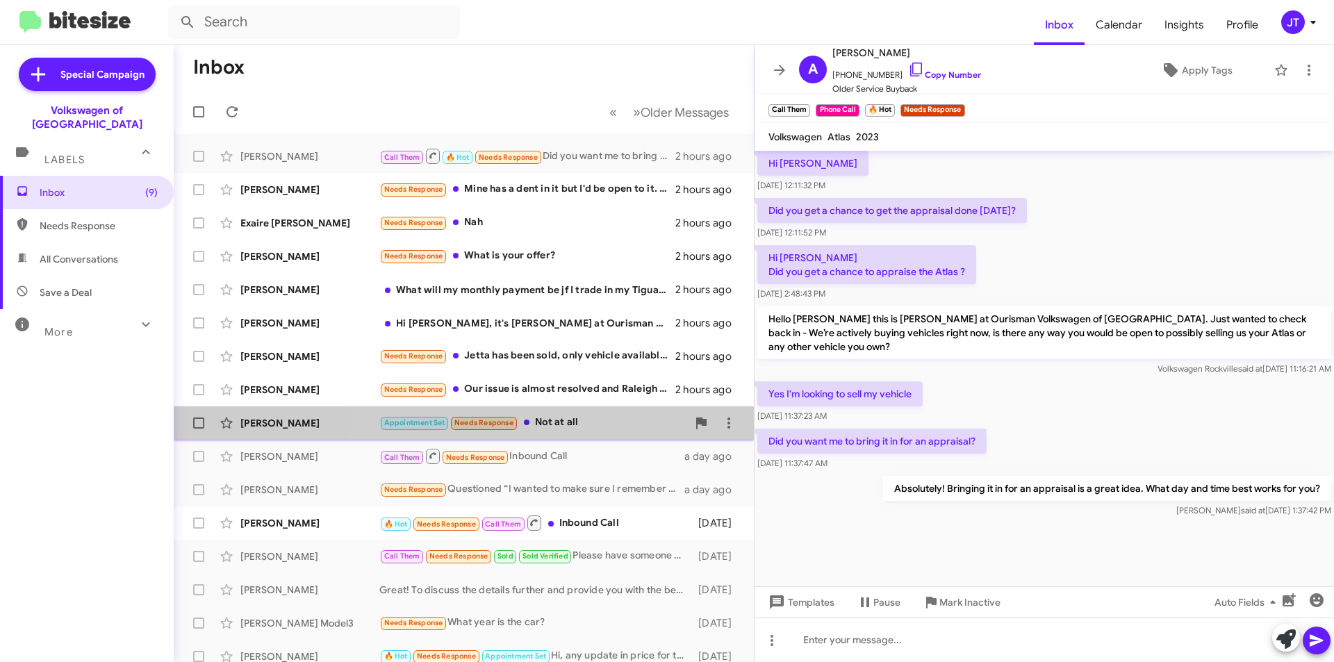
click at [595, 419] on div "Appointment Set Needs Response Not at all" at bounding box center [533, 423] width 308 height 16
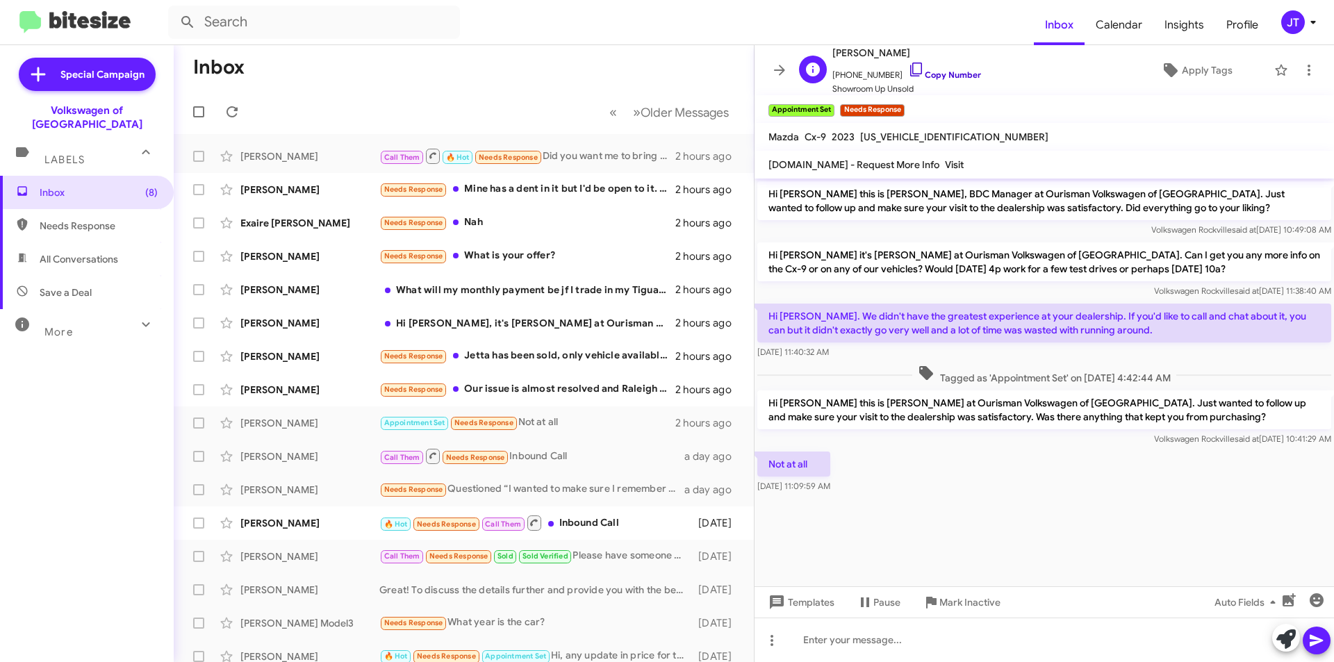
click at [948, 74] on link "Copy Number" at bounding box center [944, 74] width 73 height 10
click at [563, 394] on div "Needs Response Our issue is almost resolved and Raleigh has been excellent." at bounding box center [533, 389] width 308 height 16
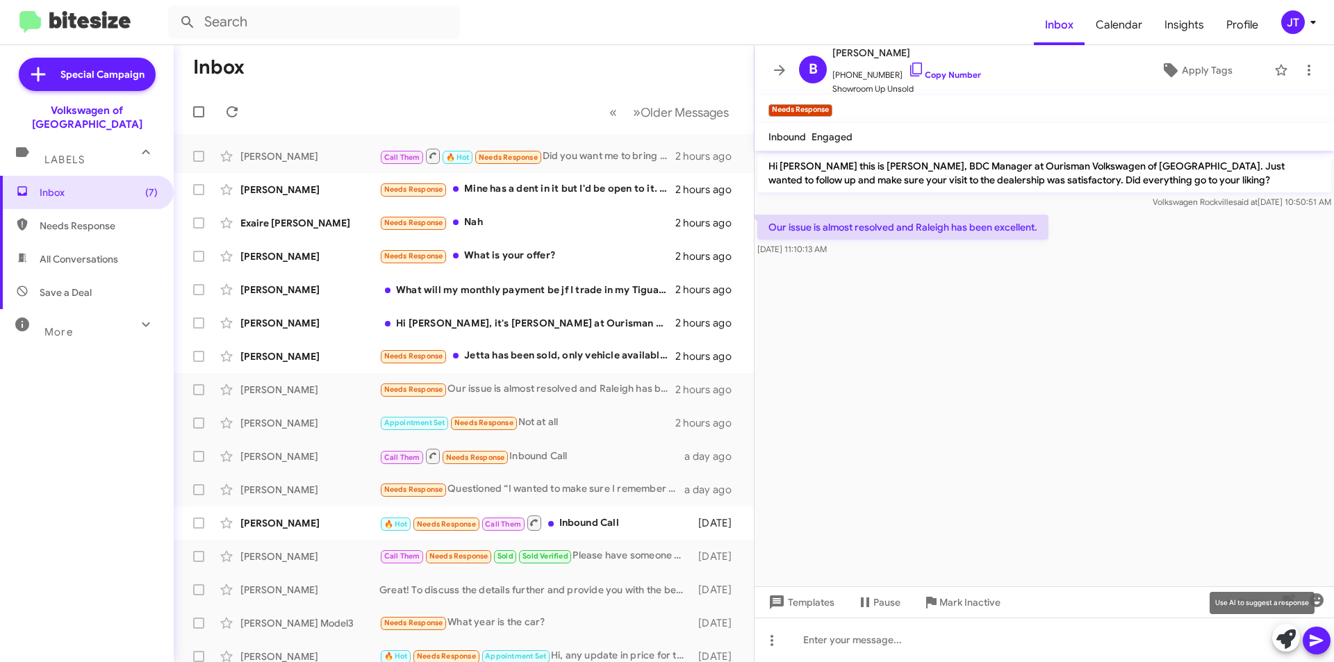
click at [1281, 629] on span at bounding box center [1285, 639] width 19 height 31
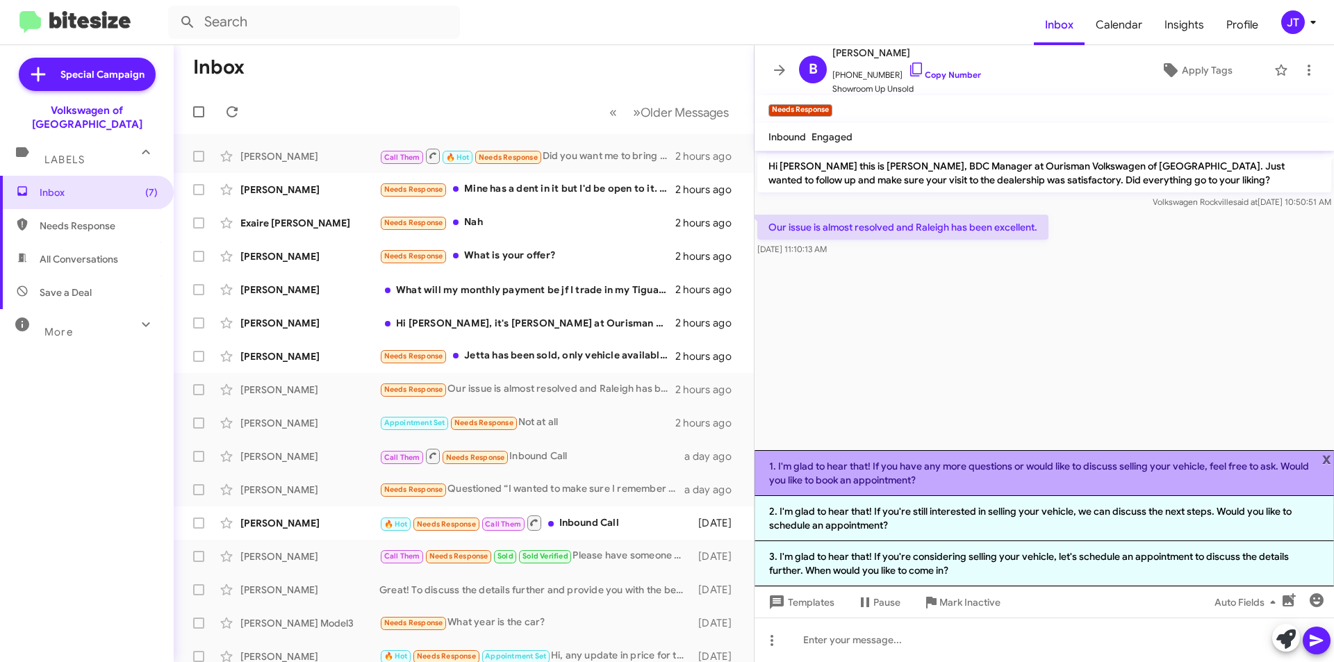
click at [930, 480] on li "1. I'm glad to hear that! If you have any more questions or would like to discu…" at bounding box center [1043, 473] width 579 height 46
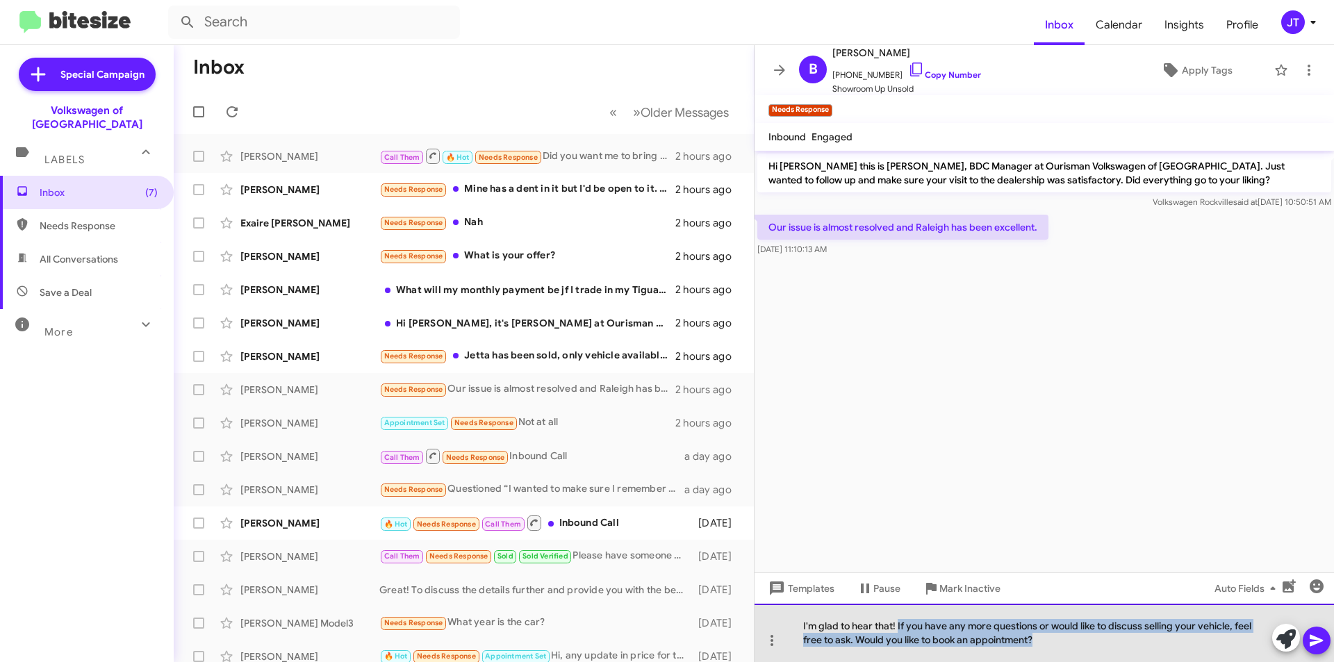
drag, startPoint x: 1048, startPoint y: 645, endPoint x: 899, endPoint y: 616, distance: 151.5
click at [899, 616] on div "I'm glad to hear that! If you have any more questions or would like to discuss …" at bounding box center [1043, 633] width 579 height 58
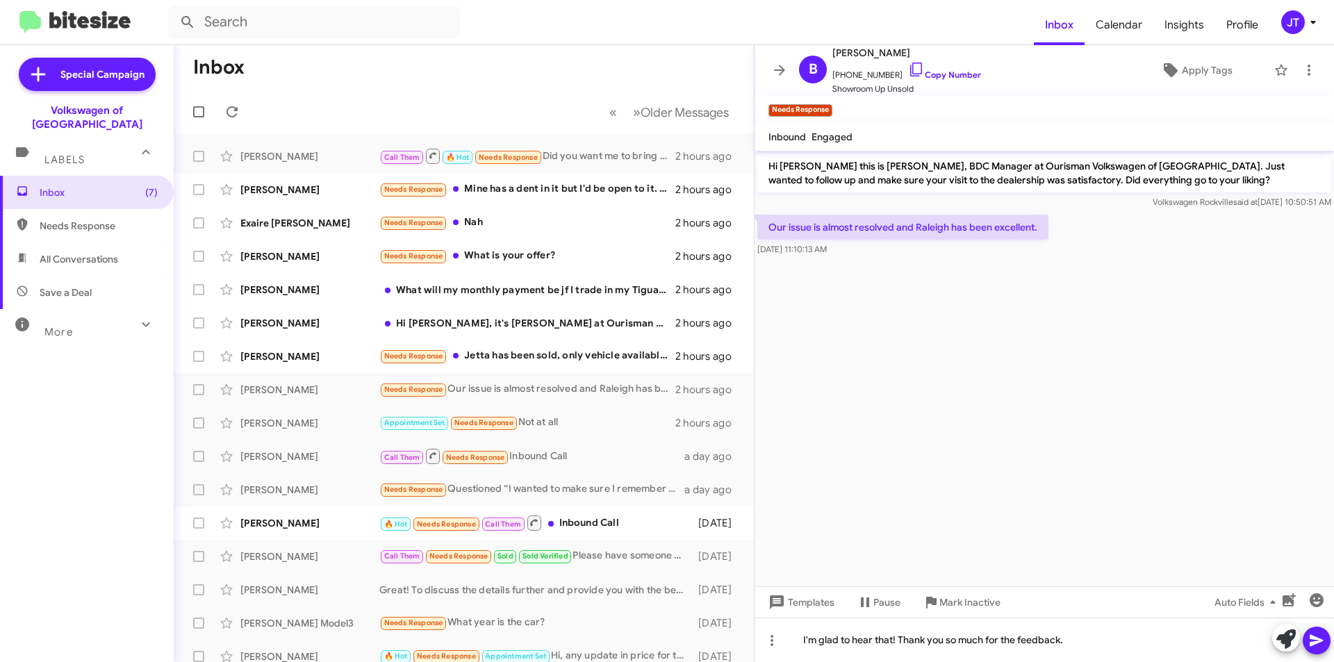
click at [1312, 638] on icon at bounding box center [1316, 641] width 13 height 12
click at [943, 69] on span "+12319039158 Copy Number" at bounding box center [906, 71] width 149 height 21
click at [955, 70] on link "Copy Number" at bounding box center [944, 74] width 73 height 10
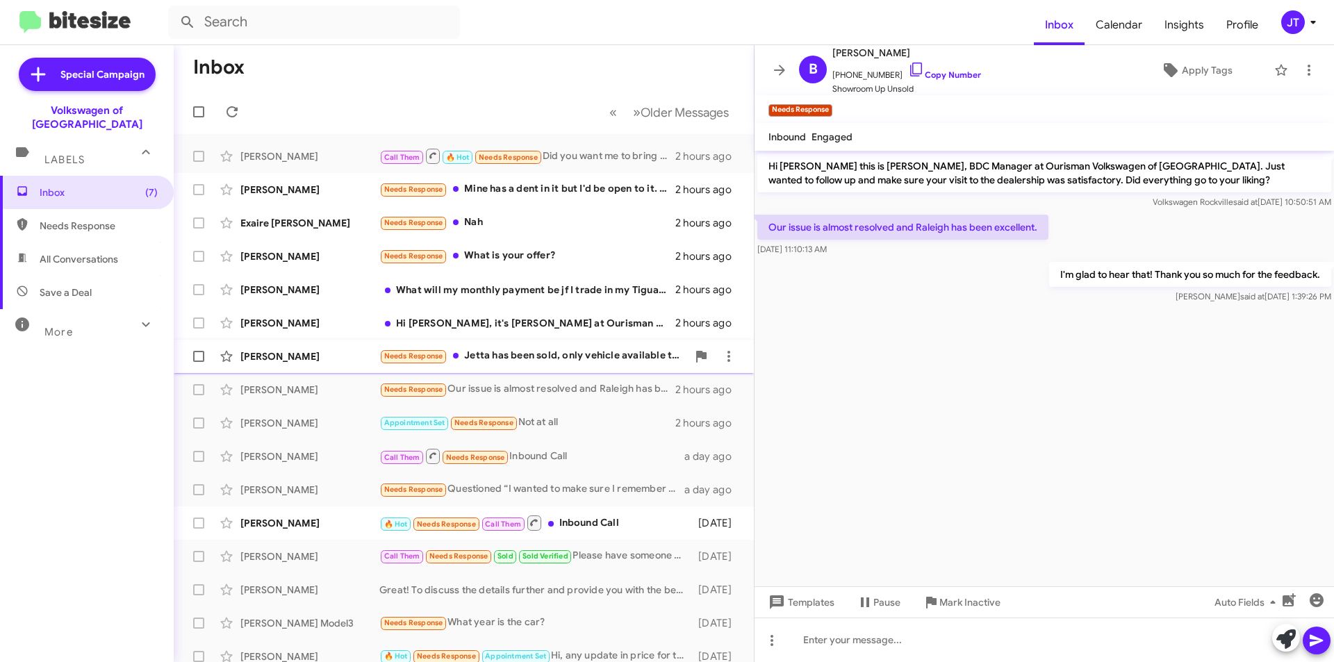
click at [560, 358] on div "Needs Response Jetta has been sold, only vehicle available to sell is 2025 BMW …" at bounding box center [533, 356] width 308 height 16
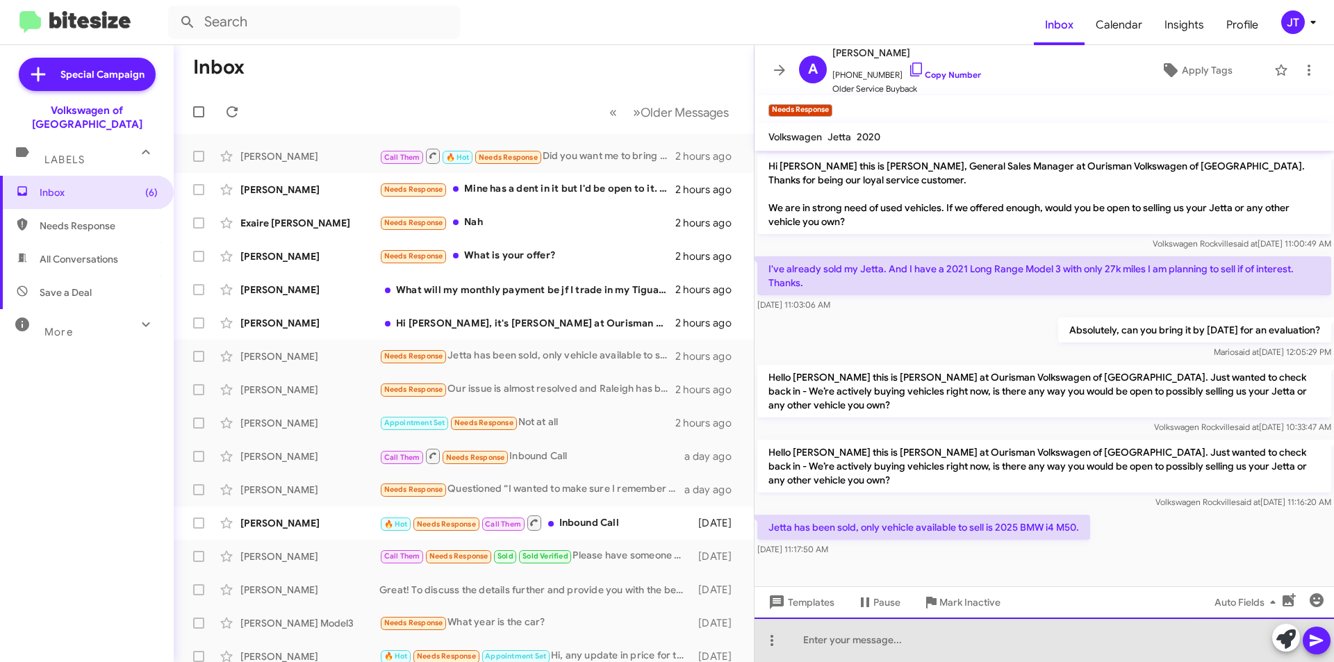
click at [910, 636] on div at bounding box center [1043, 640] width 579 height 44
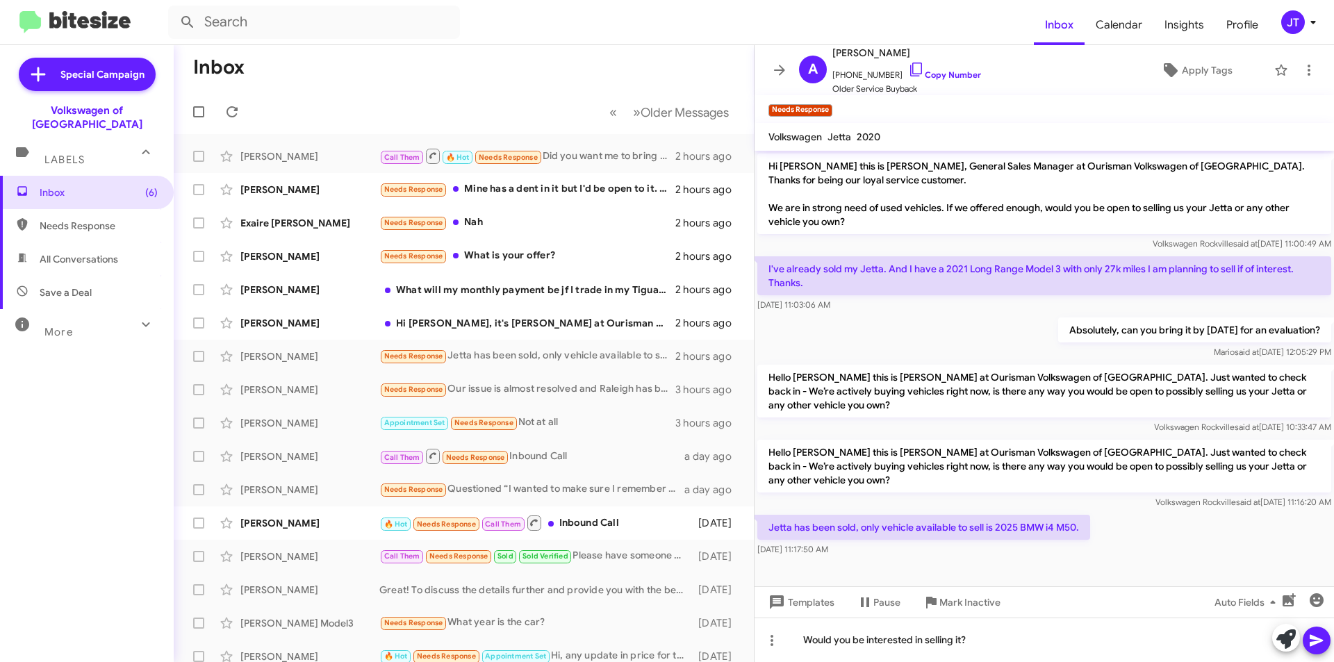
click at [1309, 634] on icon at bounding box center [1316, 640] width 17 height 17
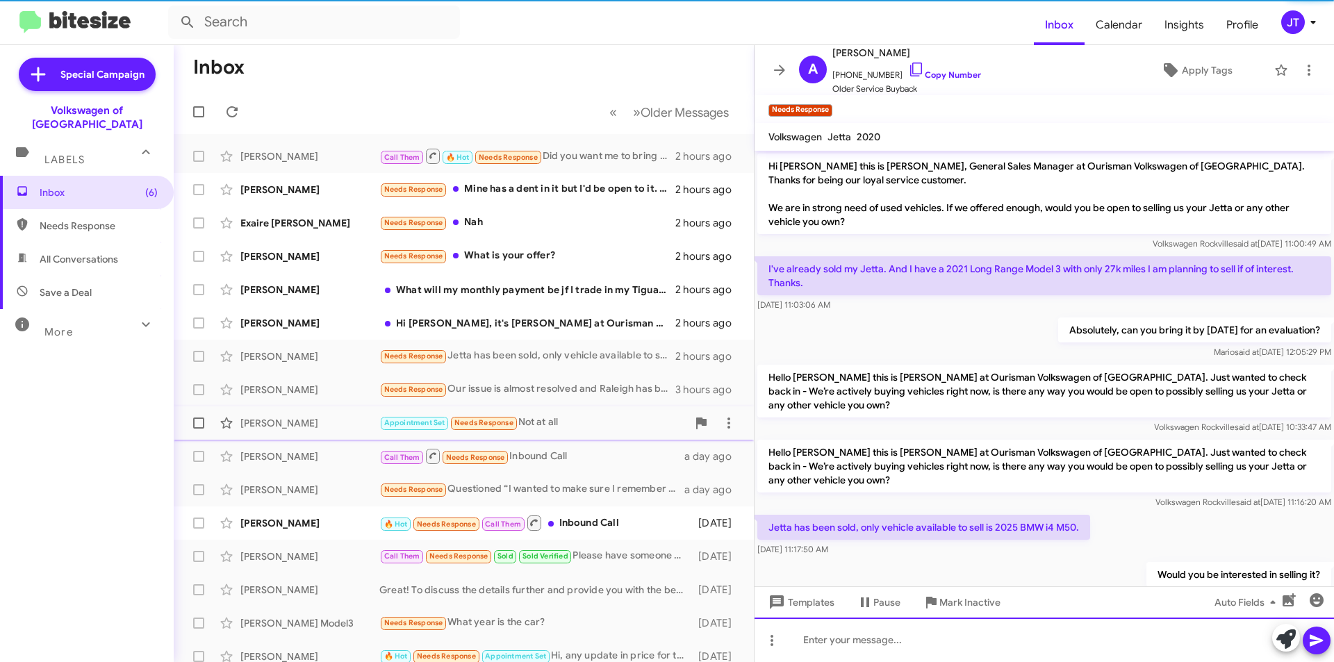
scroll to position [44, 0]
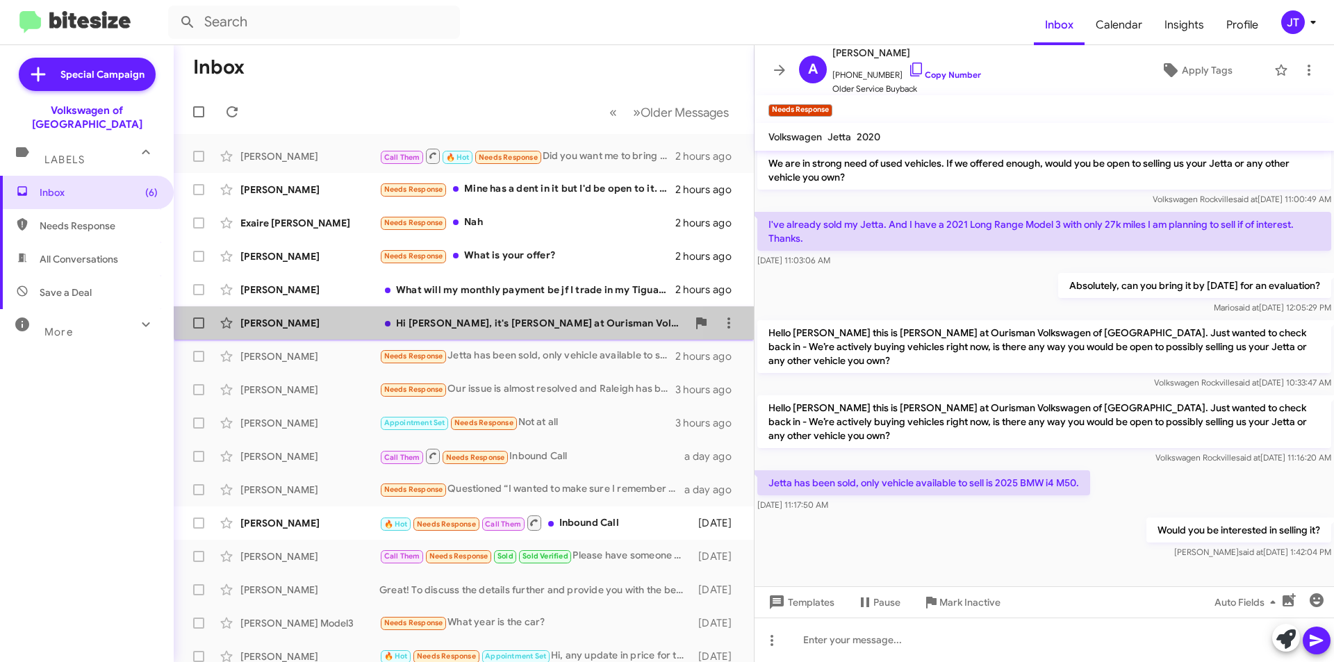
click at [541, 315] on div "Marvin Sandoval Hi Marvin, it's Jamisha Coachman at Ourisman Volkswagen of Rock…" at bounding box center [464, 323] width 558 height 28
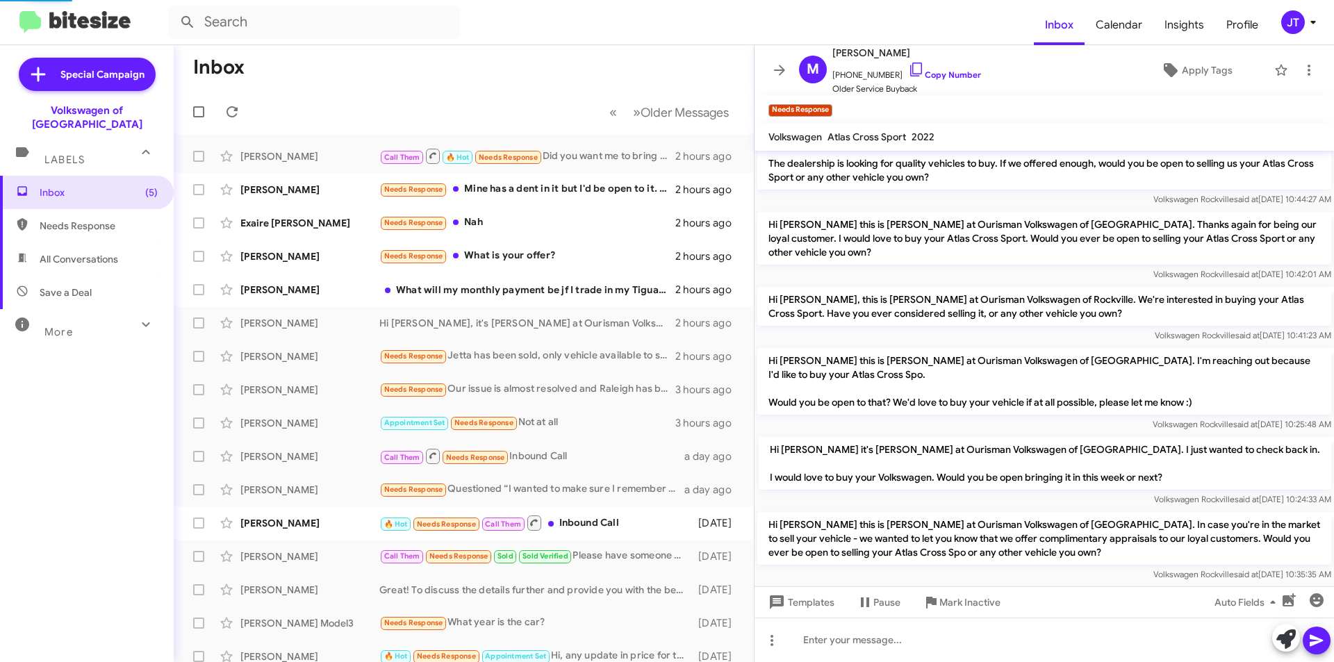
scroll to position [349, 0]
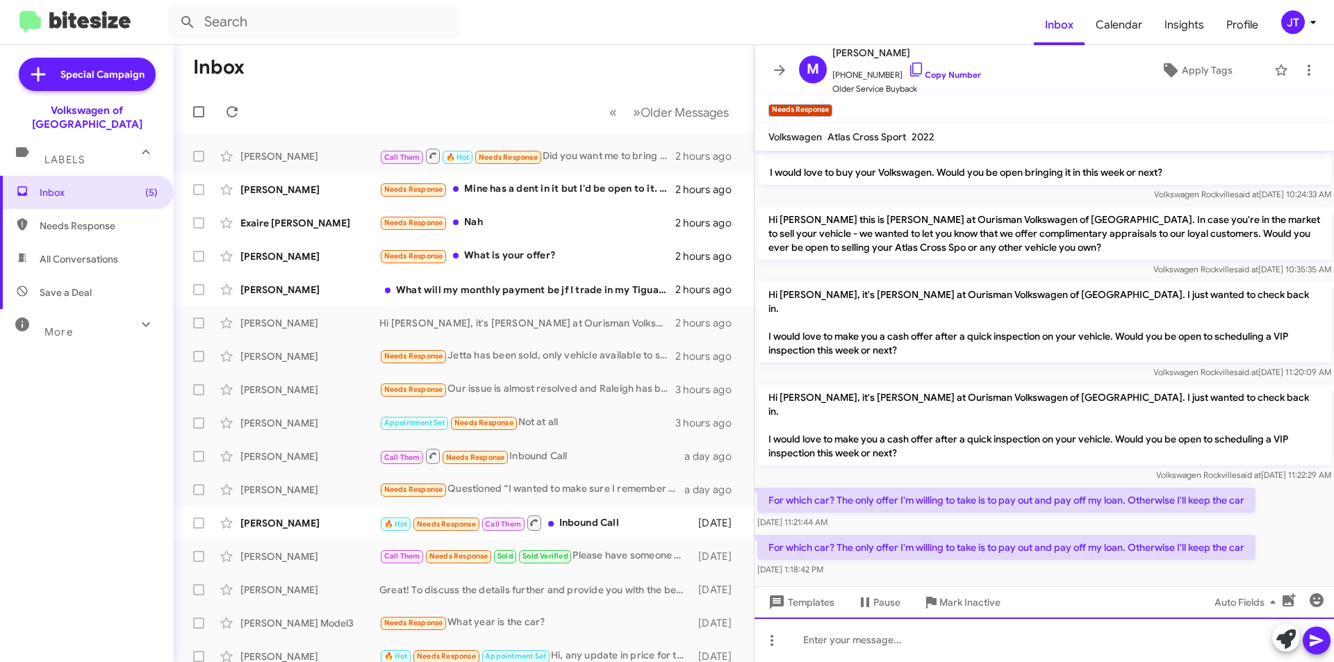
click at [885, 638] on div at bounding box center [1043, 640] width 579 height 44
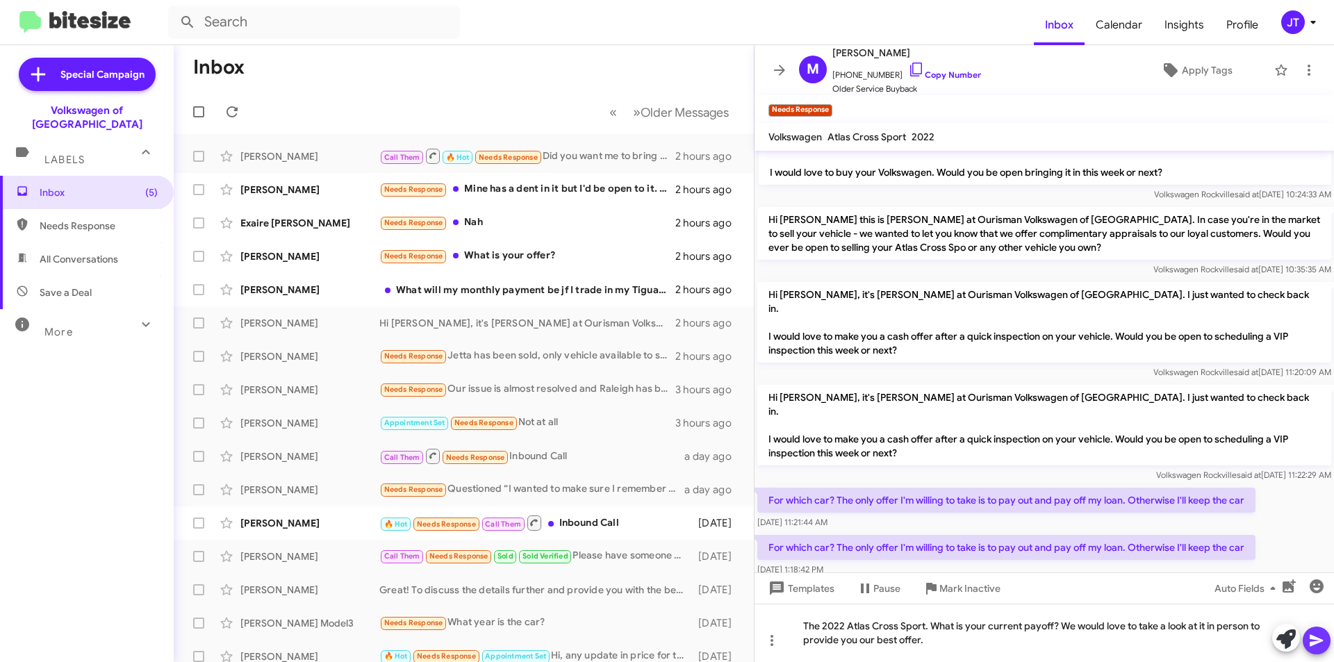
click at [1319, 632] on icon at bounding box center [1316, 640] width 17 height 17
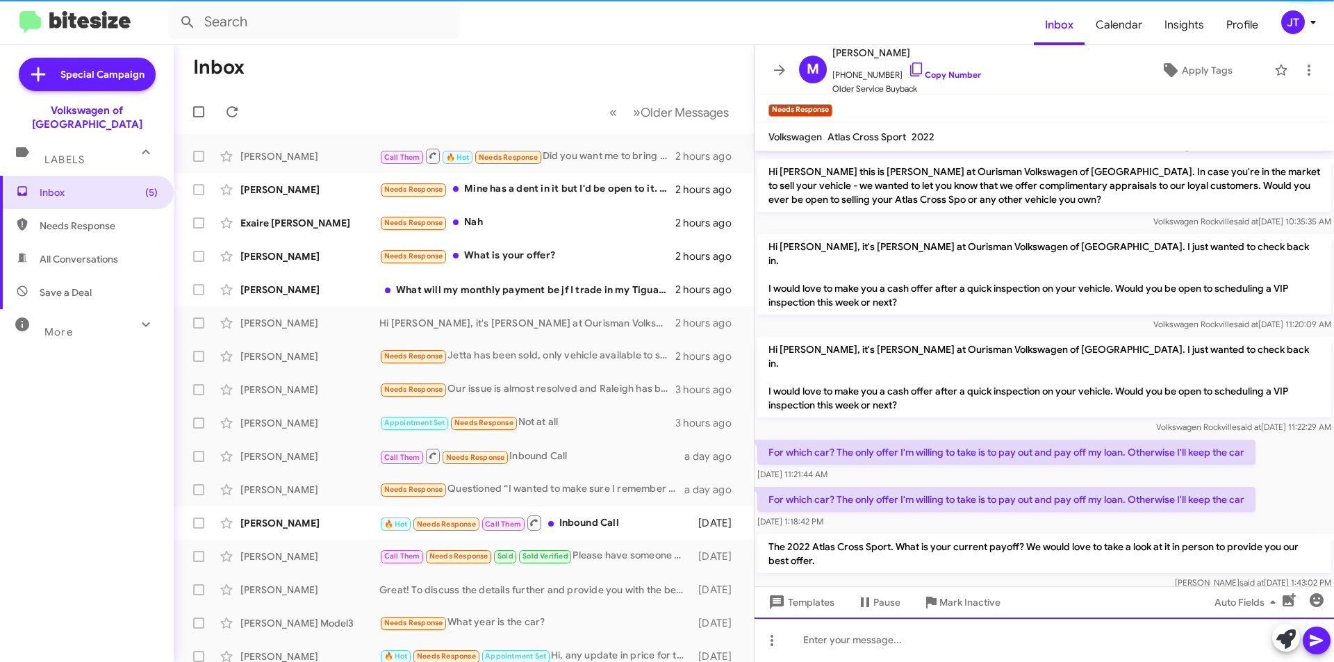
scroll to position [414, 0]
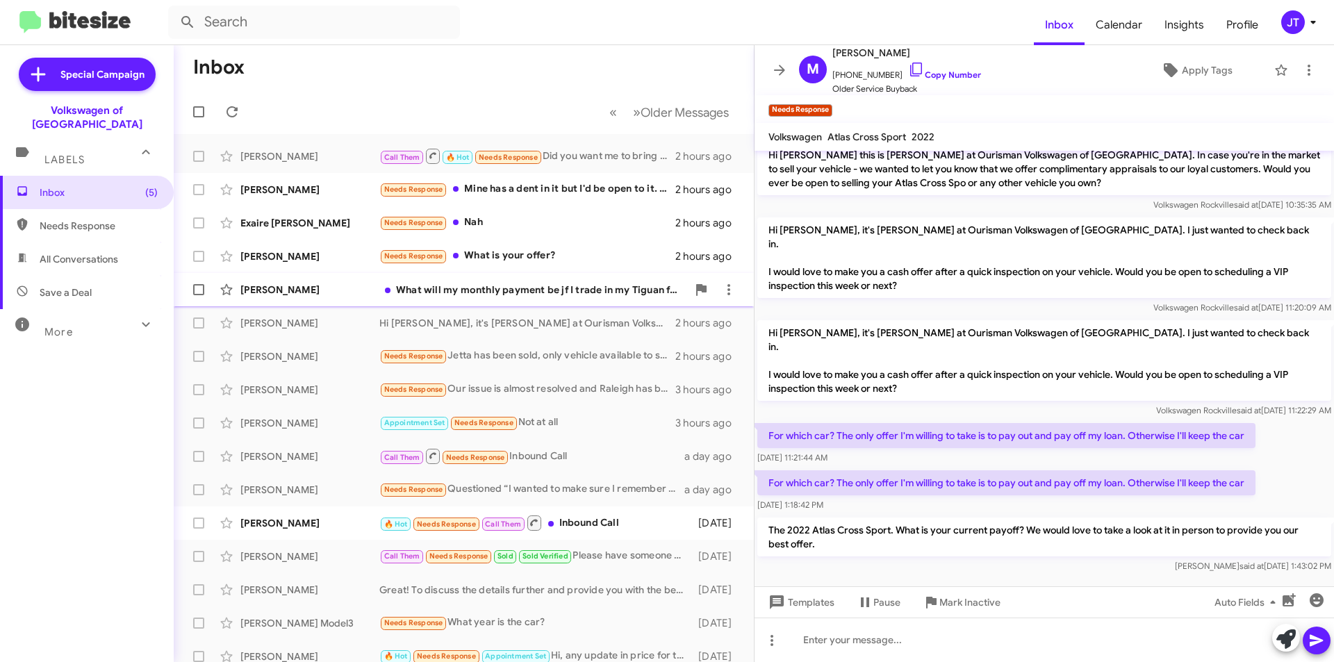
click at [512, 290] on div "What will my monthly payment be jf I trade in my Tiguan for a new atlas. I want…" at bounding box center [533, 290] width 308 height 14
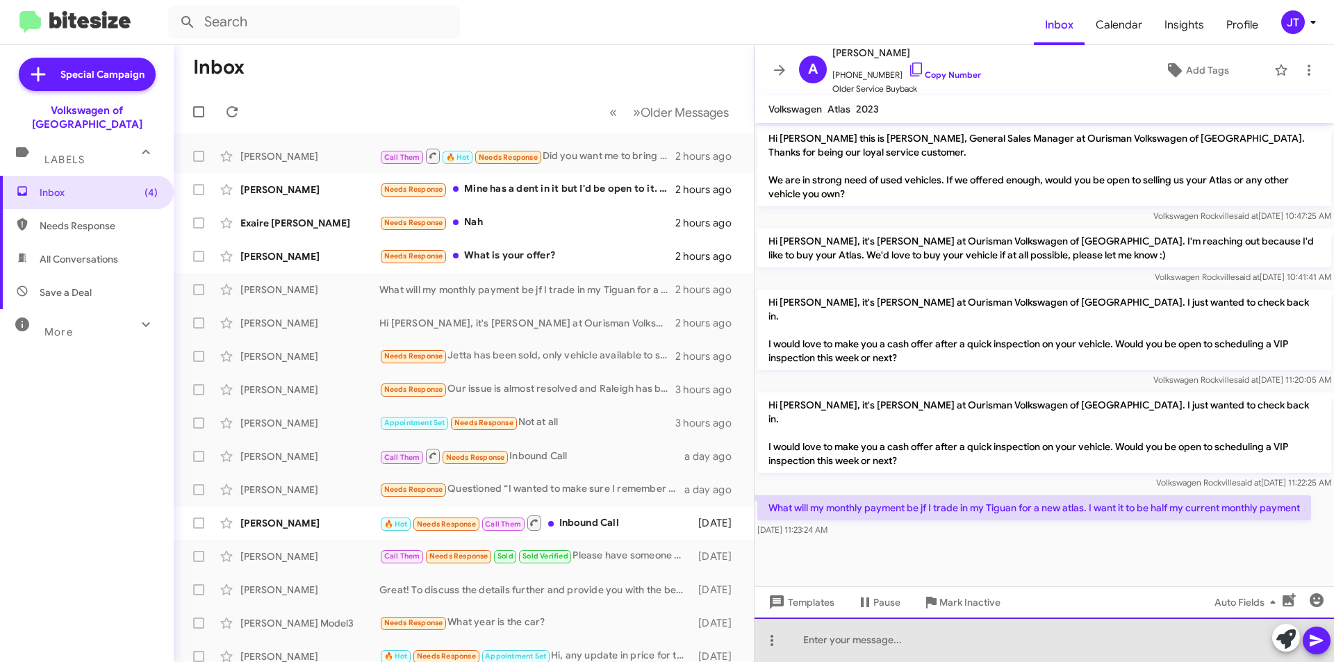
click at [843, 647] on div at bounding box center [1043, 640] width 579 height 44
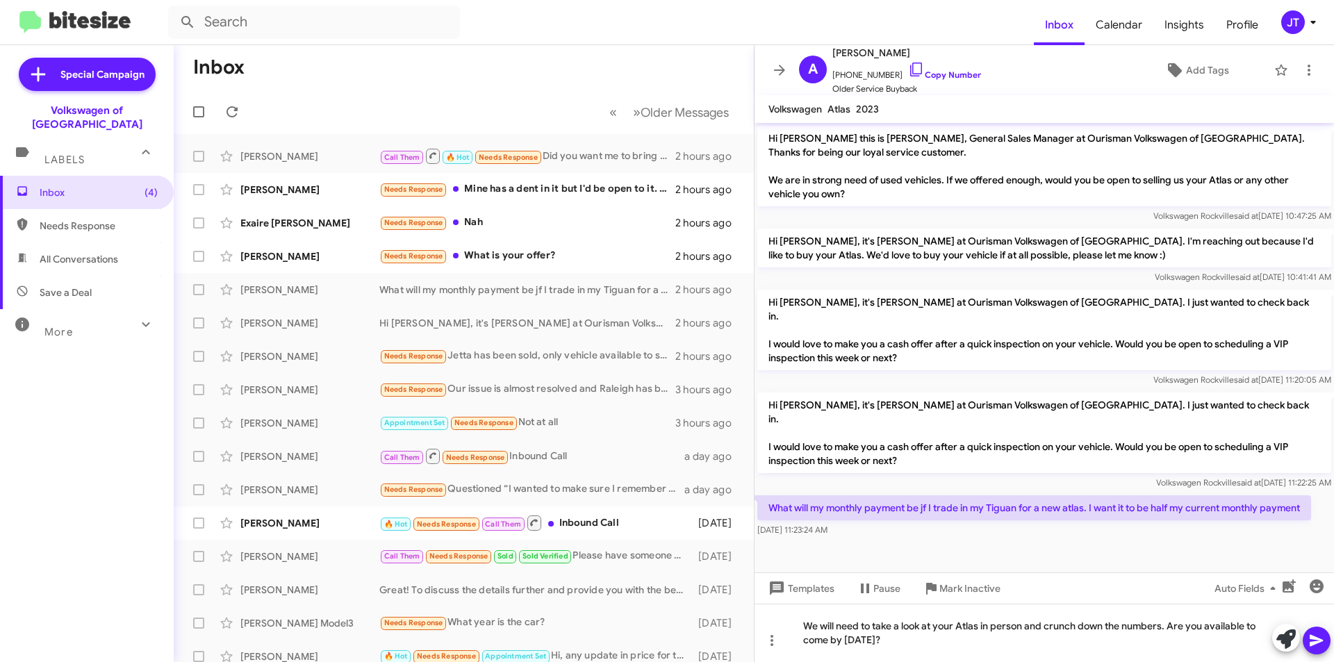
click at [1314, 635] on icon at bounding box center [1316, 640] width 17 height 17
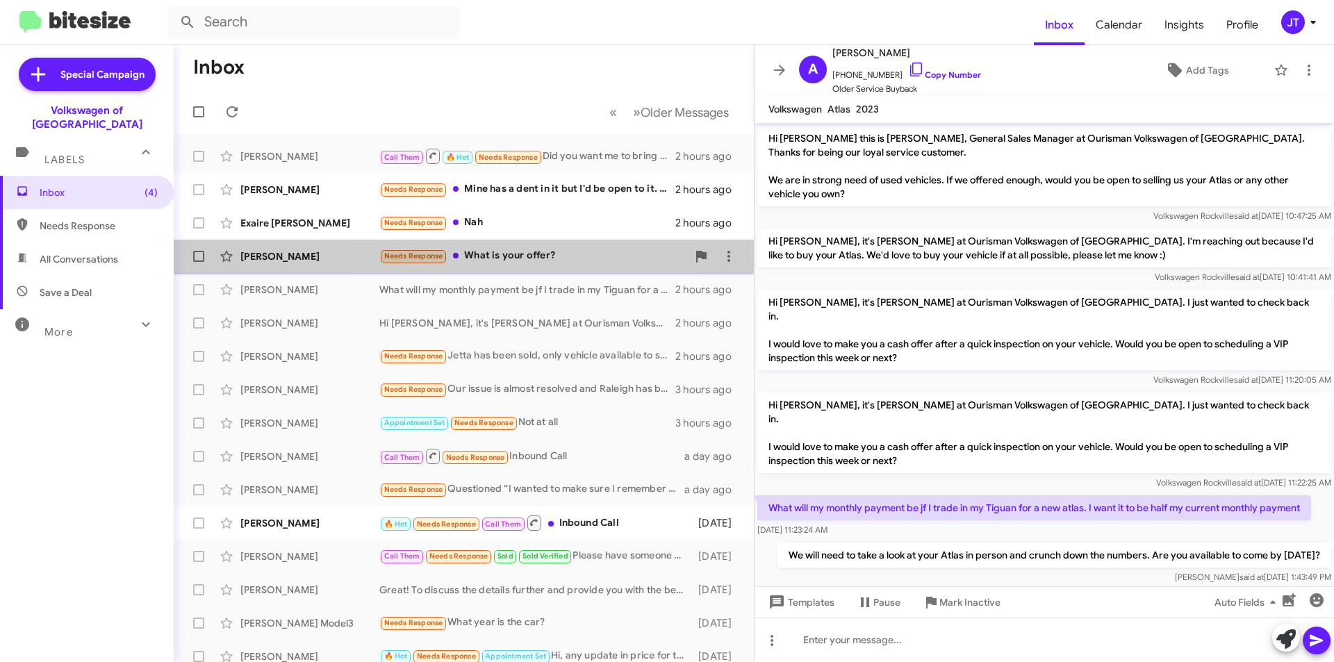
click at [506, 264] on div "Needs Response What is your offer?" at bounding box center [533, 256] width 308 height 16
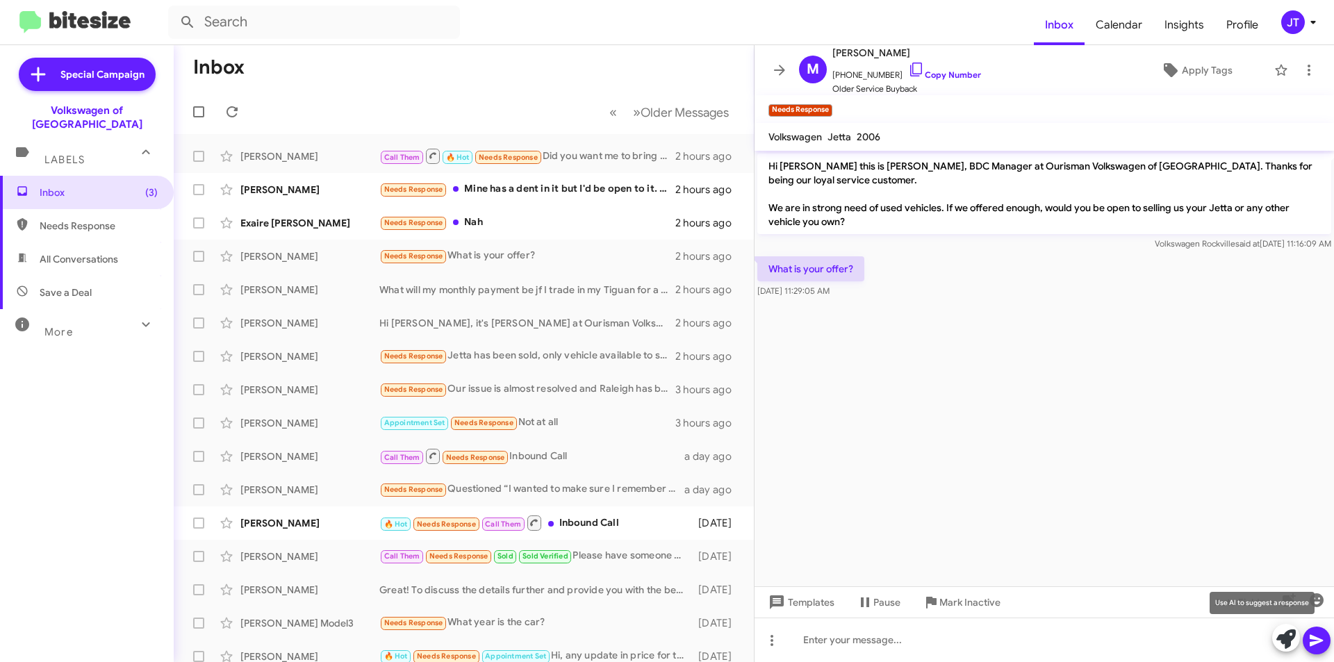
click at [1285, 646] on icon at bounding box center [1285, 638] width 19 height 19
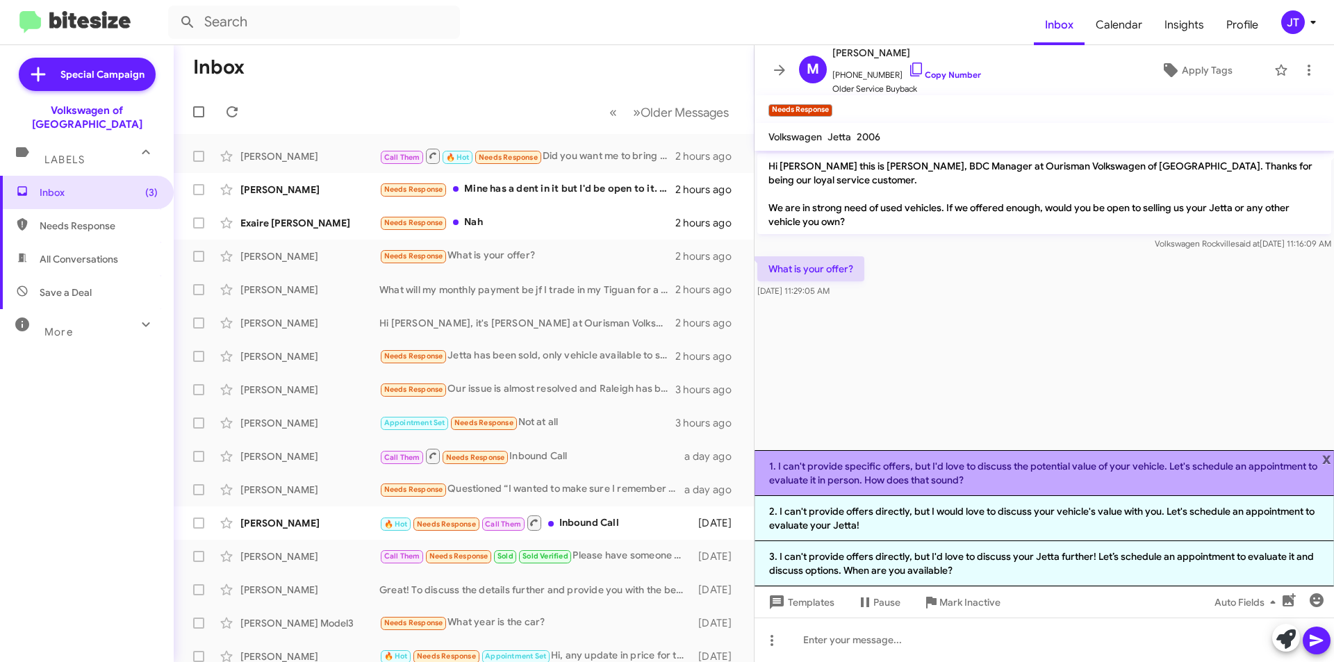
click at [969, 471] on li "1. I can't provide specific offers, but I'd love to discuss the potential value…" at bounding box center [1043, 473] width 579 height 46
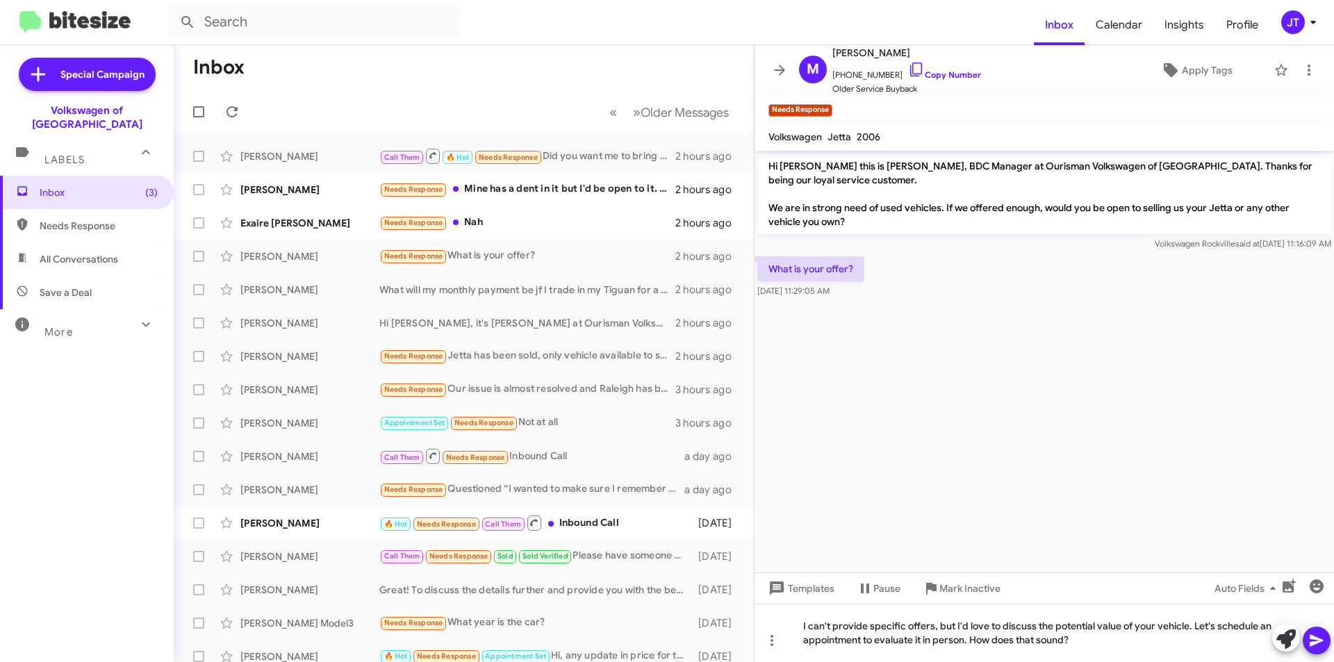
click at [1315, 641] on icon at bounding box center [1316, 640] width 17 height 17
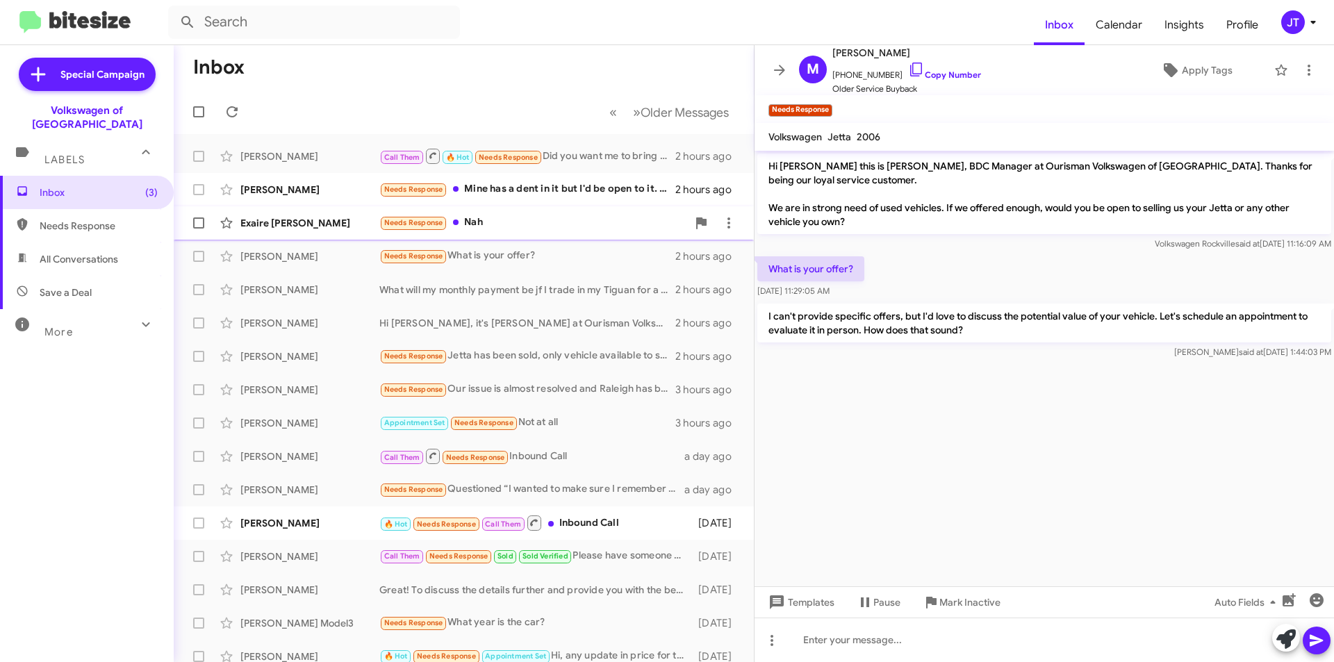
click at [569, 232] on div "Exaire Anderson Needs Response Nah 2 hours ago" at bounding box center [464, 223] width 558 height 28
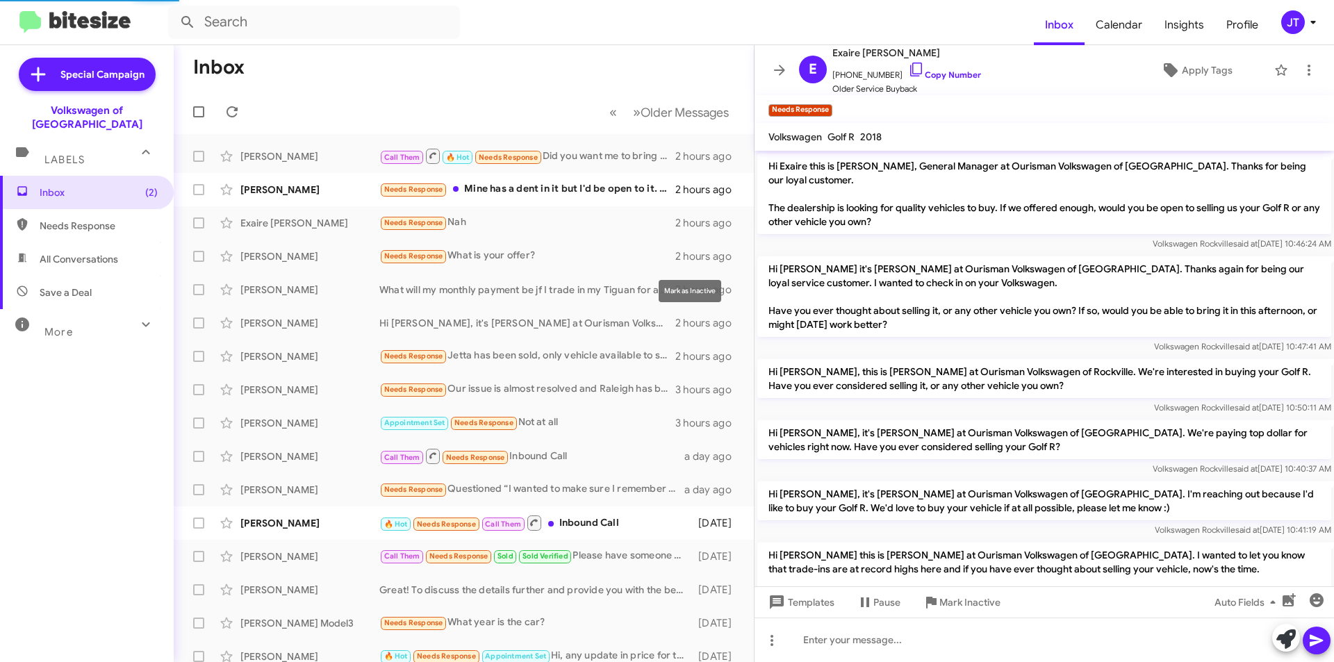
scroll to position [271, 0]
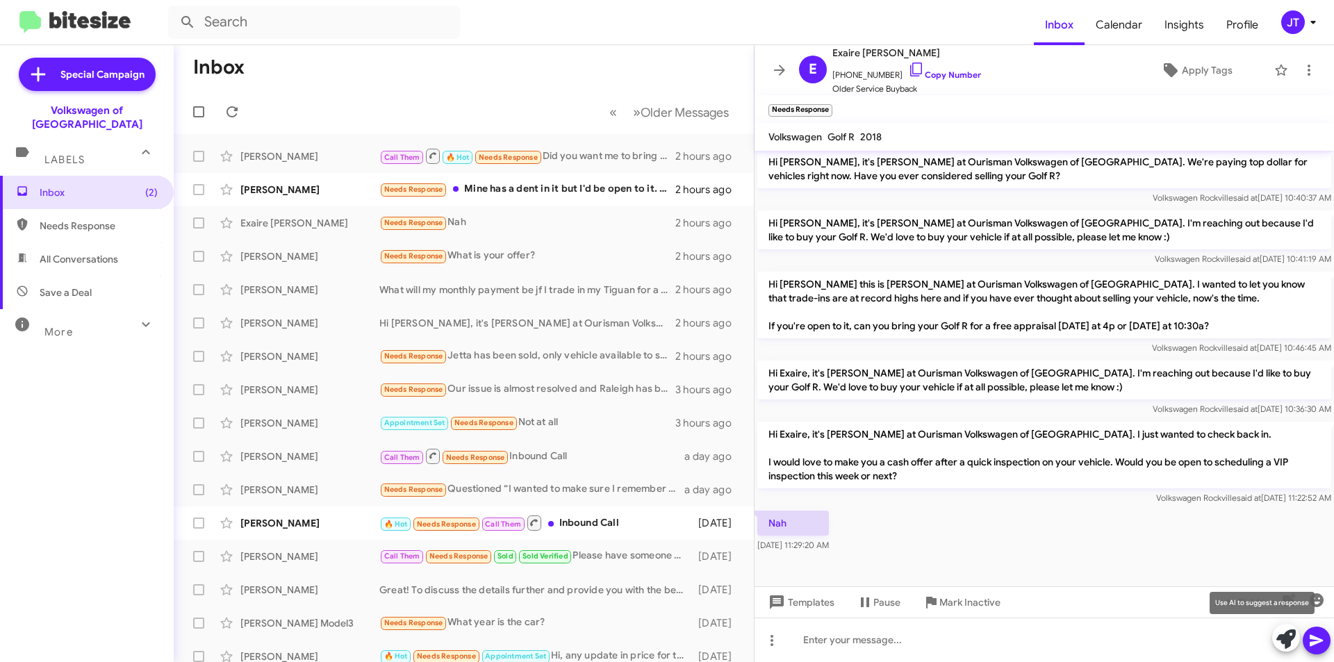
click at [1286, 639] on icon at bounding box center [1285, 638] width 19 height 19
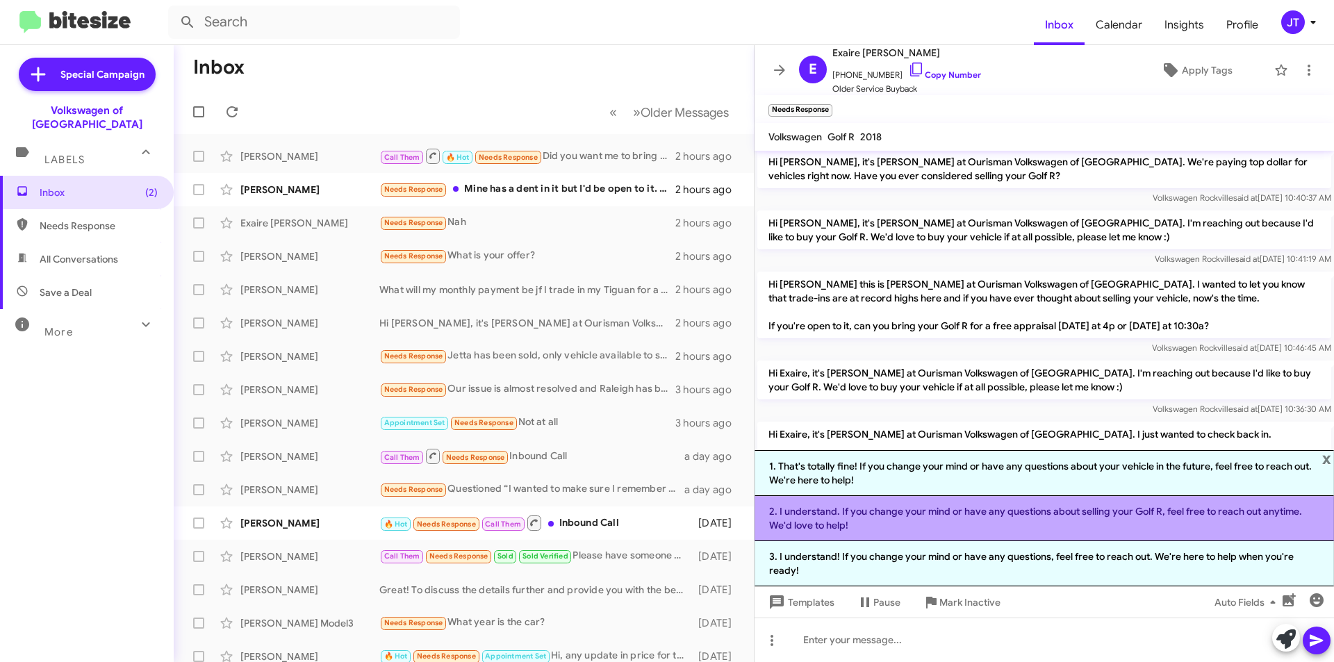
click at [990, 514] on li "2. I understand. If you change your mind or have any questions about selling yo…" at bounding box center [1043, 518] width 579 height 45
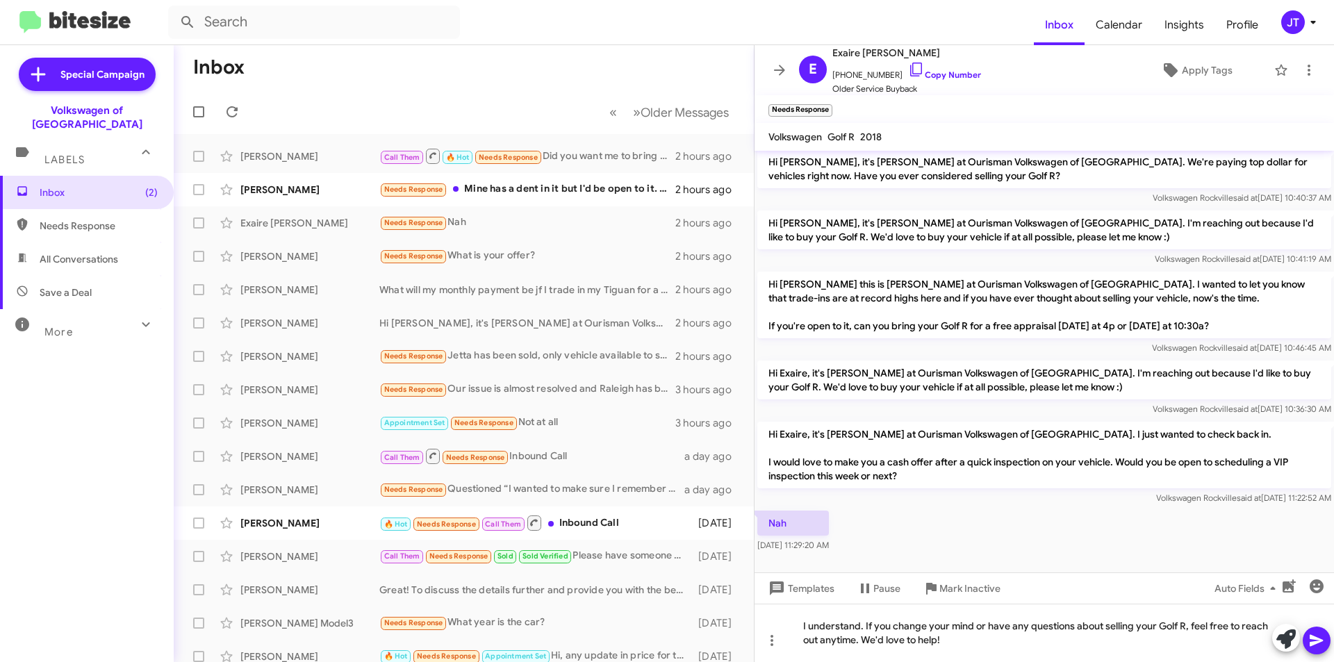
click at [1315, 643] on icon at bounding box center [1316, 641] width 13 height 12
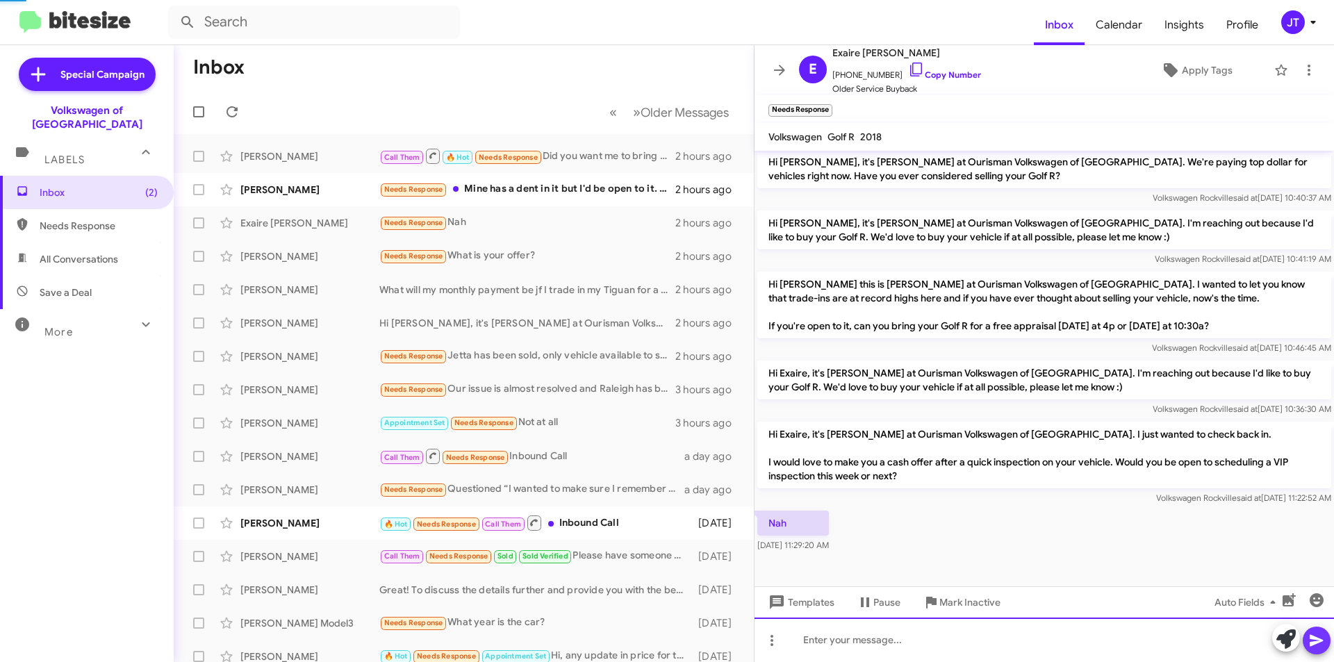
scroll to position [0, 0]
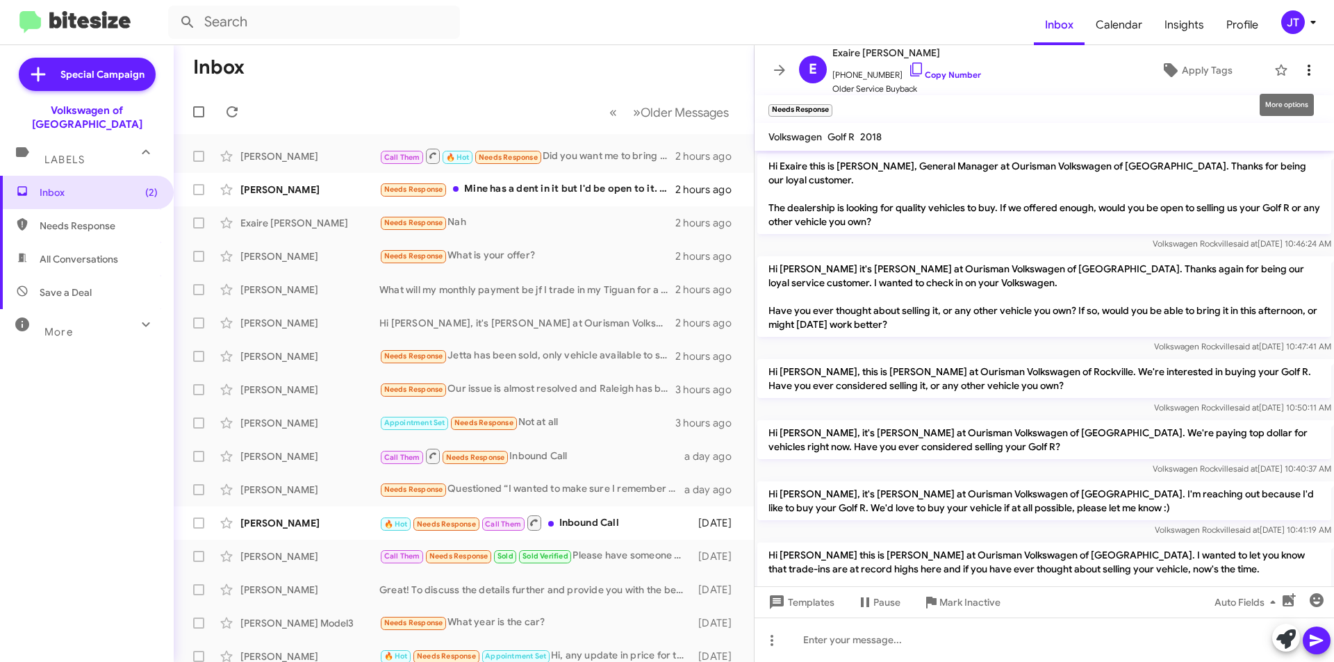
click at [1301, 71] on icon at bounding box center [1309, 70] width 17 height 17
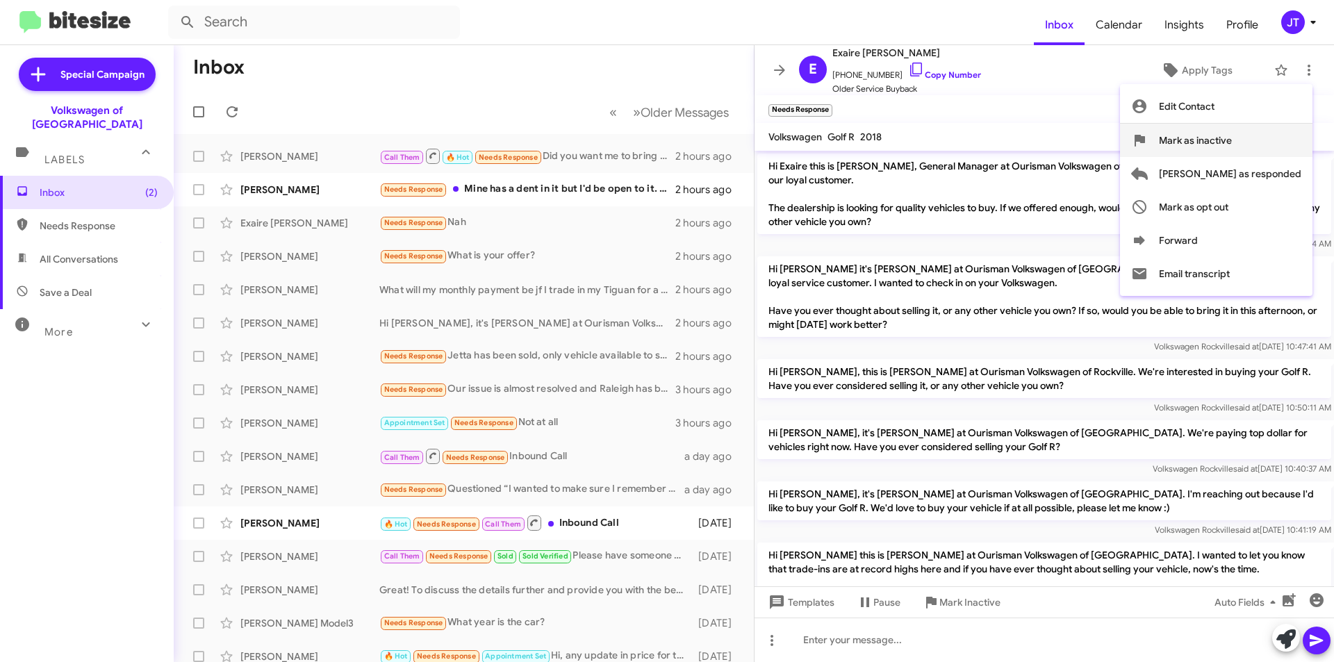
click at [1232, 142] on span "Mark as inactive" at bounding box center [1195, 140] width 73 height 33
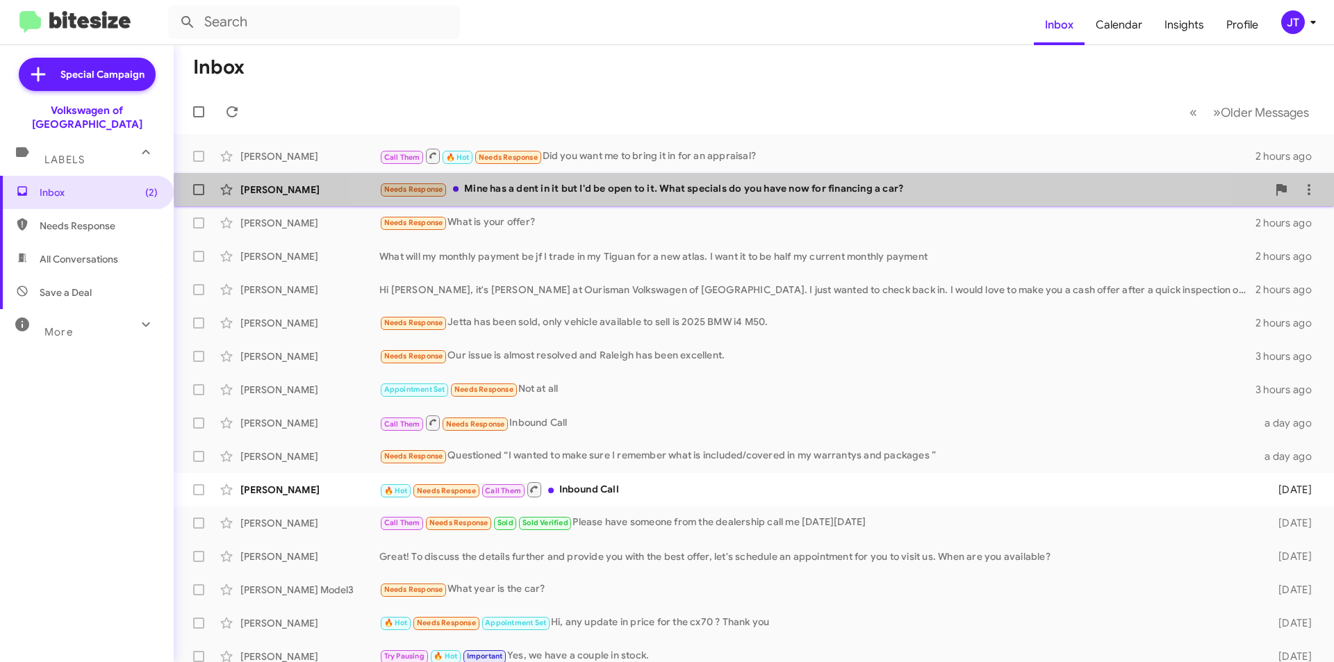
click at [755, 174] on span "Isma Terrence Needs Response Mine has a dent in it but I'd be open to it. What …" at bounding box center [754, 189] width 1160 height 33
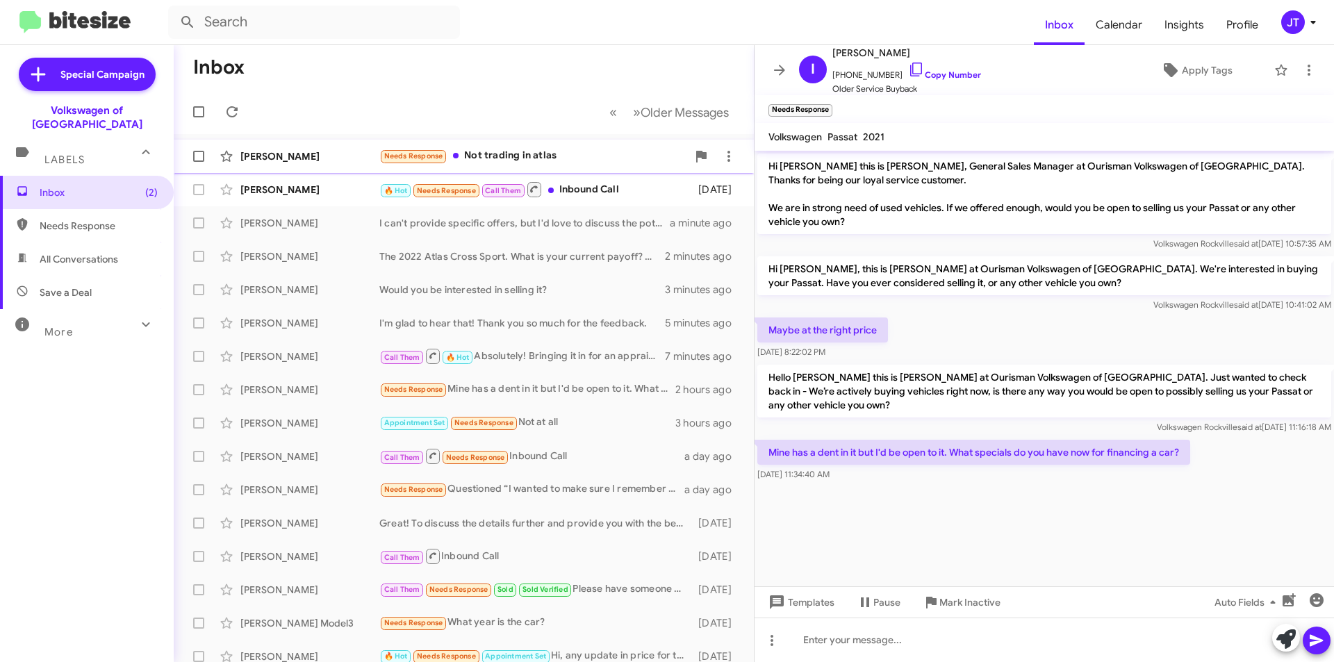
click at [520, 150] on div "Needs Response Not trading in atlas" at bounding box center [533, 156] width 308 height 16
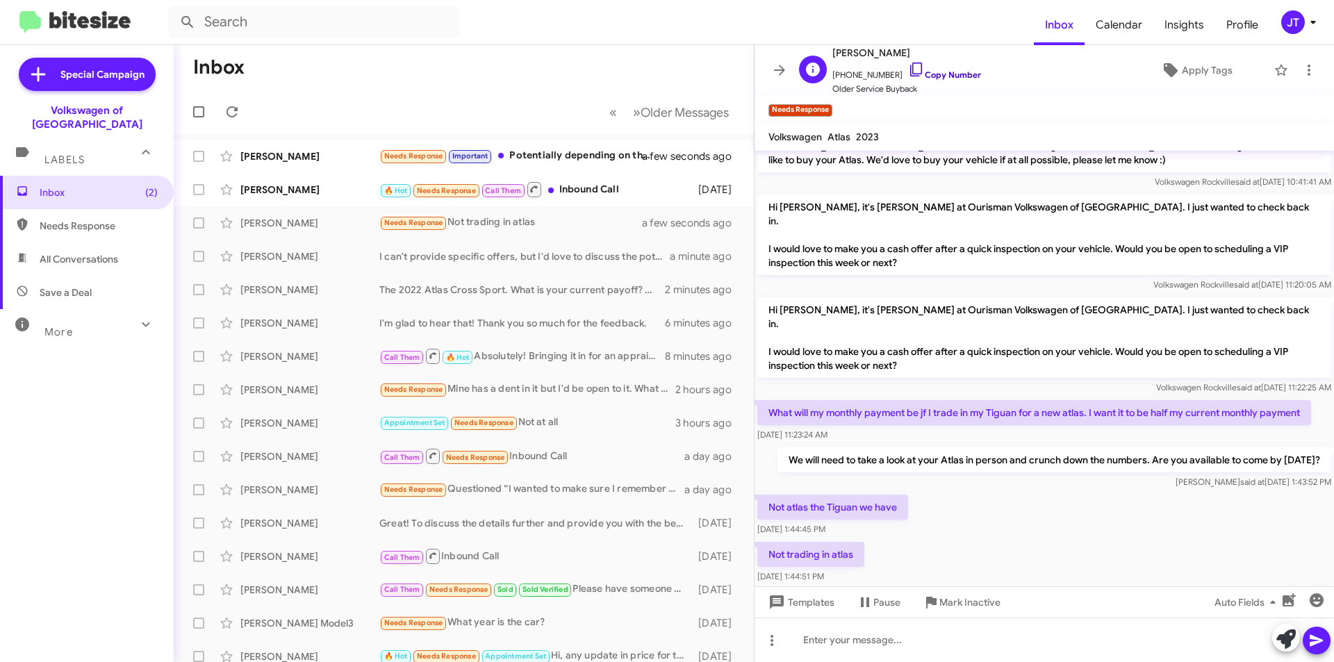
click at [929, 76] on link "Copy Number" at bounding box center [944, 74] width 73 height 10
click at [918, 645] on div at bounding box center [1043, 640] width 579 height 44
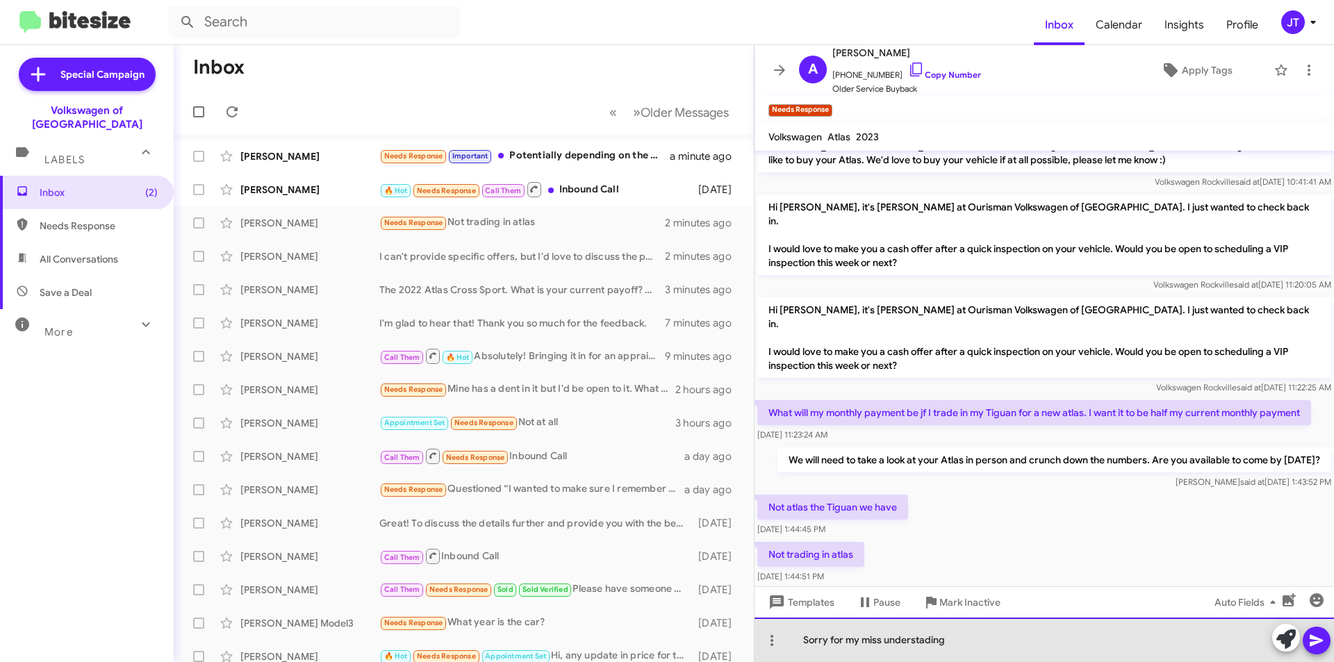
click at [904, 649] on div "Sorry for my miss understading" at bounding box center [1043, 640] width 579 height 44
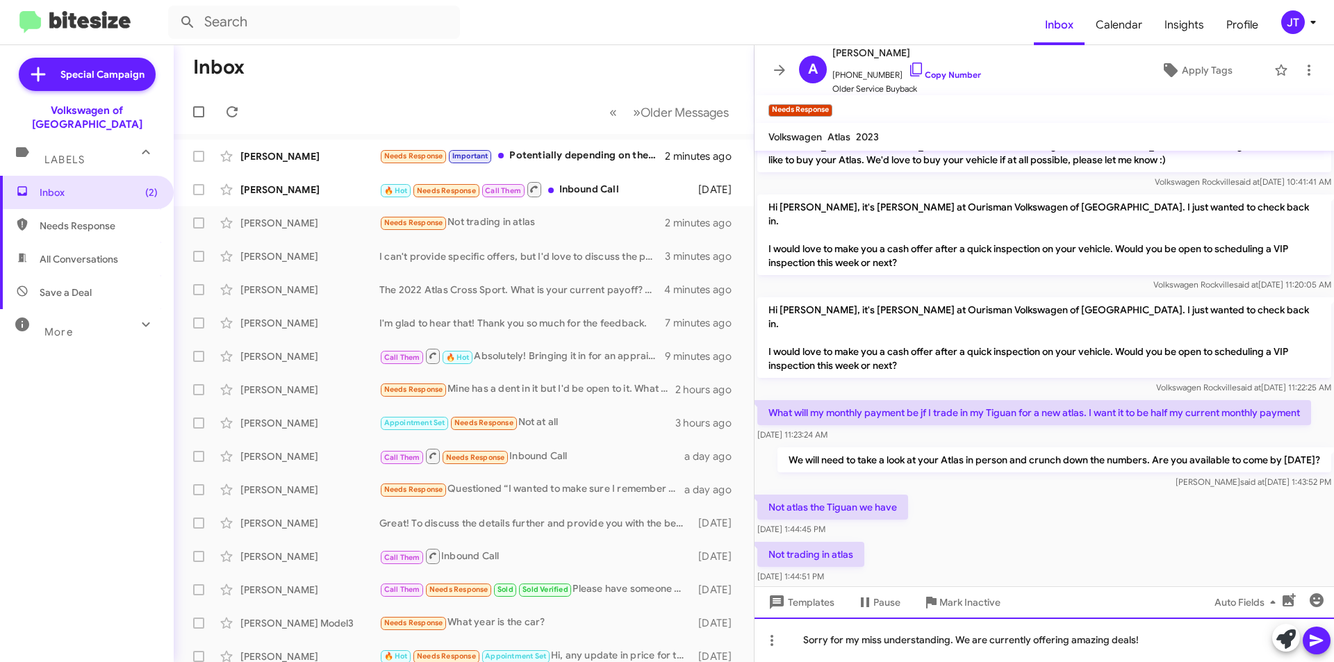
click at [1151, 638] on div "Sorry for my miss understanding. We are currently offering amazing deals!" at bounding box center [1043, 640] width 579 height 44
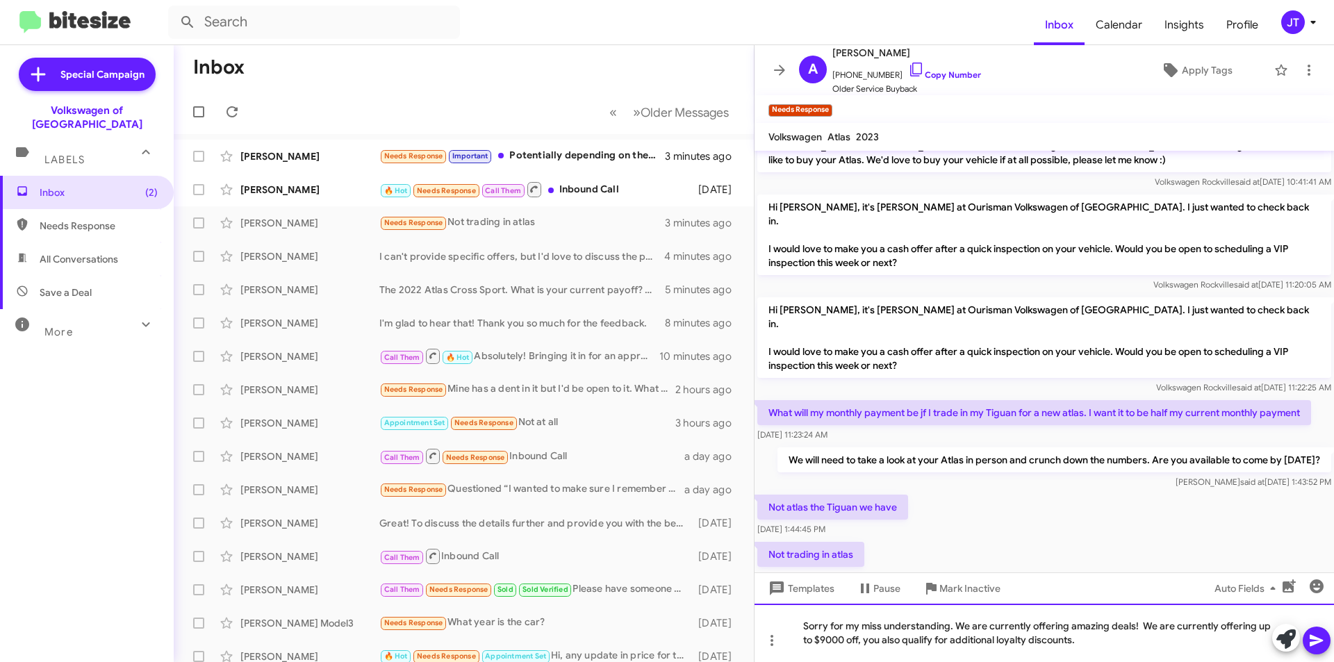
click at [1097, 645] on div "Sorry for my miss understanding. We are currently offering amazing deals! We ar…" at bounding box center [1043, 633] width 579 height 58
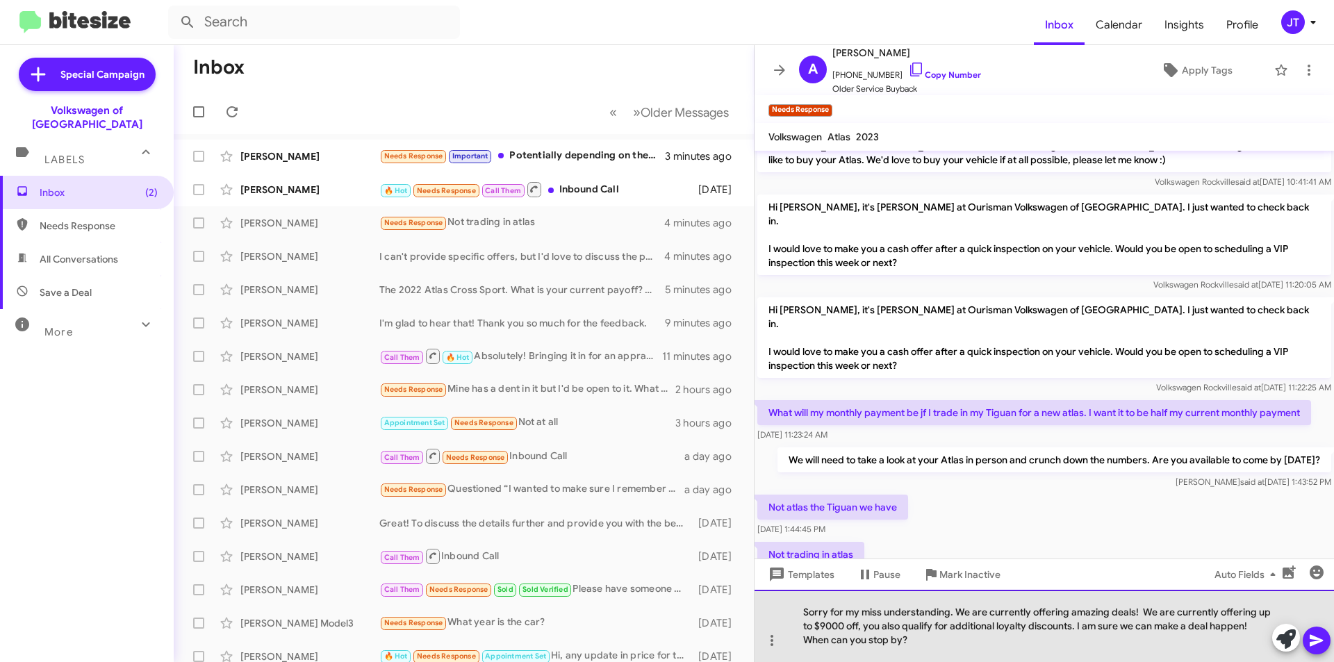
click at [1071, 627] on div "Sorry for my miss understanding. We are currently offering amazing deals! We ar…" at bounding box center [1043, 626] width 579 height 72
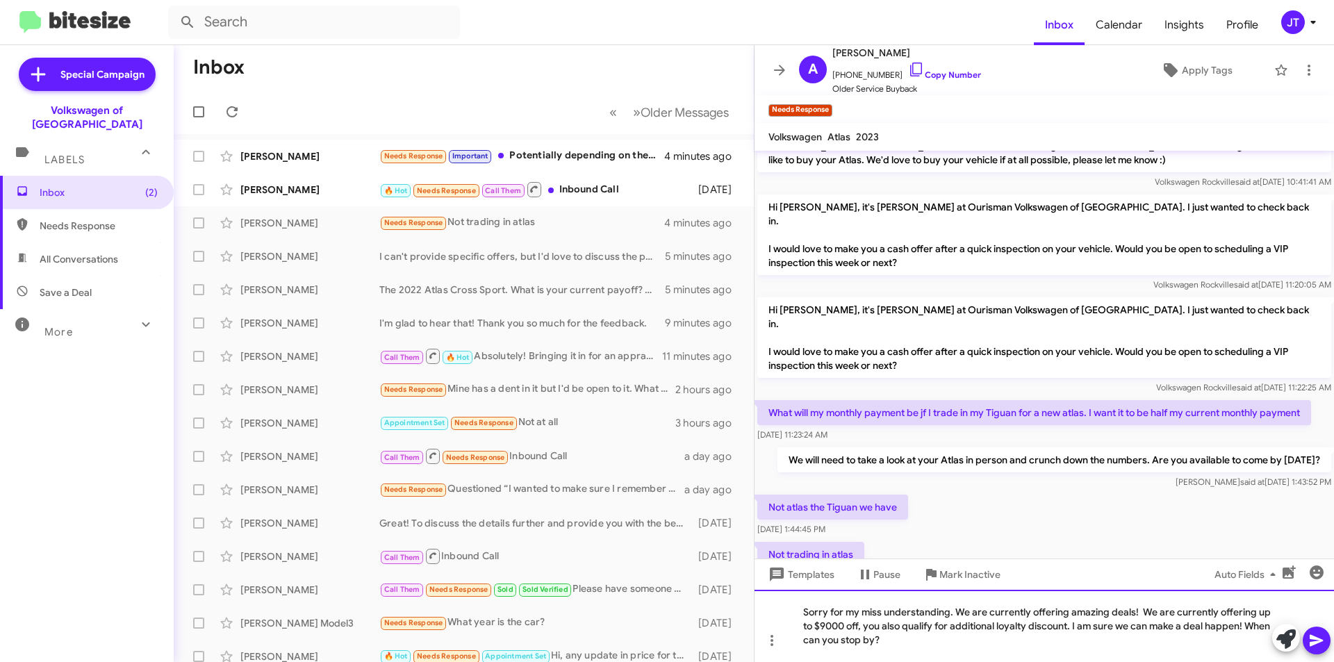
click at [1185, 625] on div "Sorry for my miss understanding. We are currently offering amazing deals! We ar…" at bounding box center [1043, 626] width 579 height 72
click at [1318, 632] on icon at bounding box center [1316, 640] width 17 height 17
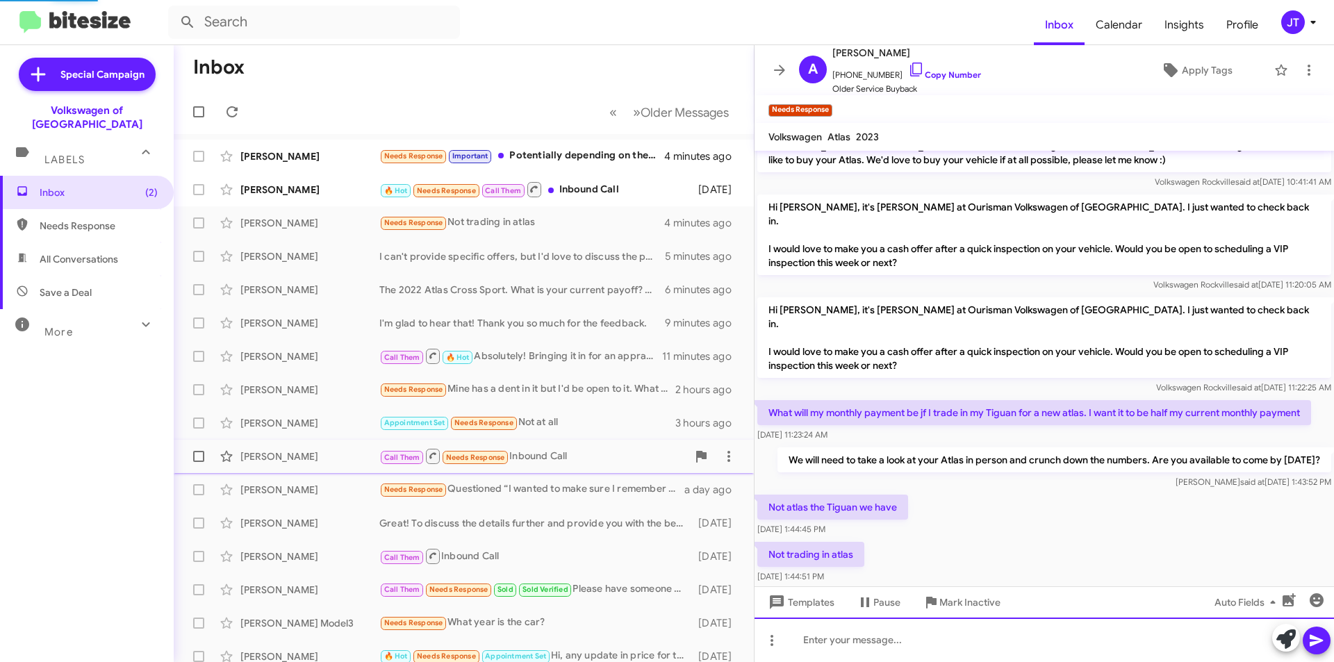
scroll to position [0, 0]
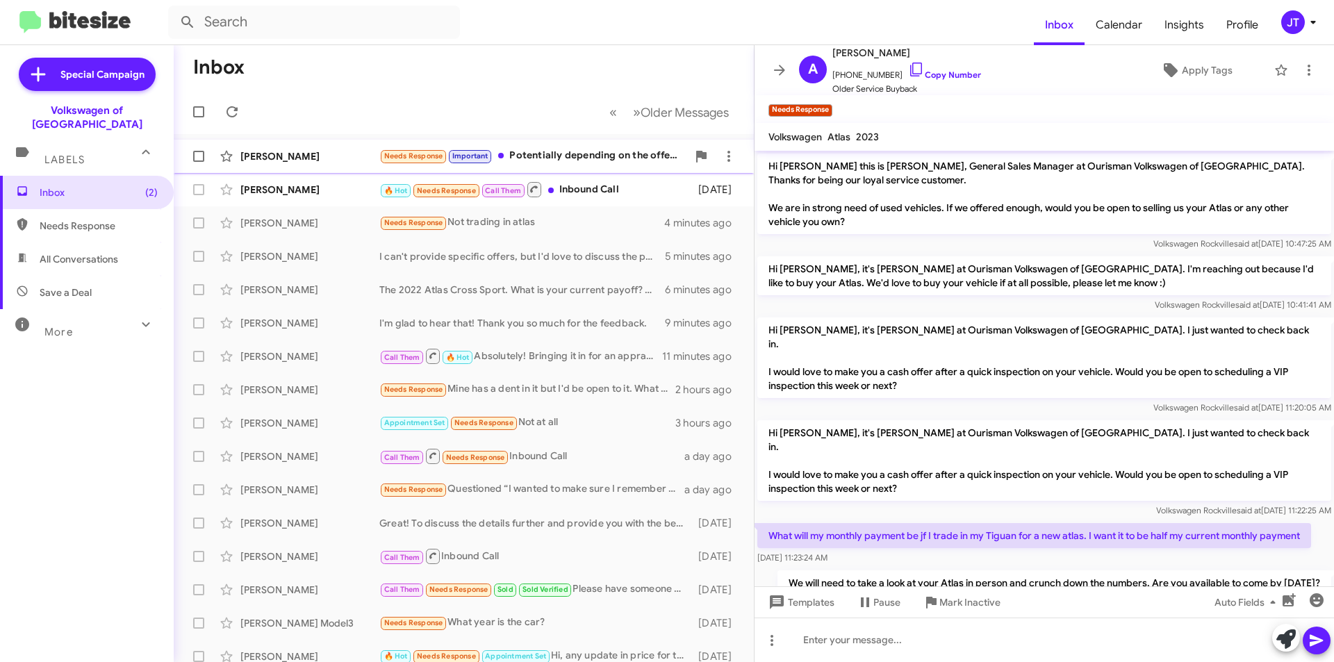
click at [581, 161] on div "Needs Response Important Potentially depending on the offer. It only has 4,300 …" at bounding box center [533, 156] width 308 height 16
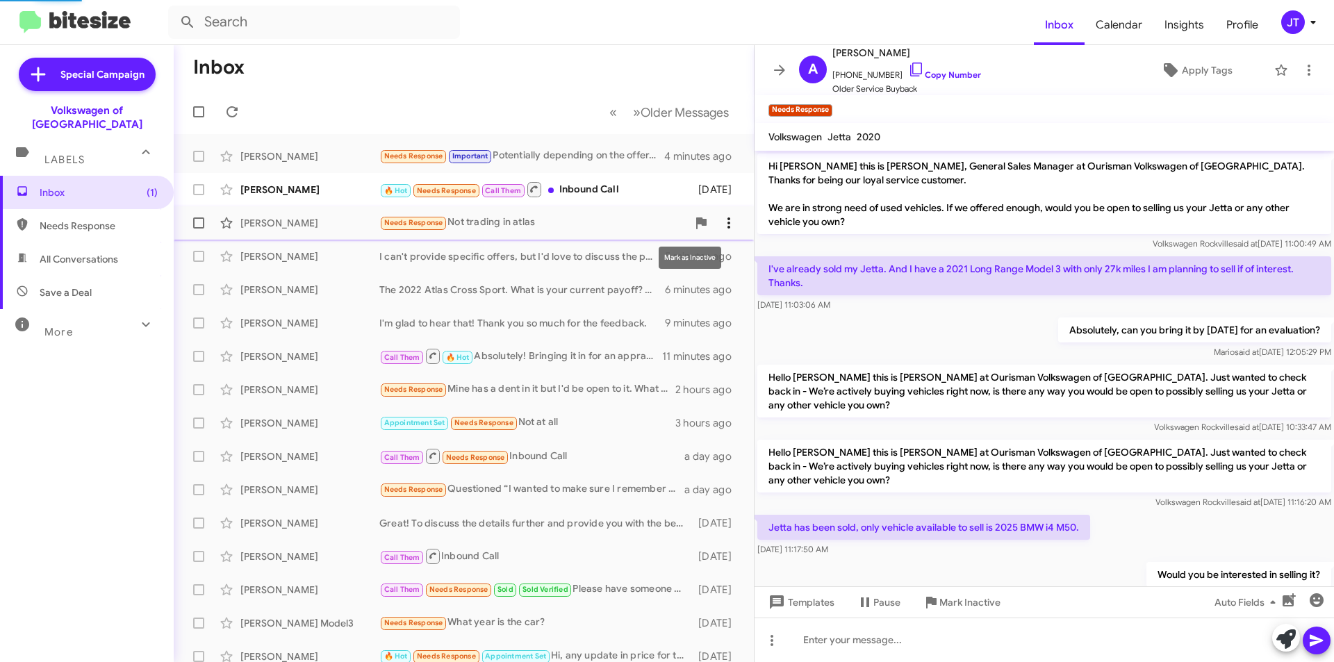
scroll to position [109, 0]
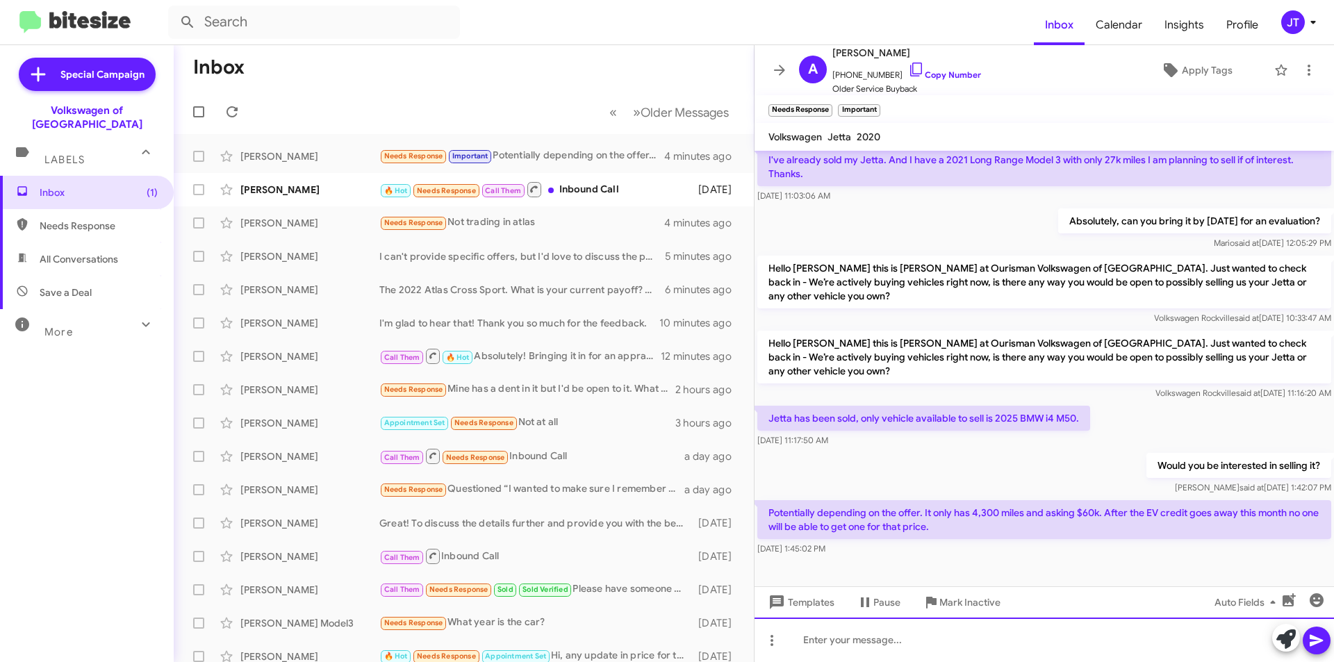
click at [866, 647] on div at bounding box center [1043, 640] width 579 height 44
click at [1319, 638] on icon at bounding box center [1316, 640] width 17 height 17
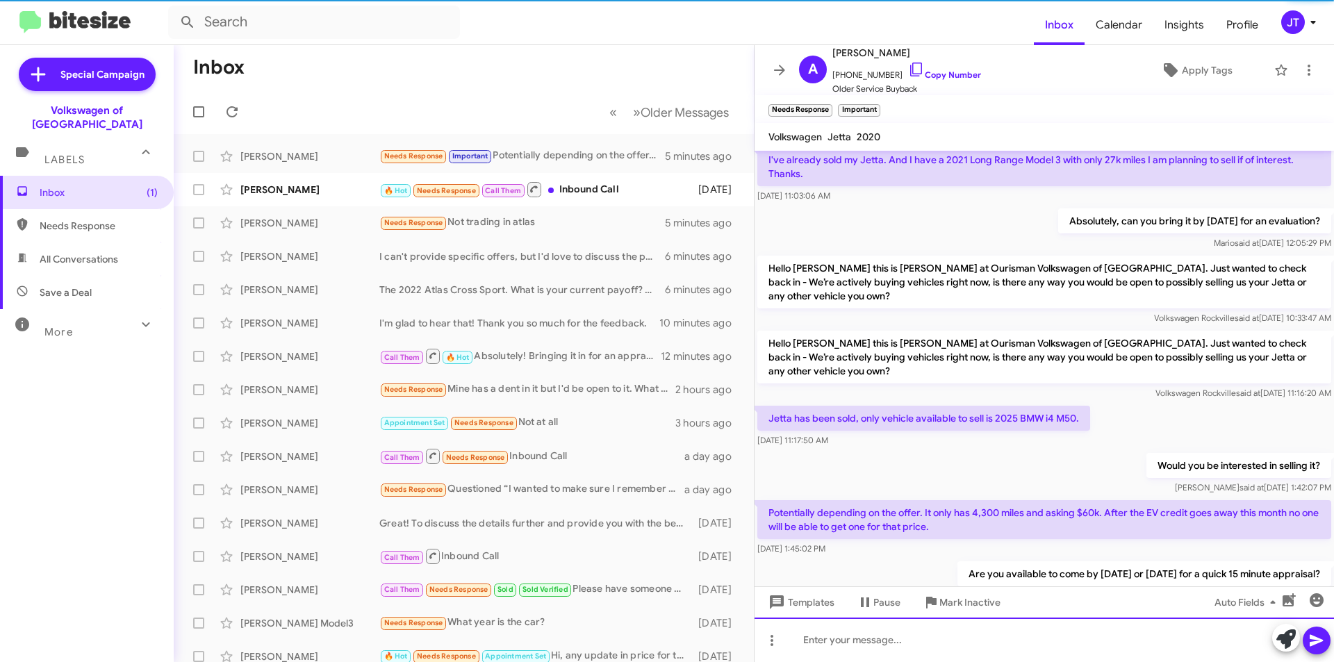
scroll to position [0, 0]
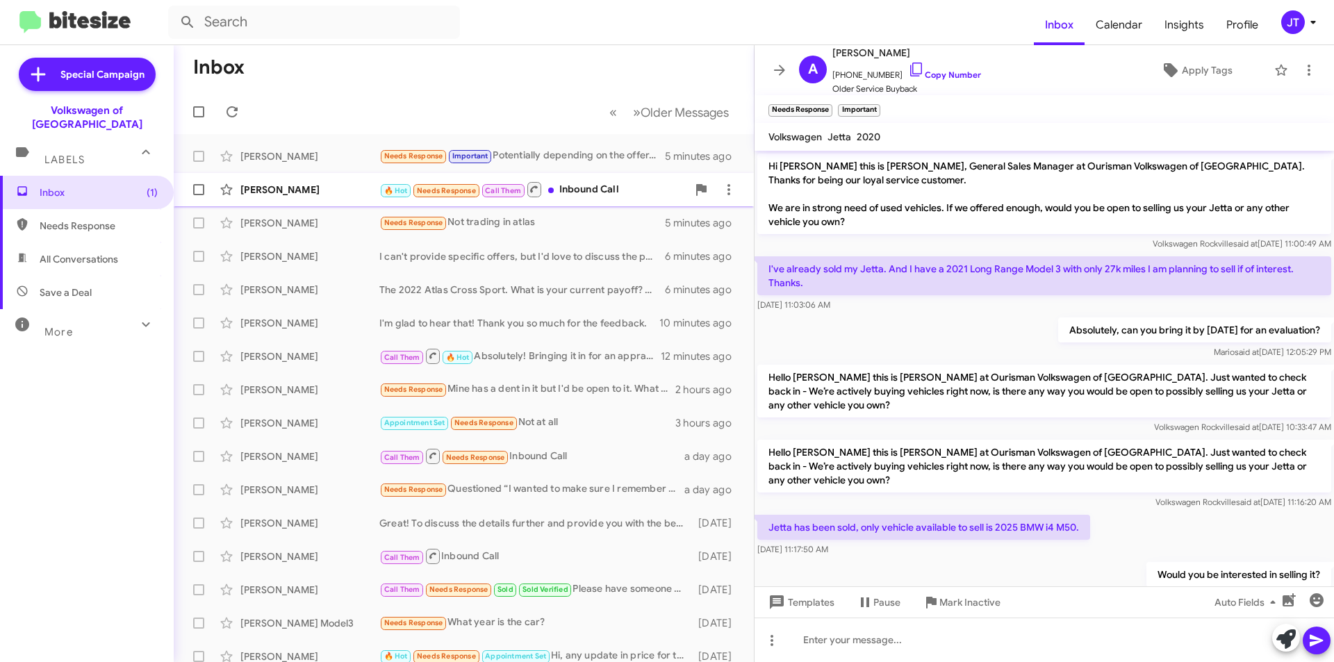
click at [598, 188] on div "🔥 Hot Needs Response Call Them Inbound Call" at bounding box center [533, 189] width 308 height 17
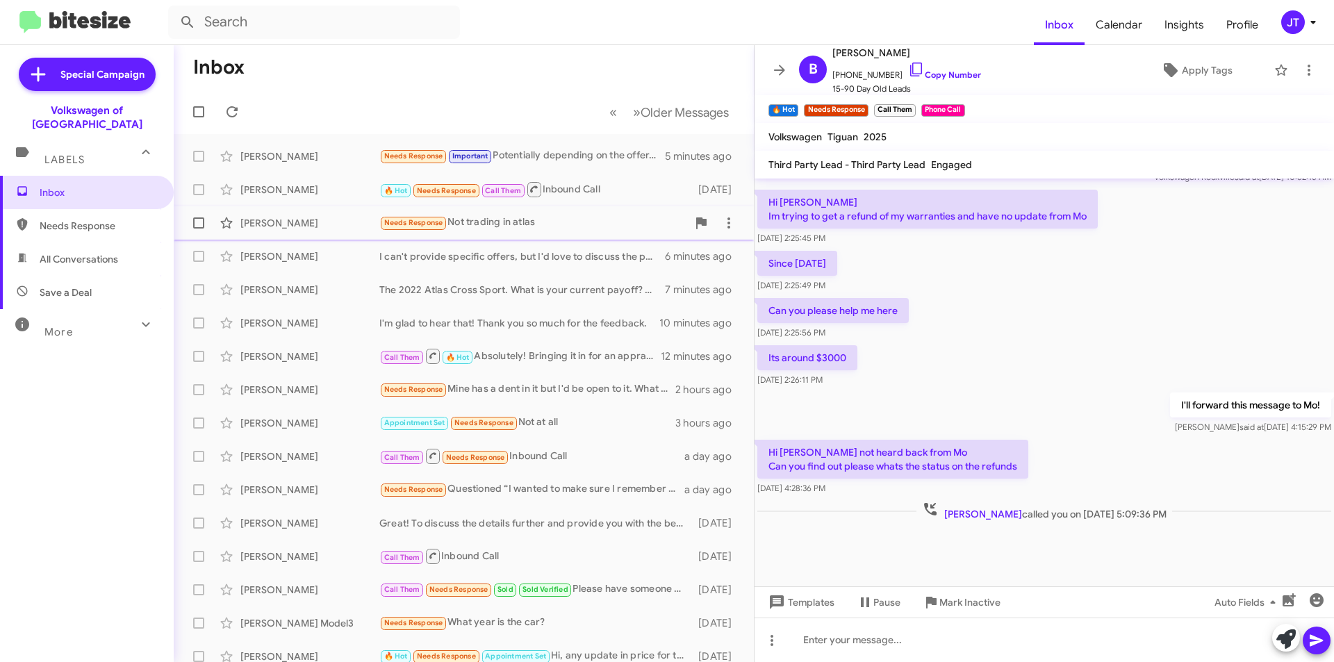
click at [313, 219] on div "[PERSON_NAME]" at bounding box center [309, 223] width 139 height 14
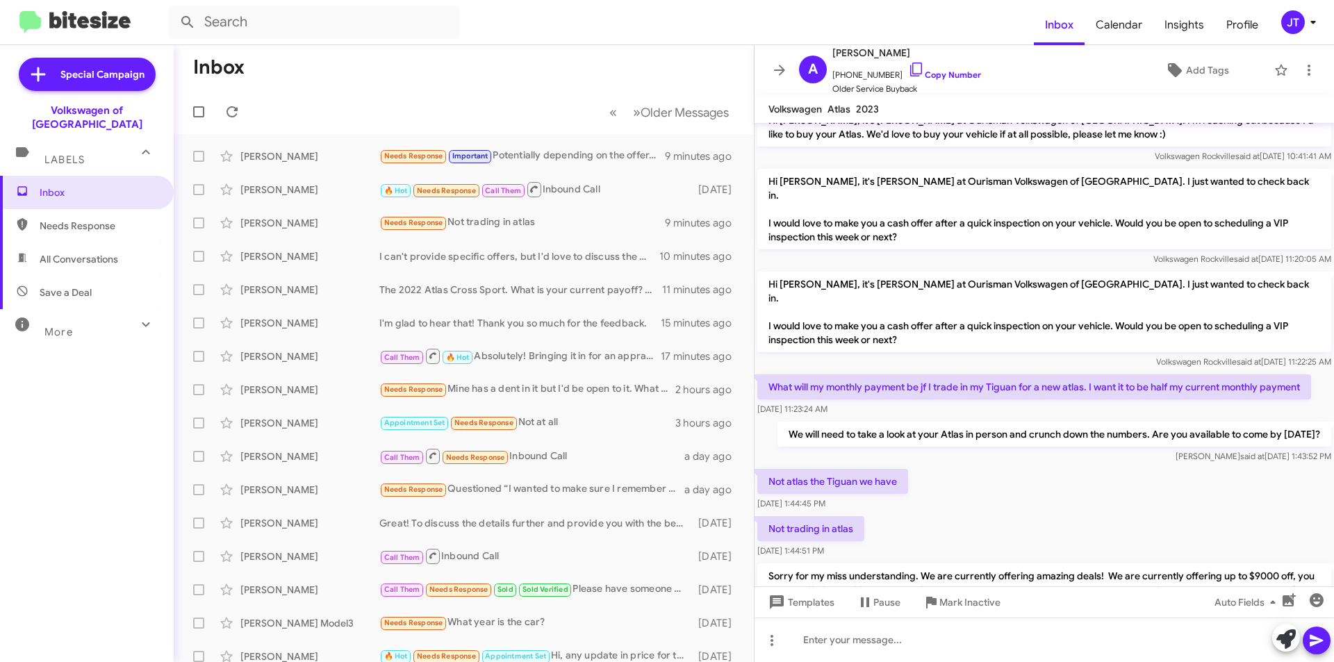
scroll to position [174, 0]
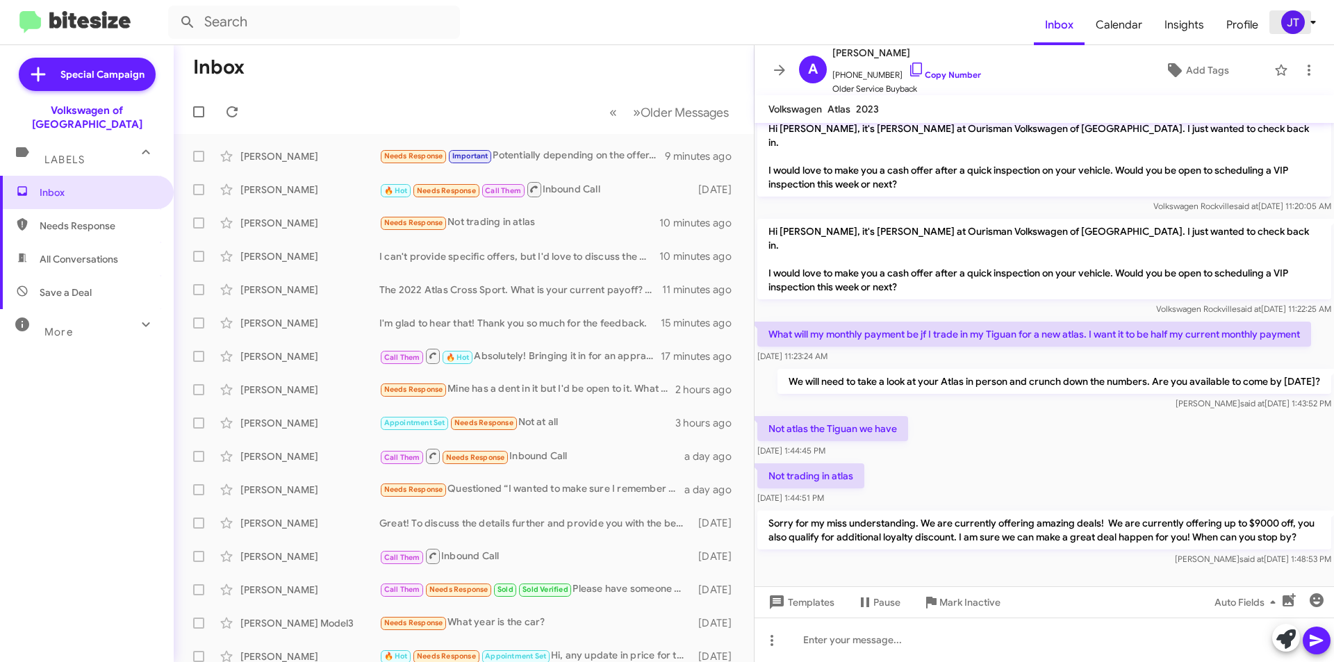
click at [1307, 19] on icon at bounding box center [1313, 22] width 17 height 17
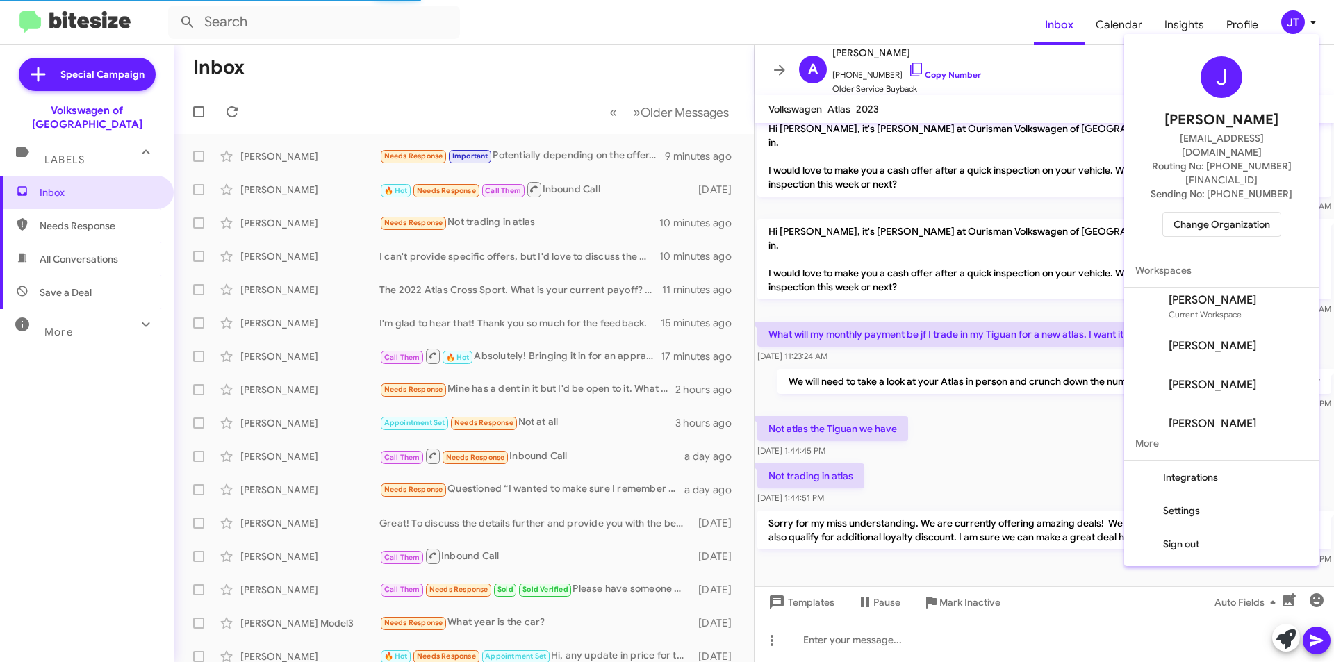
click at [1228, 213] on span "Change Organization" at bounding box center [1221, 225] width 97 height 24
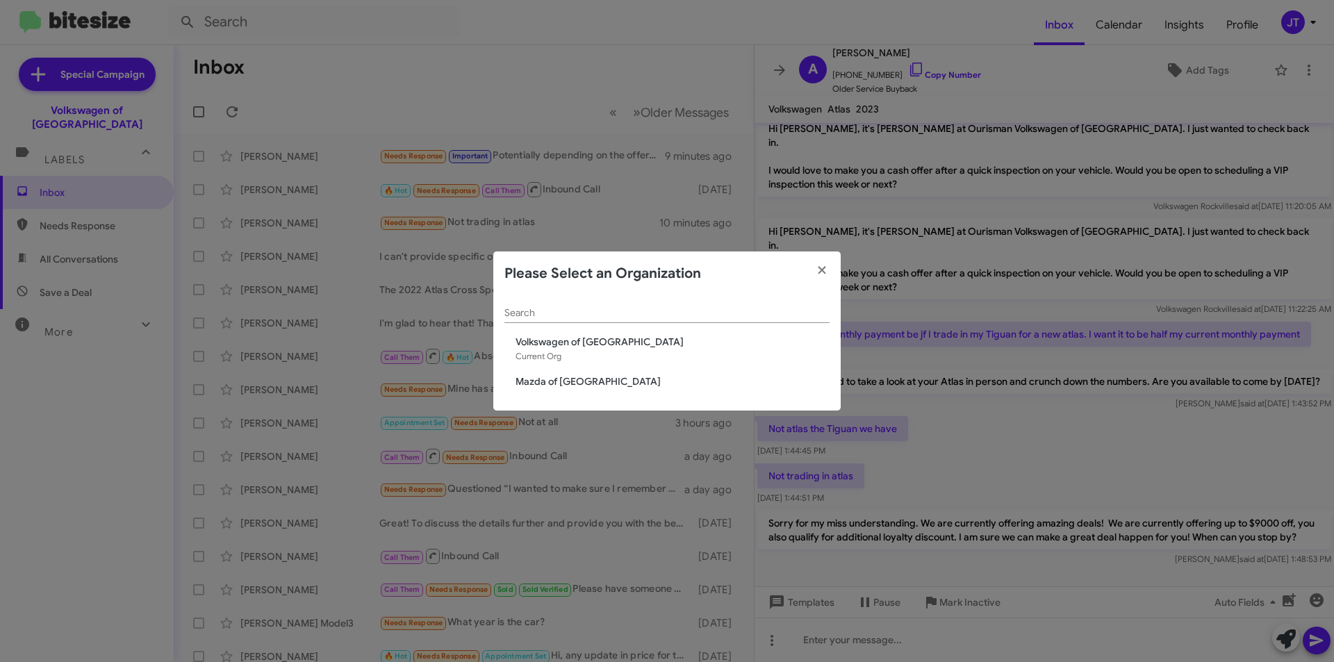
click at [583, 383] on span "Mazda of [GEOGRAPHIC_DATA]" at bounding box center [672, 381] width 314 height 14
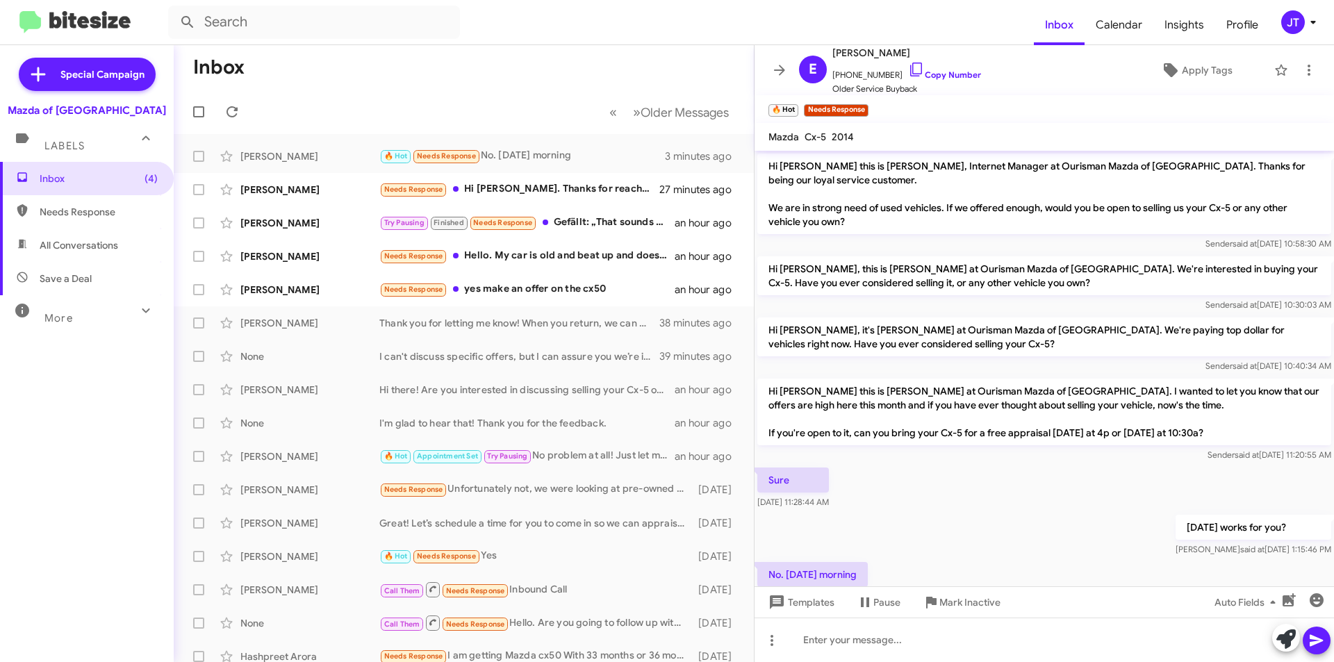
scroll to position [44, 0]
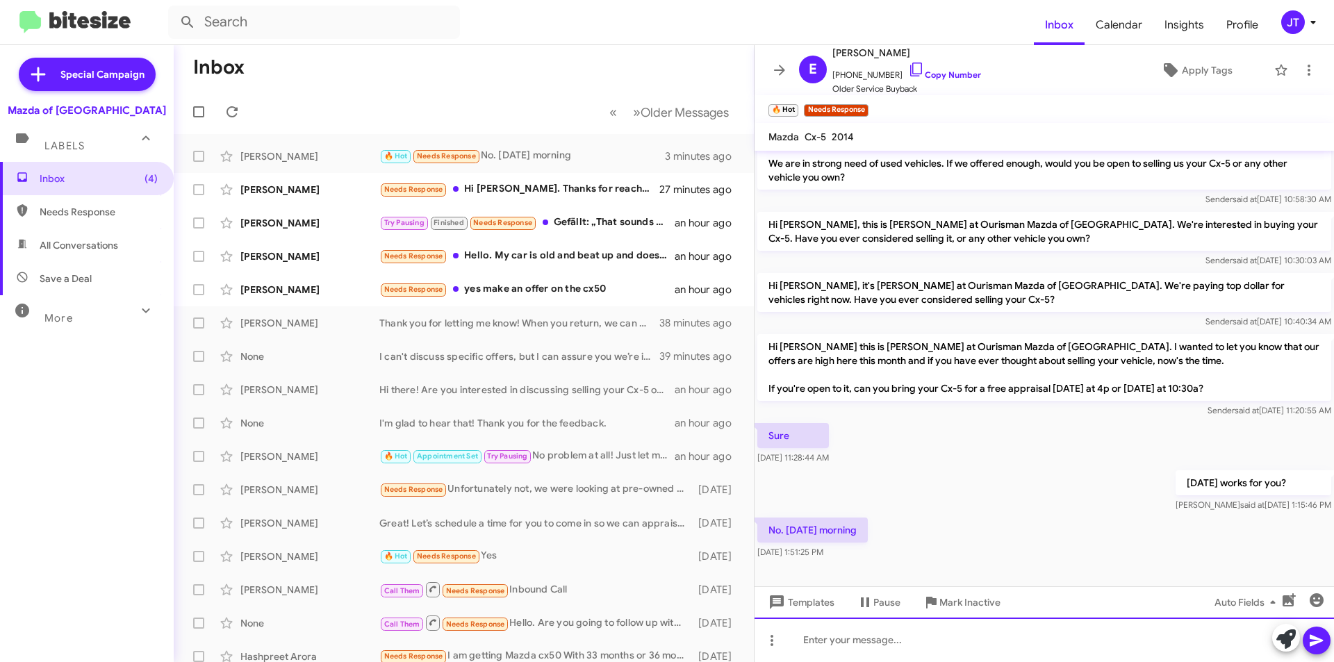
click at [834, 643] on div at bounding box center [1043, 640] width 579 height 44
click at [908, 643] on div "Sounds good. 10:30am it is!" at bounding box center [1043, 640] width 579 height 44
click at [1317, 633] on icon at bounding box center [1316, 640] width 17 height 17
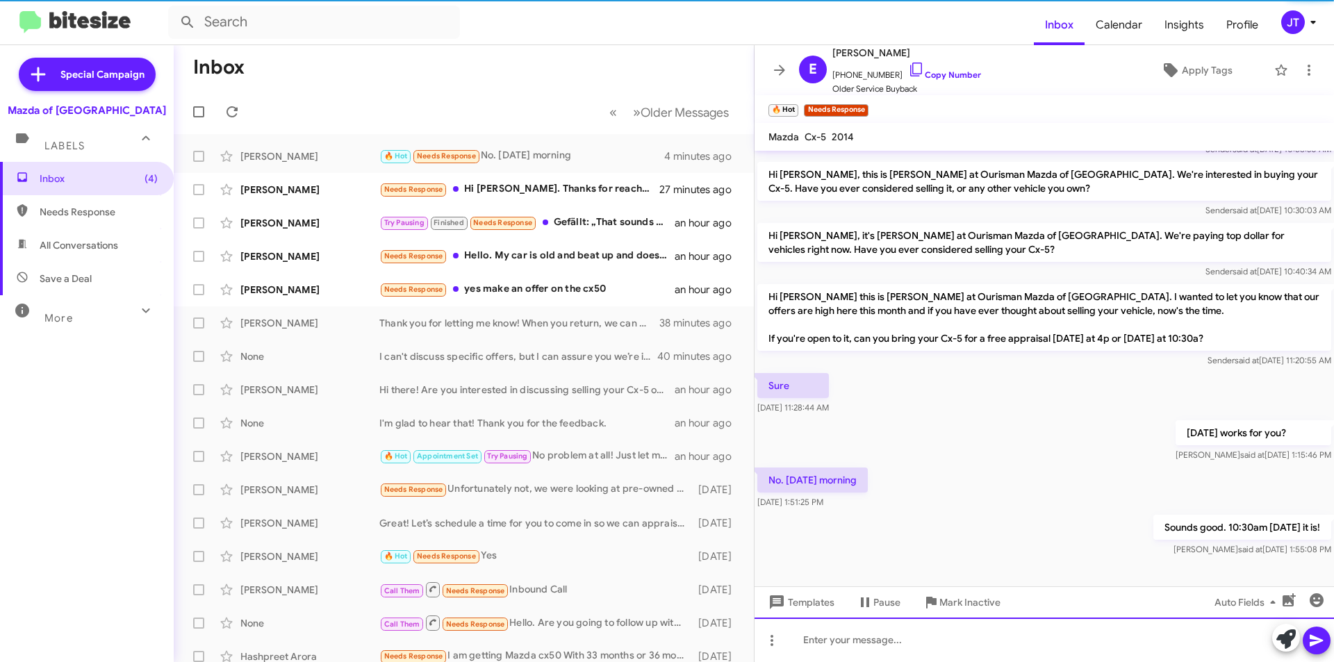
scroll to position [95, 0]
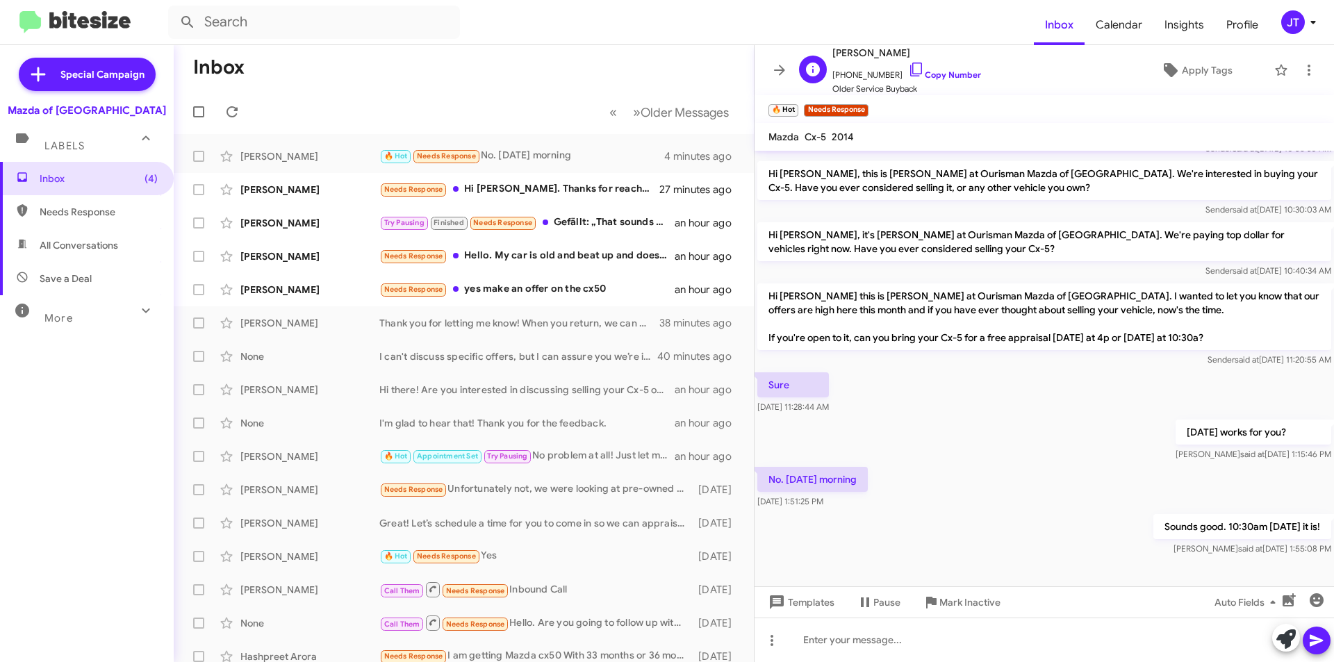
click at [936, 69] on span "+13013667463 Copy Number" at bounding box center [906, 71] width 149 height 21
click at [946, 79] on link "Copy Number" at bounding box center [944, 74] width 73 height 10
click at [929, 74] on link "Copy Number" at bounding box center [944, 74] width 73 height 10
click at [921, 77] on link "Copy Number" at bounding box center [944, 74] width 73 height 10
click at [908, 66] on icon at bounding box center [916, 69] width 17 height 17
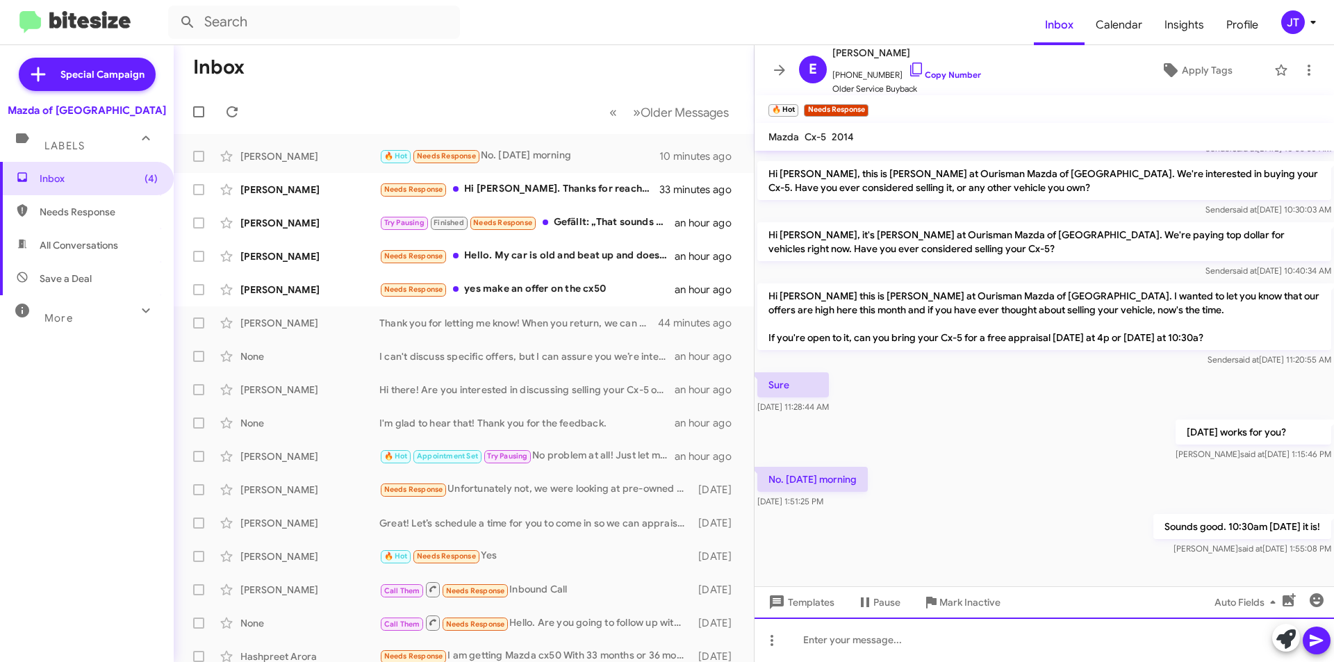
click at [881, 638] on div at bounding box center [1043, 640] width 579 height 44
click at [1326, 645] on button at bounding box center [1317, 641] width 28 height 28
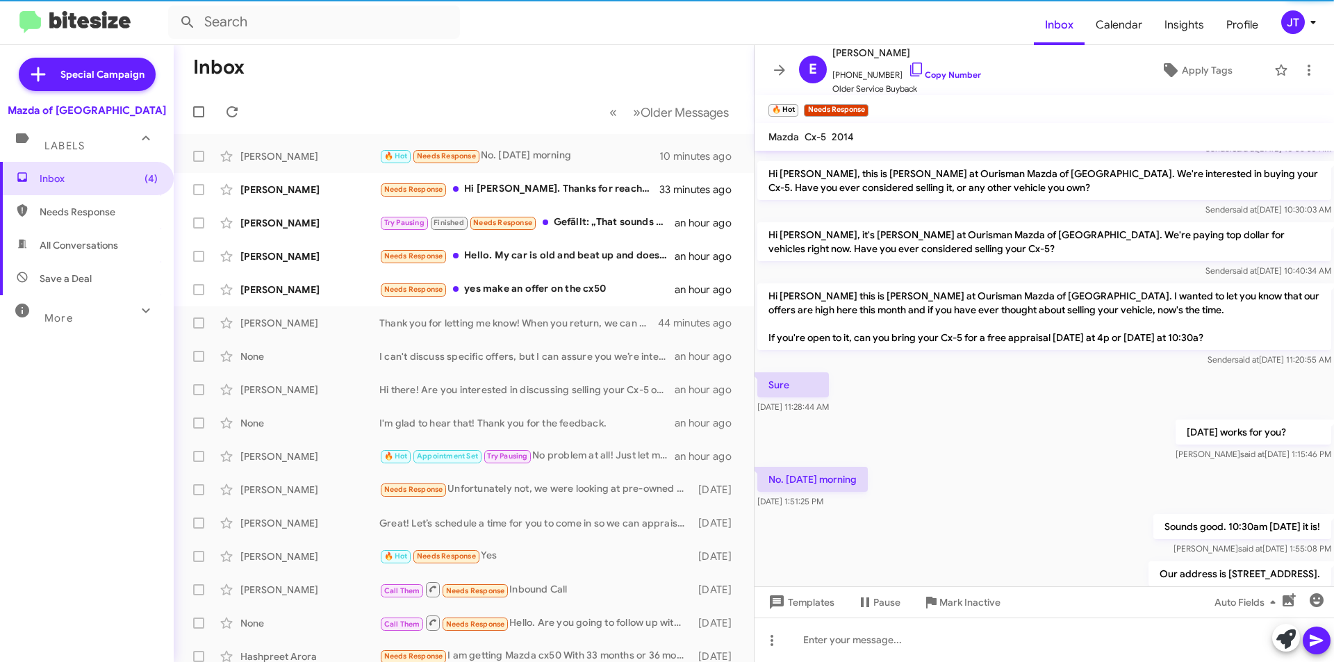
scroll to position [0, 0]
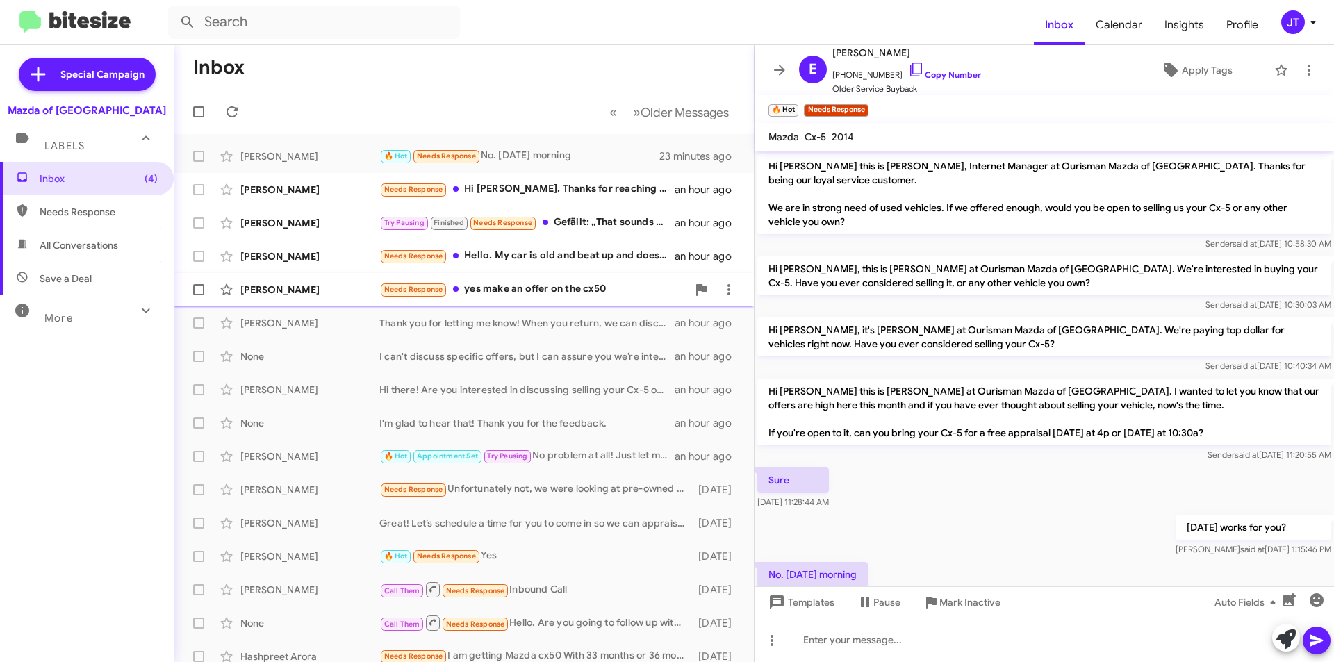
click at [549, 277] on div "Arun Rajappa Needs Response yes make an offer on the cx50 an hour ago" at bounding box center [464, 290] width 558 height 28
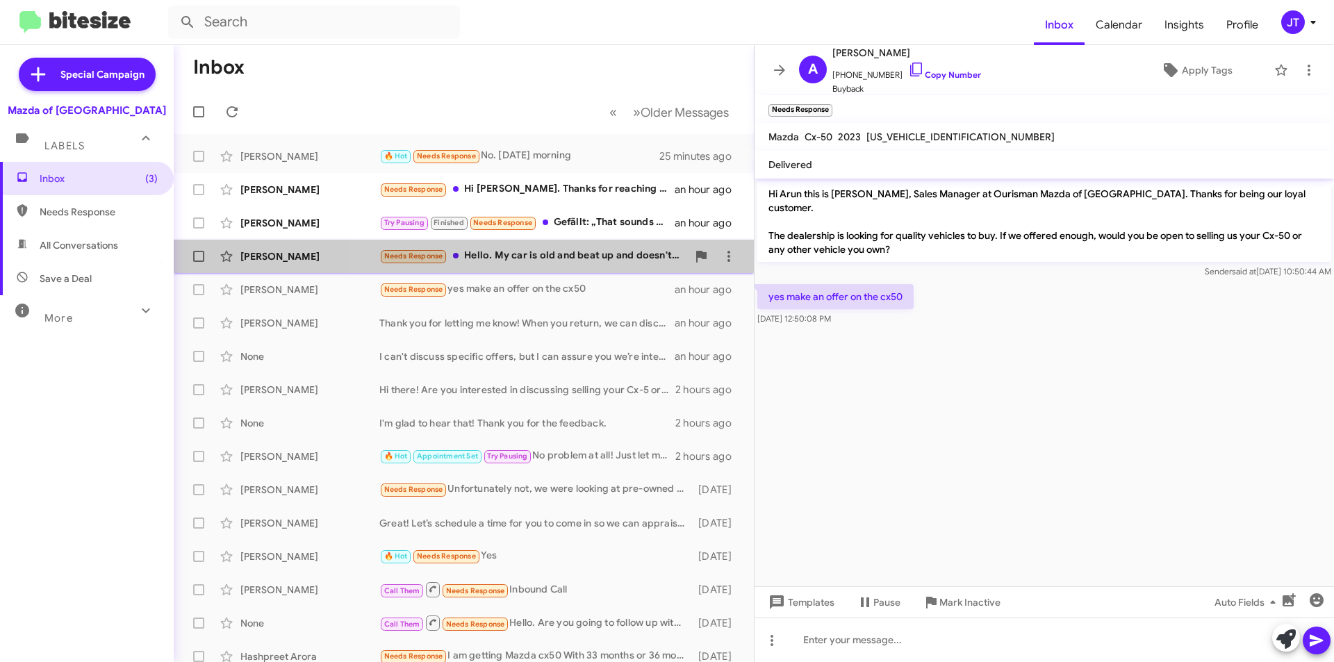
click at [559, 242] on div "Ignacio Sandoval Needs Response Hello. My car is old and beat up and doesn't re…" at bounding box center [464, 256] width 558 height 28
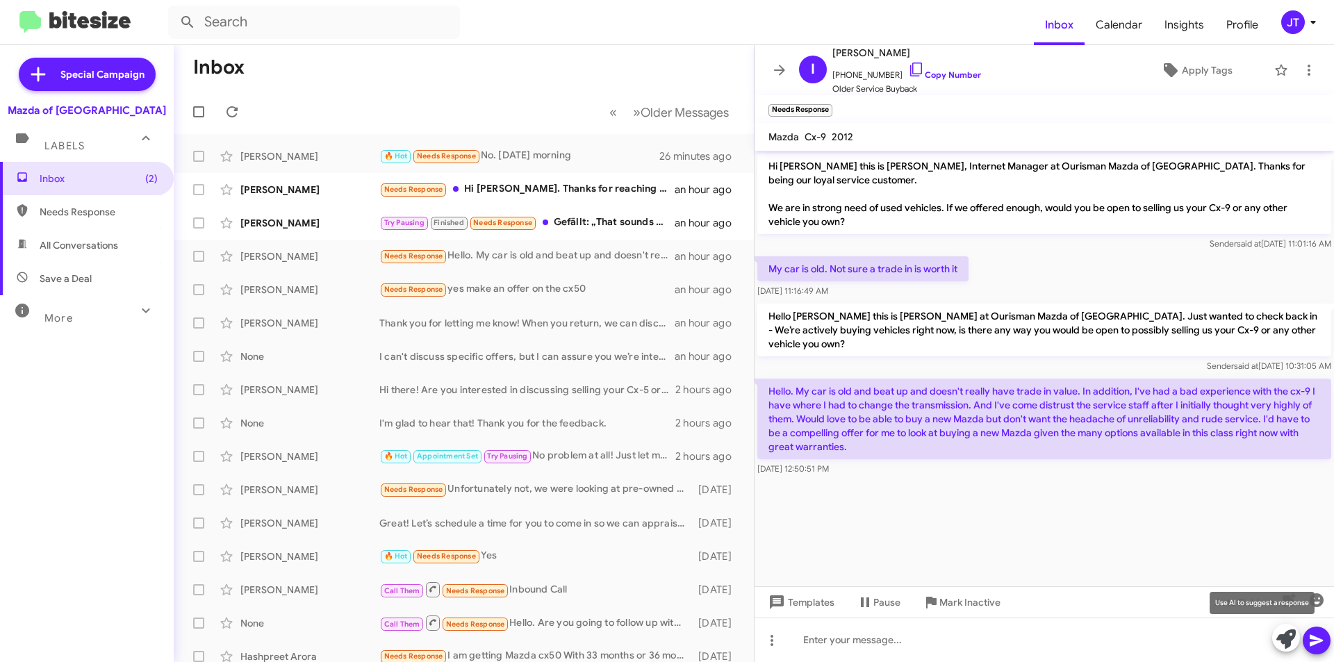
click at [1291, 640] on icon at bounding box center [1285, 638] width 19 height 19
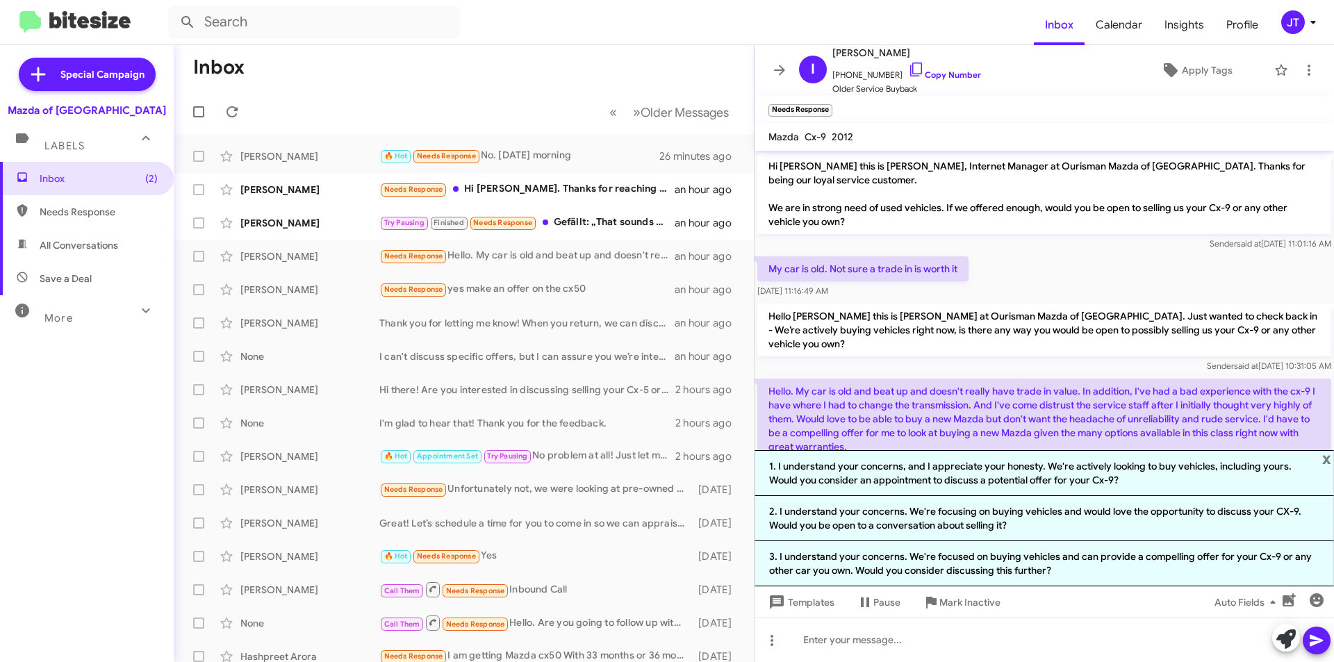
click at [1010, 280] on div "My car is old. Not sure a trade in is worth it Sep 25, 2024, 11:16:49 AM" at bounding box center [1043, 277] width 579 height 47
click at [1325, 455] on span "x" at bounding box center [1326, 458] width 9 height 17
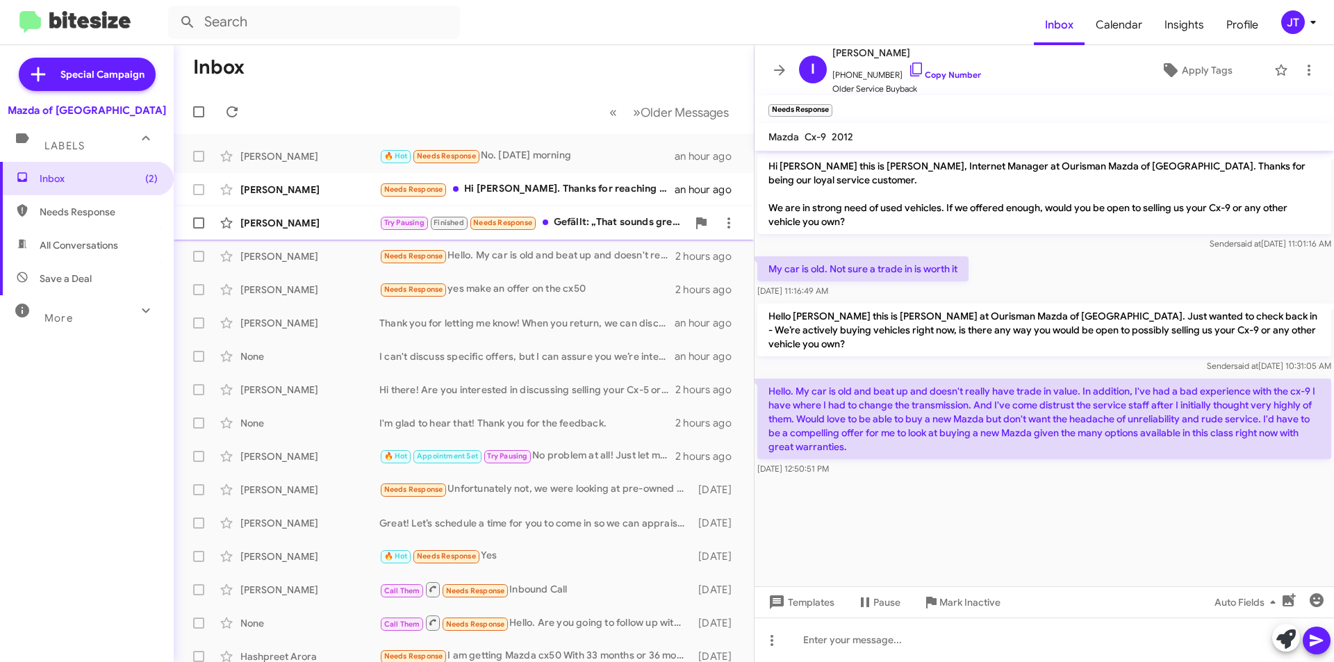
click at [595, 216] on div "Try Pausing Finished Needs Response Gefällt: „That sounds great! Feel free to r…" at bounding box center [533, 223] width 308 height 16
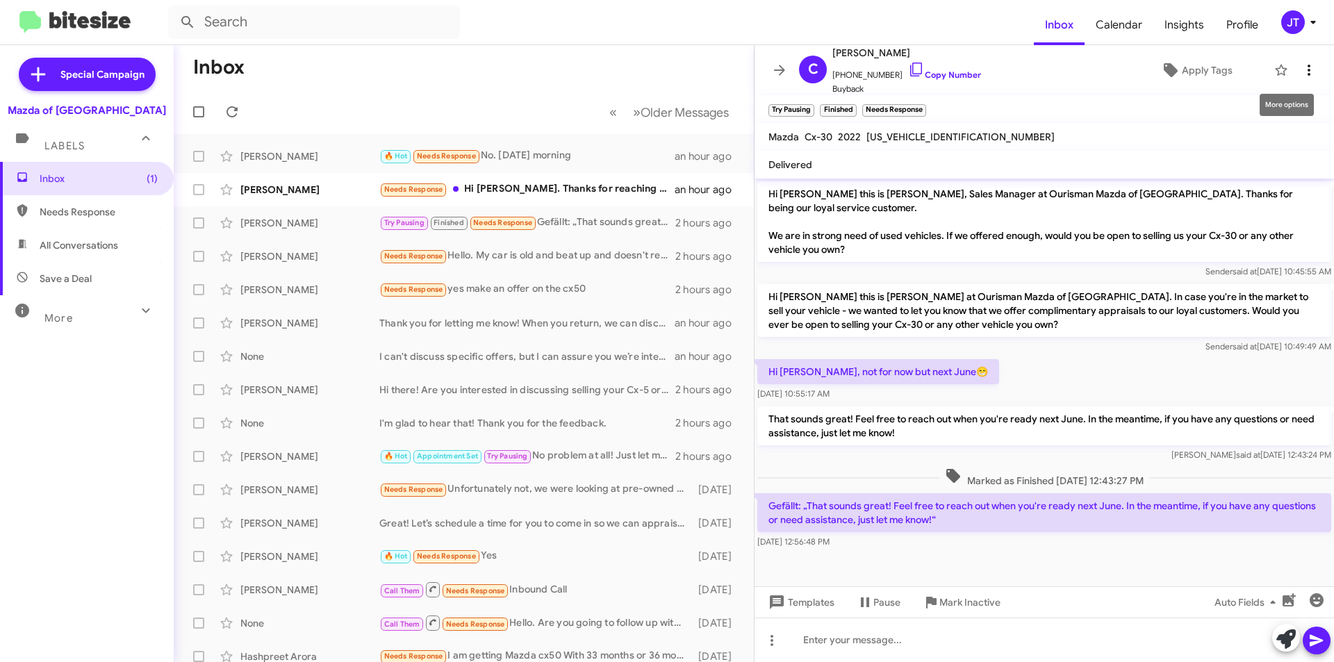
click at [1301, 74] on icon at bounding box center [1309, 70] width 17 height 17
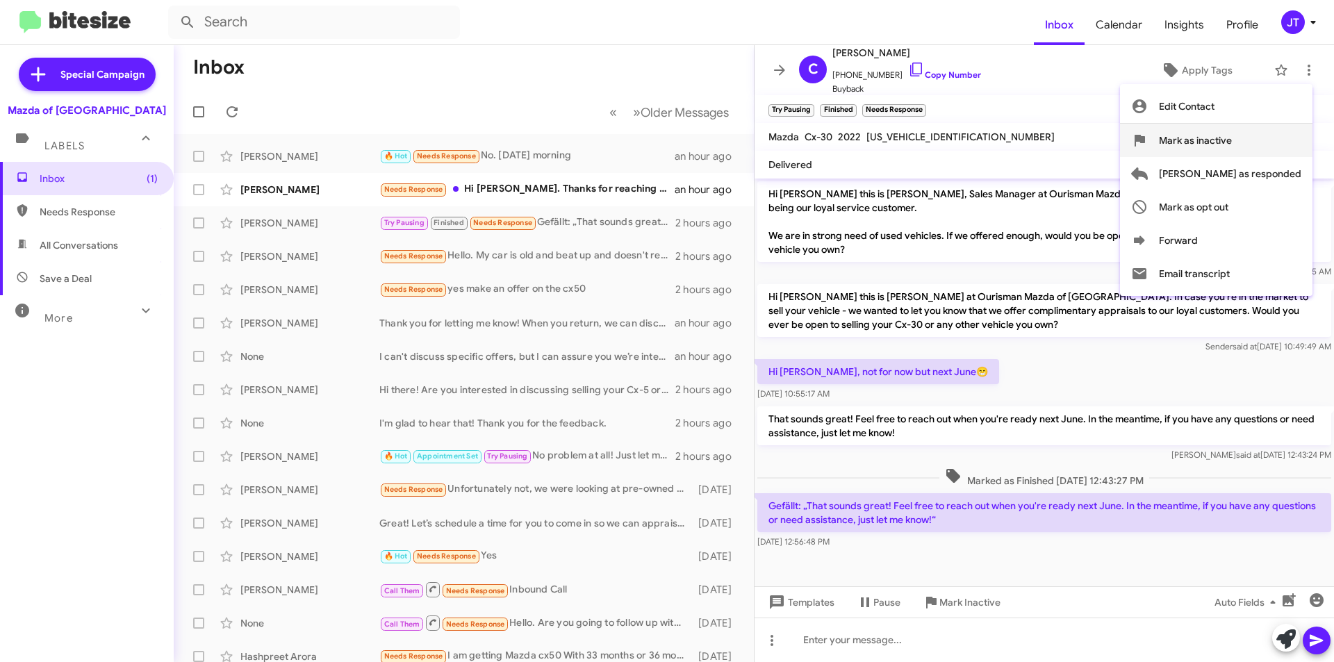
click at [1232, 137] on span "Mark as inactive" at bounding box center [1195, 140] width 73 height 33
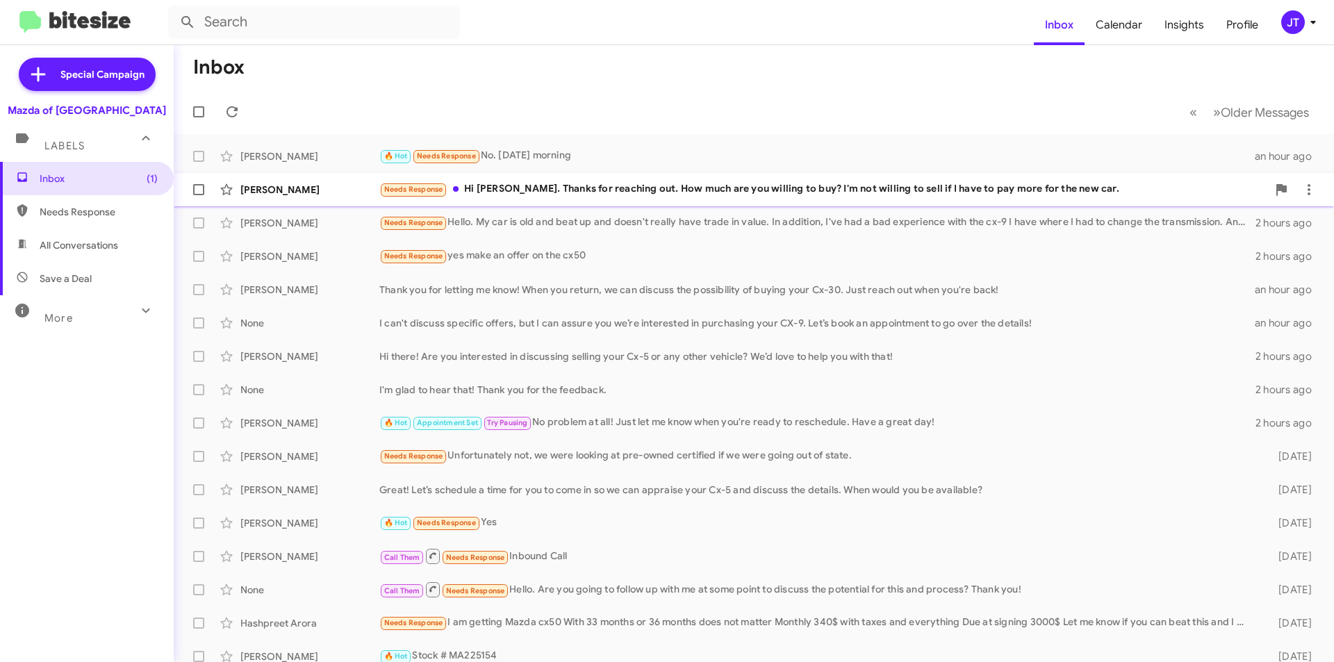
click at [747, 192] on div "Needs Response Hi Jamisha. Thanks for reaching out. How much are you willing to…" at bounding box center [823, 189] width 888 height 16
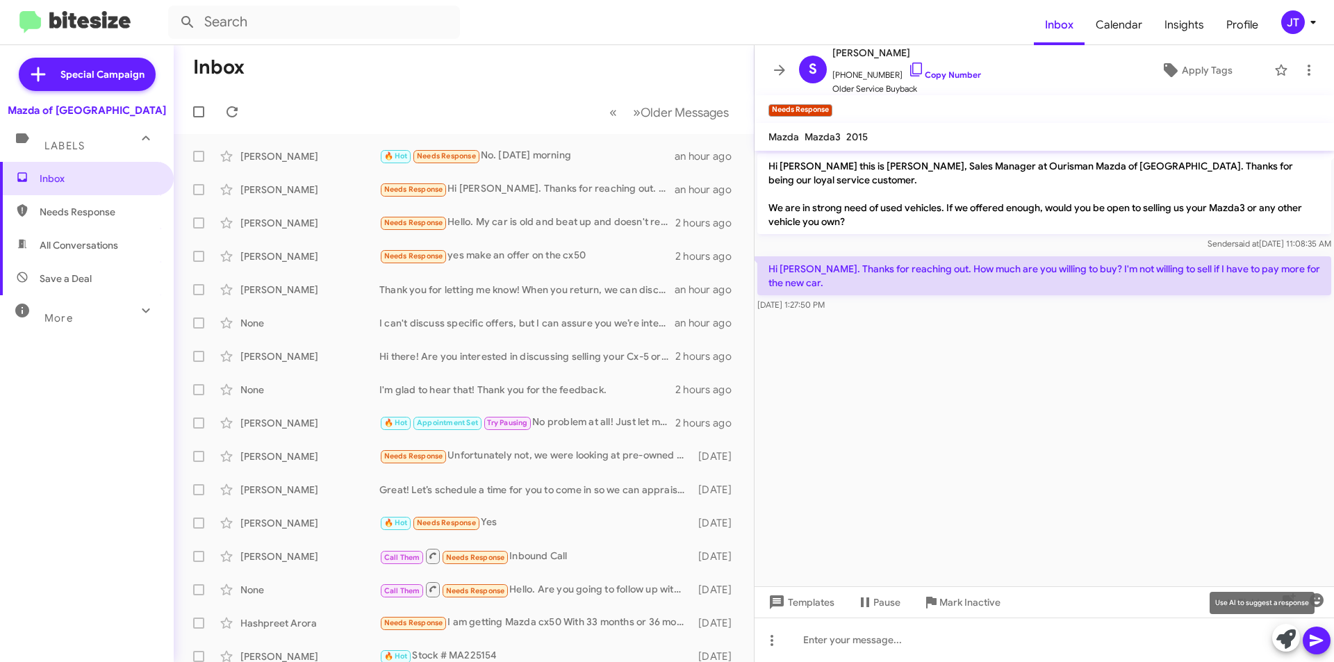
click at [1285, 637] on icon at bounding box center [1285, 638] width 19 height 19
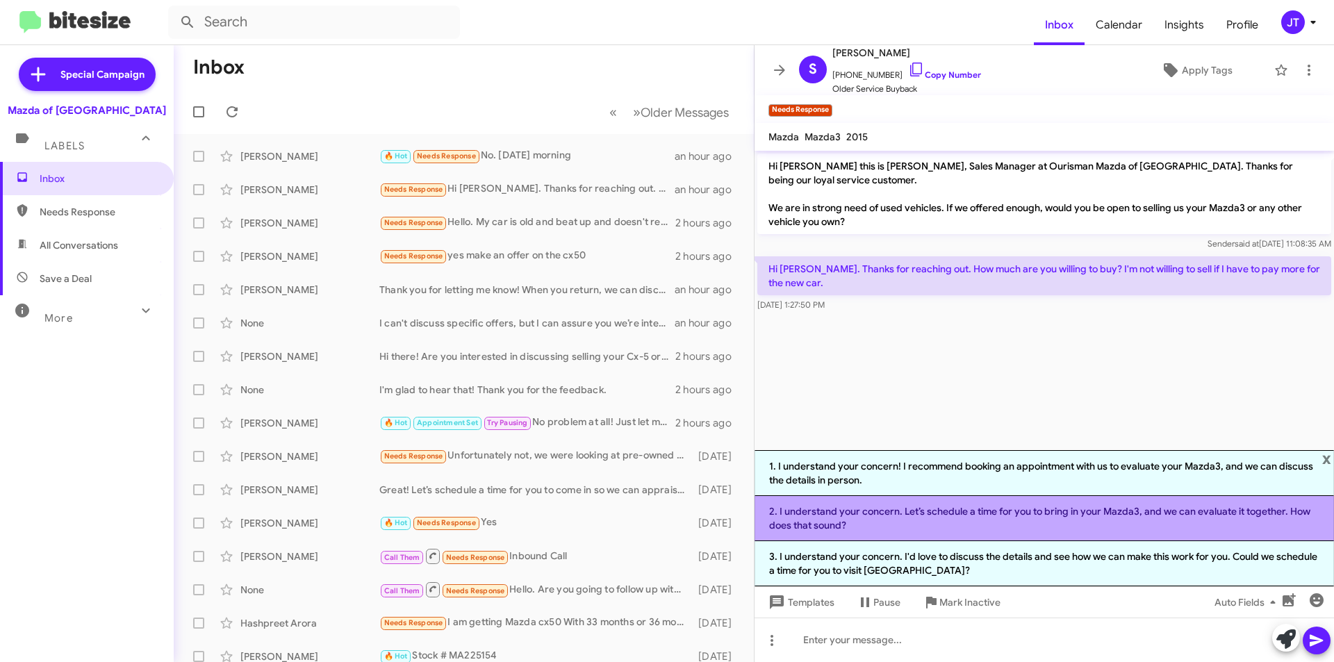
click at [1050, 519] on li "2. I understand your concern. Let’s schedule a time for you to bring in your Ma…" at bounding box center [1043, 518] width 579 height 45
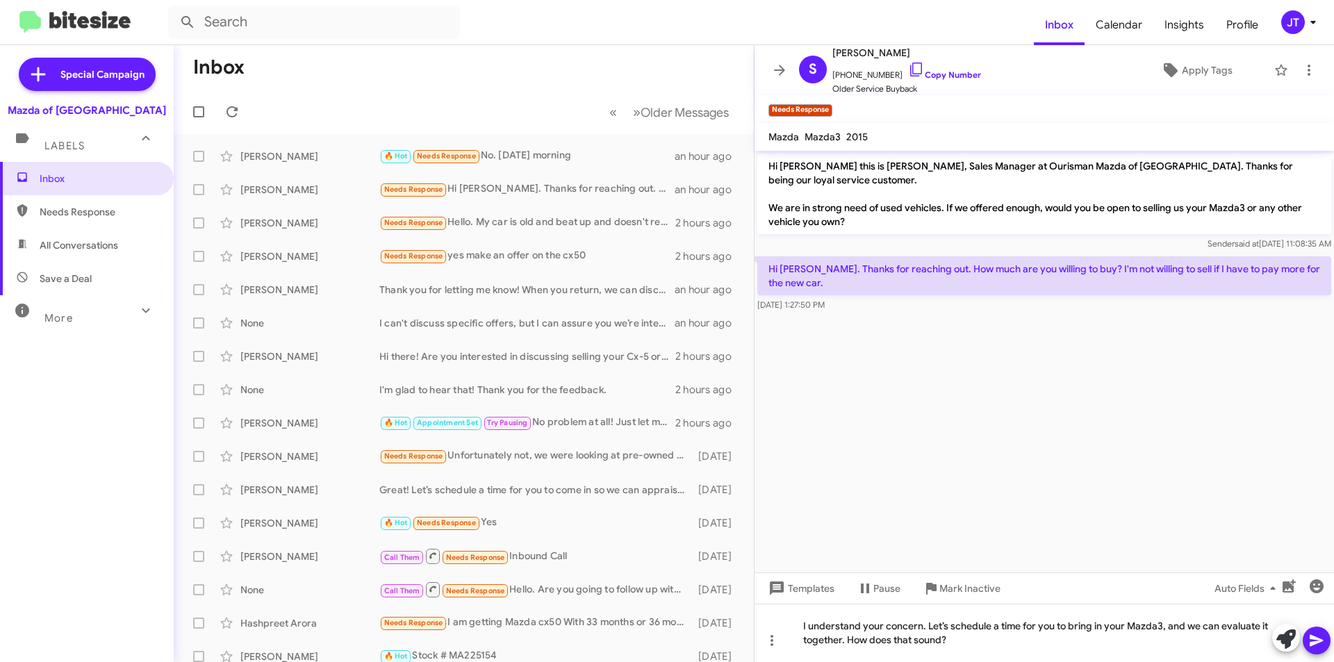
click at [1315, 636] on icon at bounding box center [1316, 640] width 17 height 17
